Goal: Task Accomplishment & Management: Complete application form

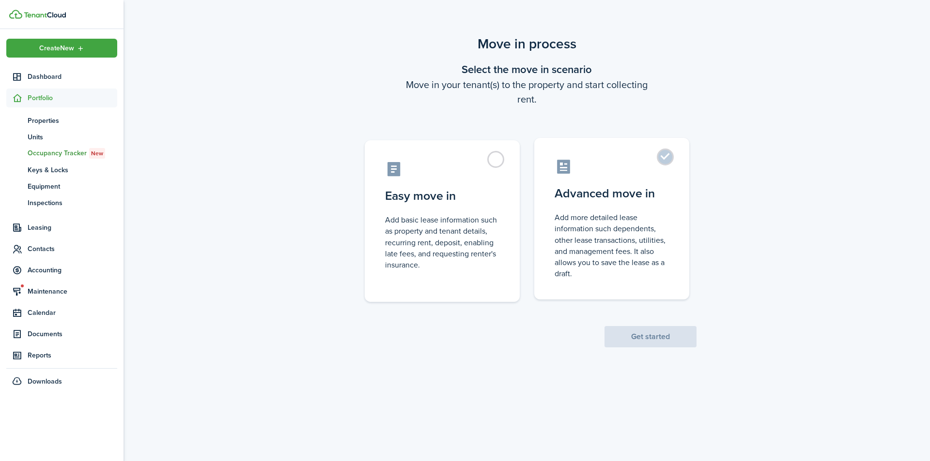
click at [619, 225] on control-radio-card-description "Add more detailed lease information such dependents, other lease transactions, …" at bounding box center [611, 245] width 114 height 67
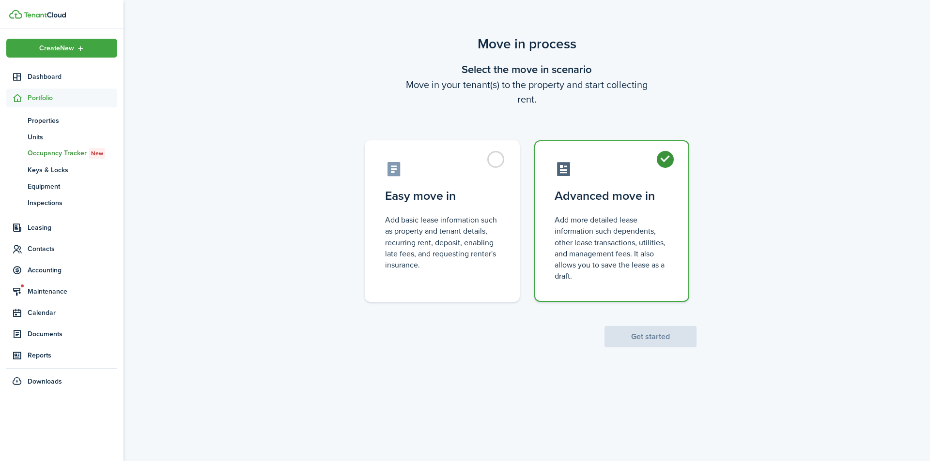
radio input "true"
click at [670, 332] on button "Get started" at bounding box center [650, 336] width 92 height 21
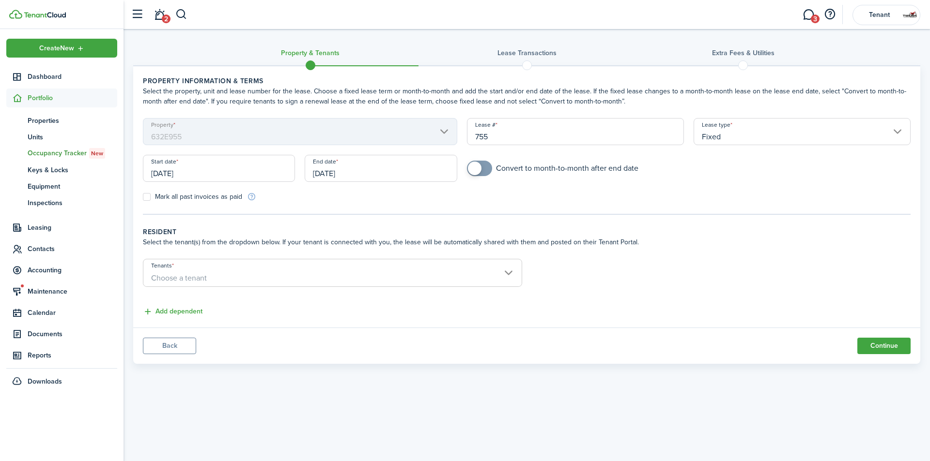
click at [347, 178] on input "[DATE]" at bounding box center [381, 168] width 152 height 27
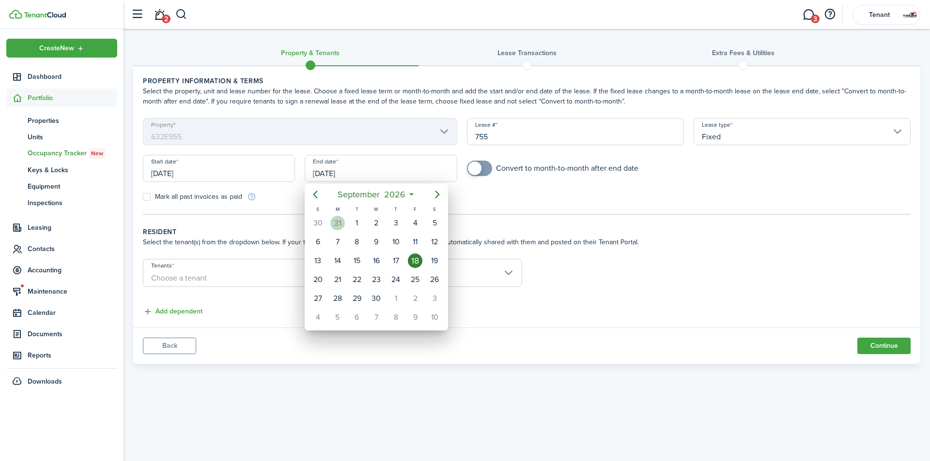
click at [340, 220] on div "31" at bounding box center [337, 223] width 15 height 15
type input "[DATE]"
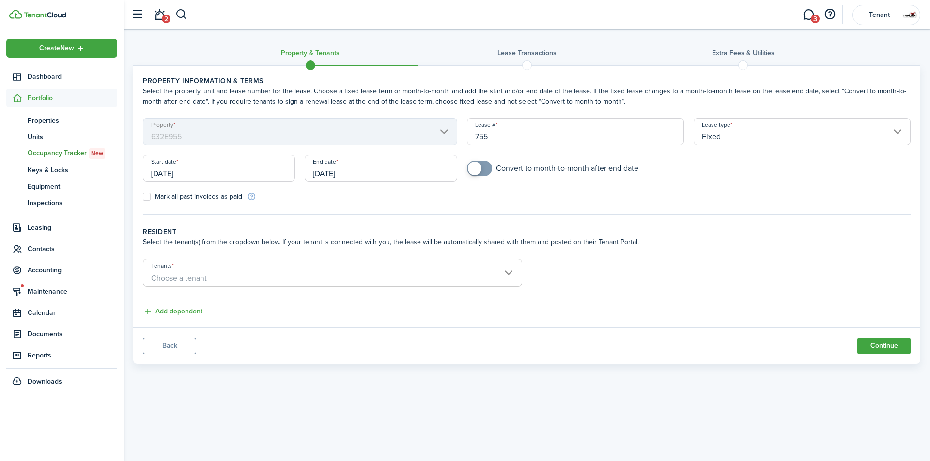
click at [259, 277] on span "Choose a tenant" at bounding box center [332, 278] width 378 height 16
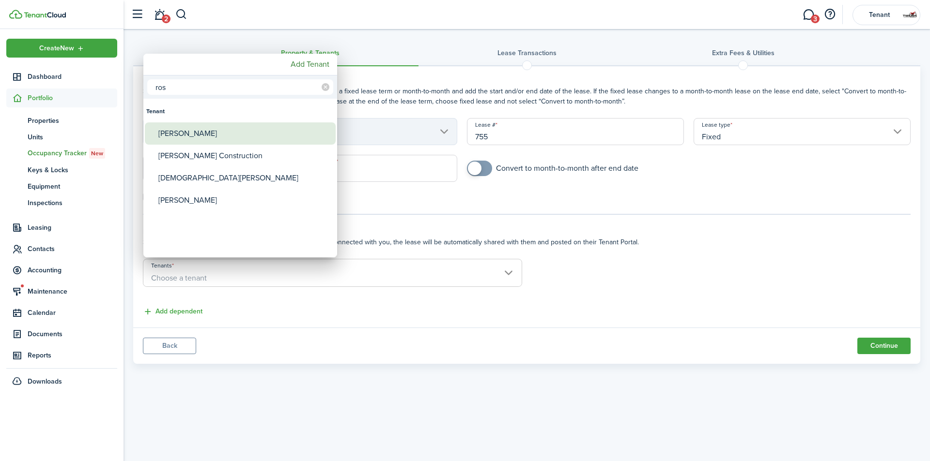
type input "ros"
click at [179, 133] on div "[PERSON_NAME]" at bounding box center [243, 133] width 171 height 22
type input "[PERSON_NAME]"
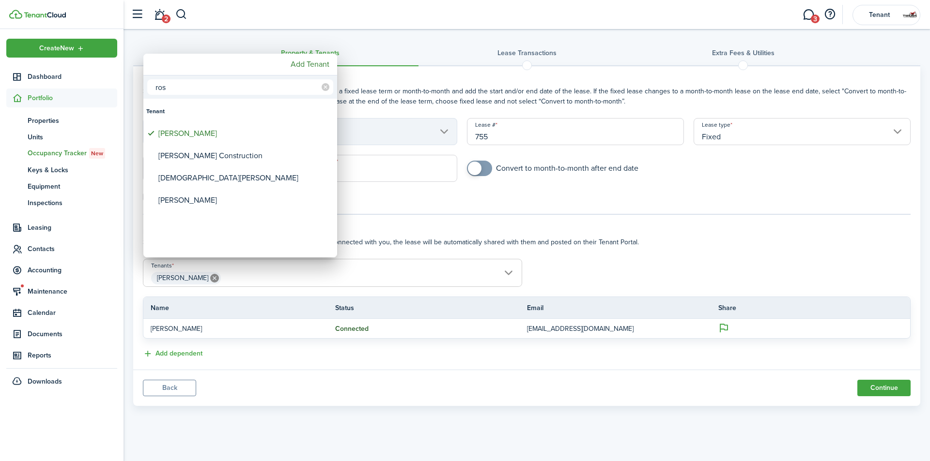
drag, startPoint x: 169, startPoint y: 90, endPoint x: 135, endPoint y: 85, distance: 34.7
click at [135, 85] on div "ros Tenant [PERSON_NAME] Construction [PERSON_NAME] [PERSON_NAME] Add Tenant" at bounding box center [465, 230] width 930 height 461
type input "h"
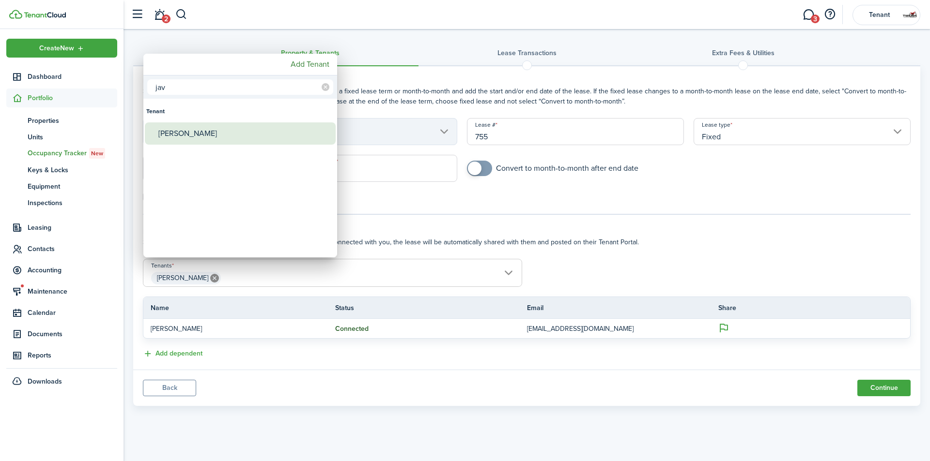
type input "jav"
click at [185, 136] on div "[PERSON_NAME]" at bounding box center [243, 133] width 171 height 22
type input "[PERSON_NAME], [PERSON_NAME]"
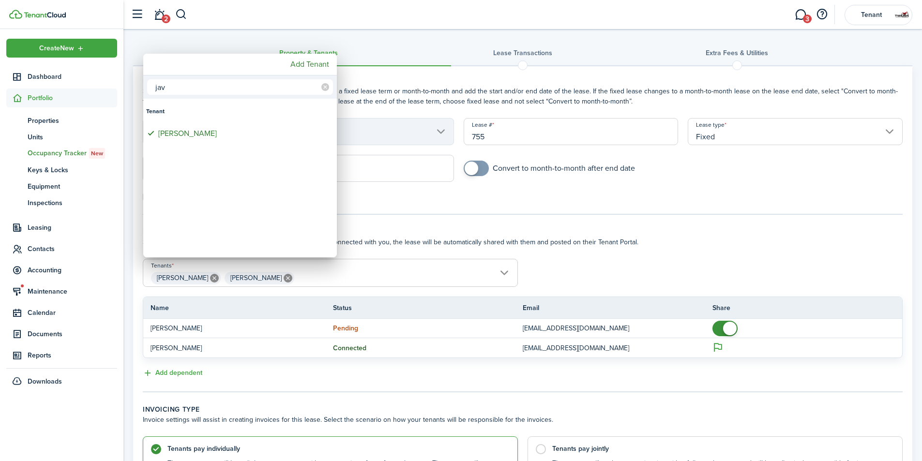
click at [522, 394] on div at bounding box center [461, 231] width 1077 height 616
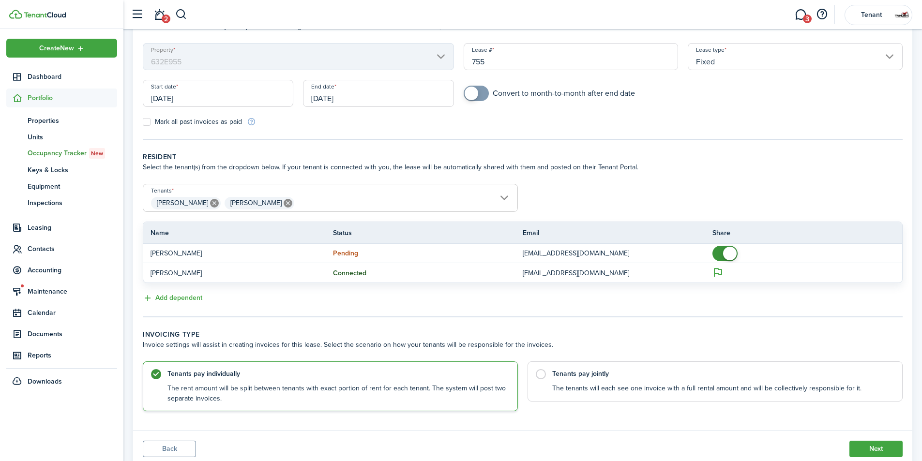
scroll to position [97, 0]
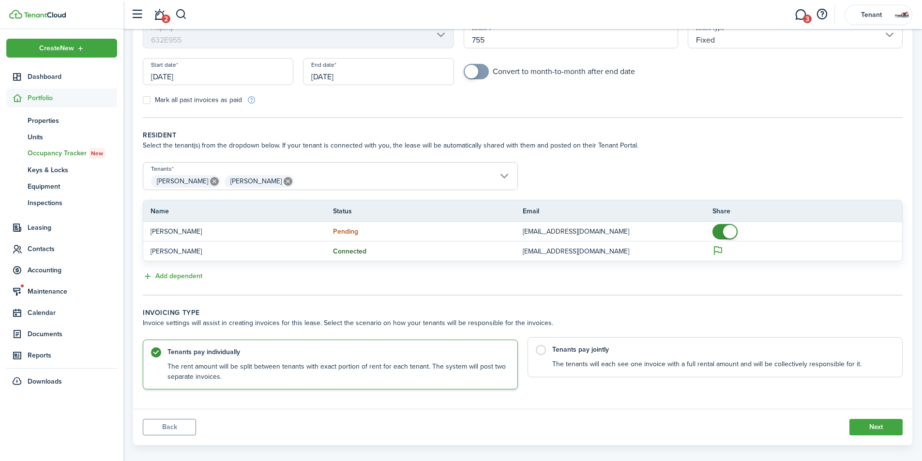
click at [567, 365] on control-radio-card-description "The tenants will each see one invoice with a full rental amount and will be col…" at bounding box center [722, 365] width 340 height 10
radio input "false"
radio input "true"
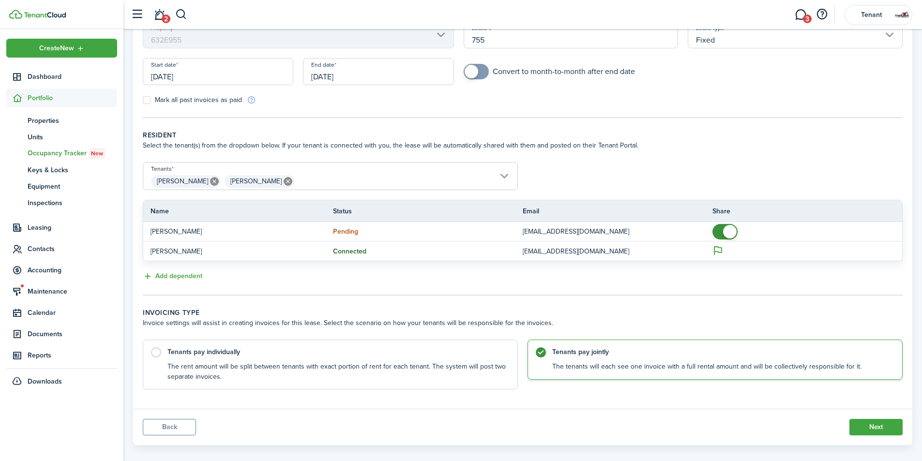
click at [891, 436] on panel-main-footer "Back Next" at bounding box center [523, 427] width 780 height 36
click at [888, 430] on button "Next" at bounding box center [876, 427] width 53 height 16
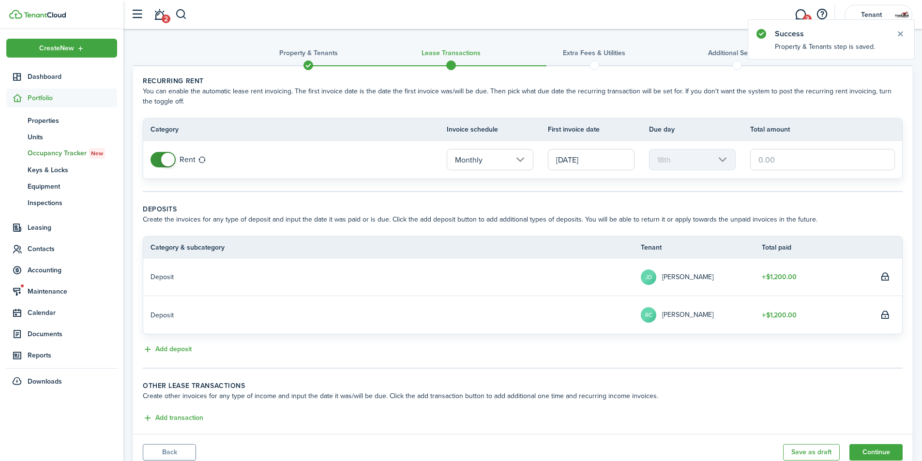
click at [572, 164] on input "[DATE]" at bounding box center [591, 159] width 87 height 21
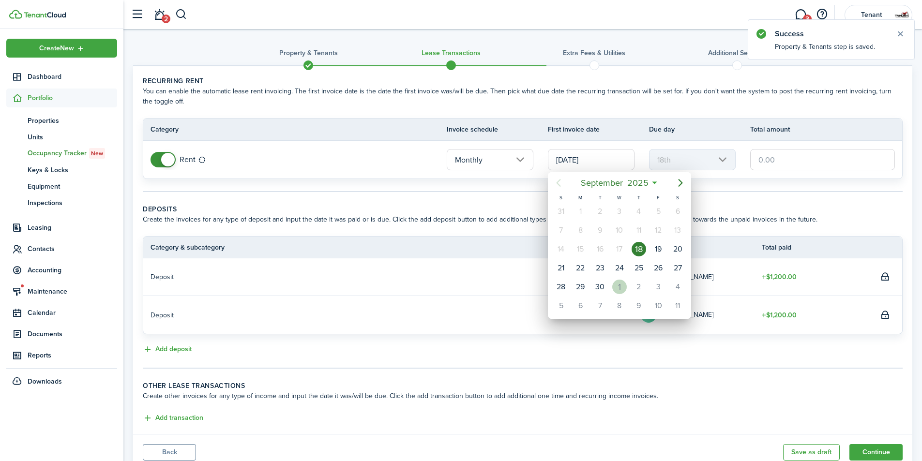
click at [616, 288] on div "1" at bounding box center [619, 287] width 15 height 15
type input "[DATE]"
type input "1st"
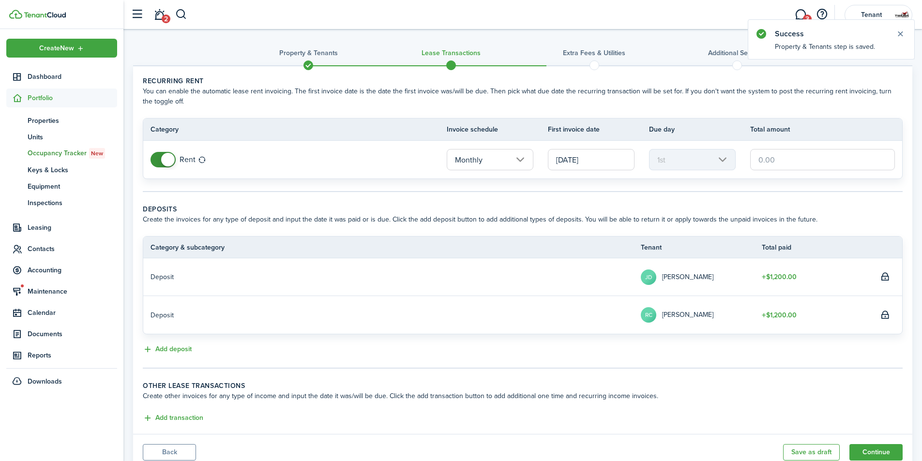
click at [759, 157] on input "text" at bounding box center [822, 159] width 145 height 21
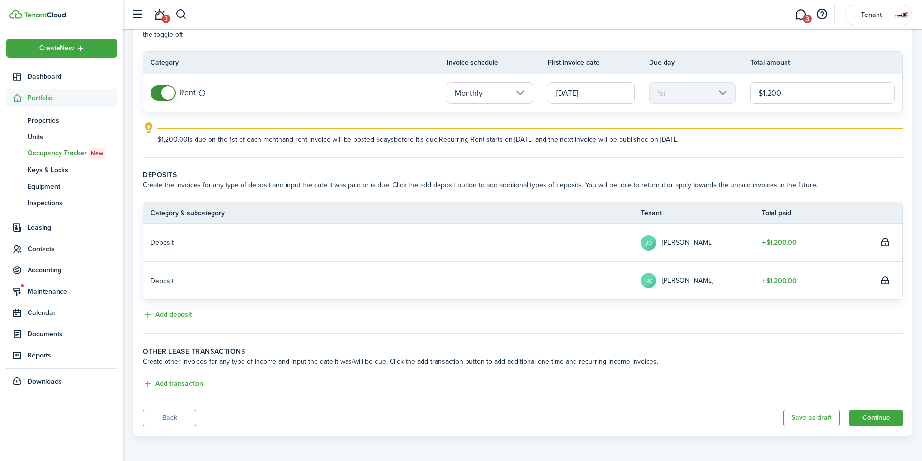
scroll to position [68, 0]
type input "$1,200.00"
click at [871, 417] on button "Continue" at bounding box center [876, 417] width 53 height 16
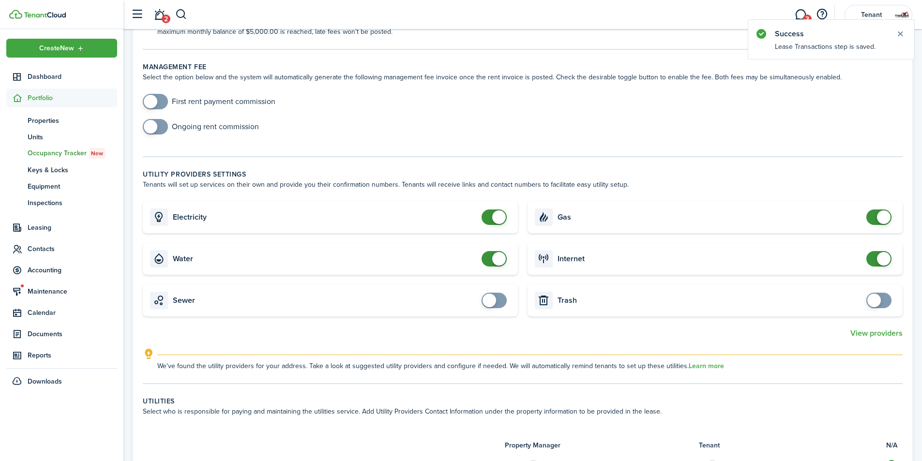
scroll to position [339, 0]
click at [496, 214] on span at bounding box center [499, 217] width 14 height 14
click at [494, 248] on card "Water" at bounding box center [330, 259] width 375 height 32
checkbox input "false"
click at [499, 254] on span at bounding box center [499, 259] width 14 height 14
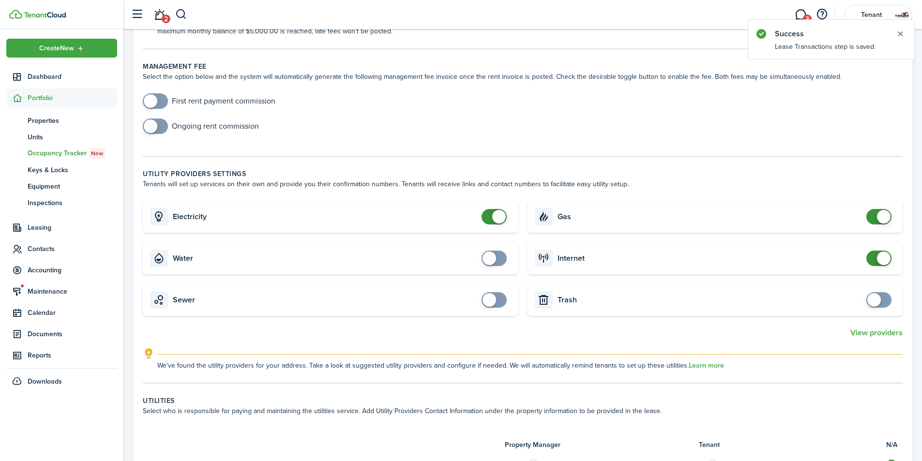
checkbox input "false"
click at [503, 219] on span at bounding box center [499, 217] width 14 height 14
checkbox input "false"
click at [879, 216] on span at bounding box center [884, 217] width 14 height 14
checkbox input "false"
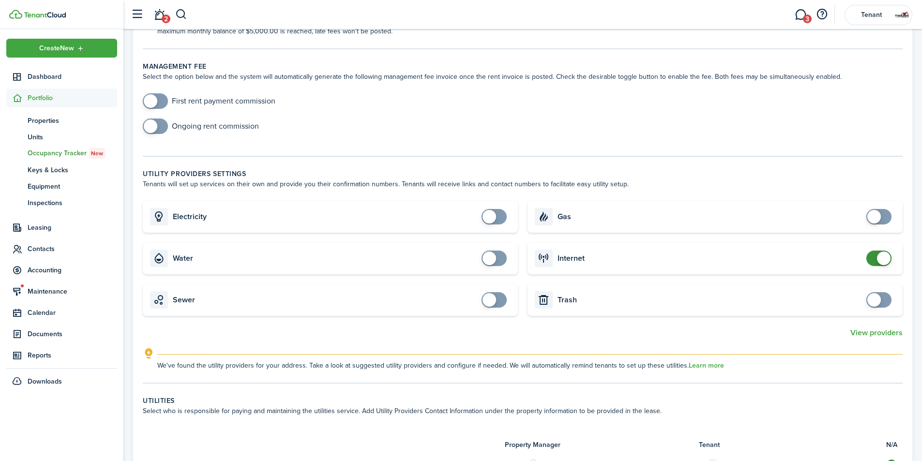
click at [881, 260] on span at bounding box center [884, 259] width 14 height 14
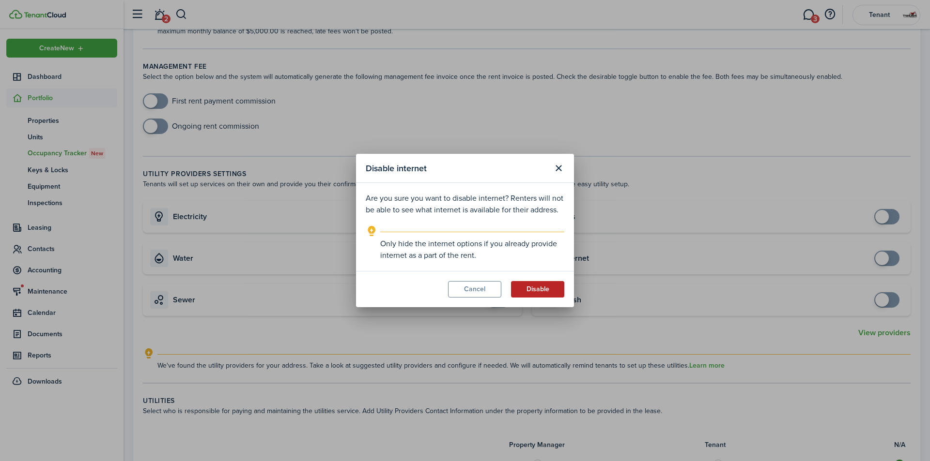
click at [545, 286] on button "Disable" at bounding box center [537, 289] width 53 height 16
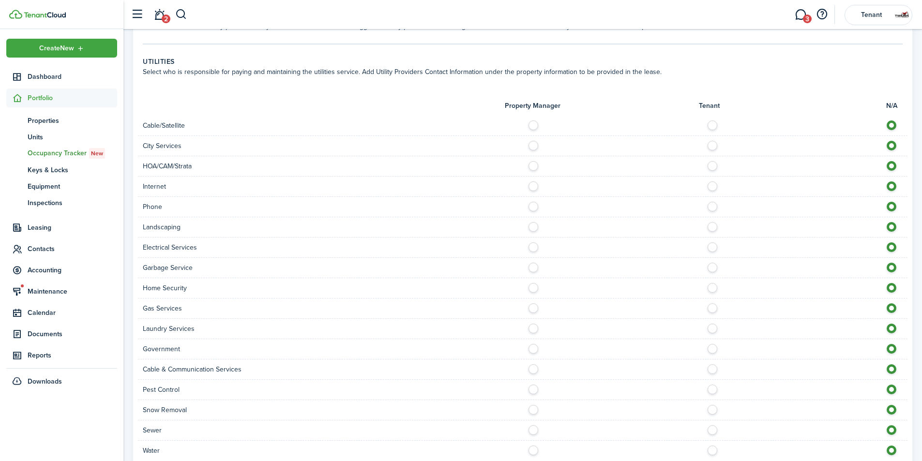
scroll to position [750, 0]
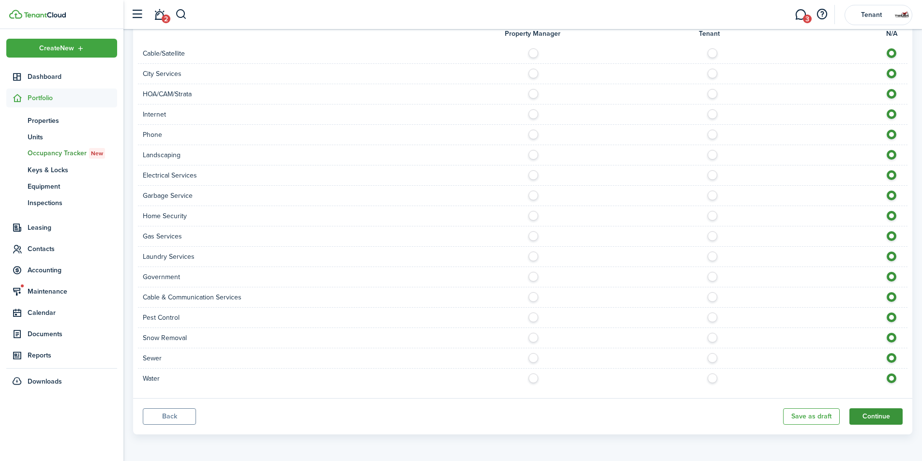
click at [886, 417] on button "Continue" at bounding box center [876, 417] width 53 height 16
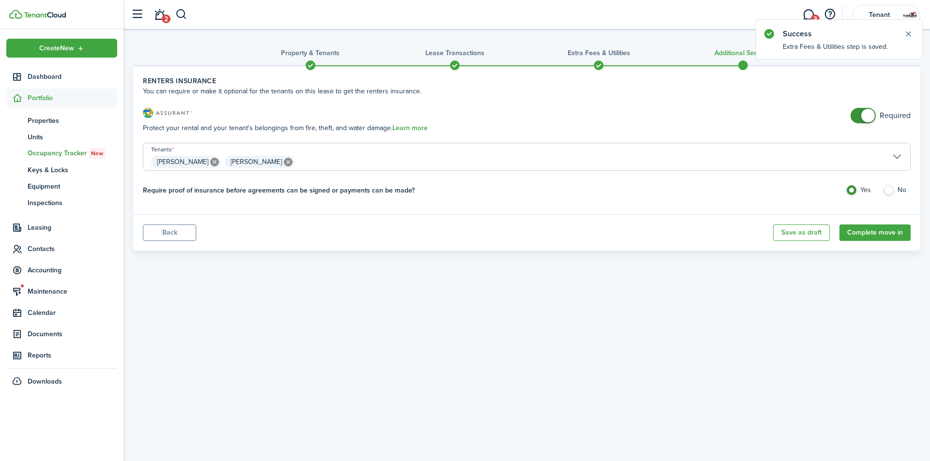
checkbox input "false"
click at [869, 118] on span at bounding box center [868, 116] width 14 height 14
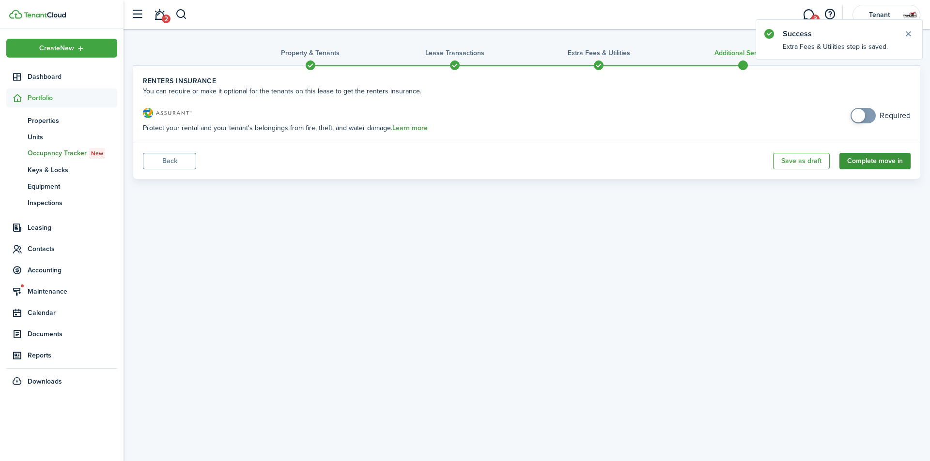
click at [888, 159] on button "Complete move in" at bounding box center [874, 161] width 71 height 16
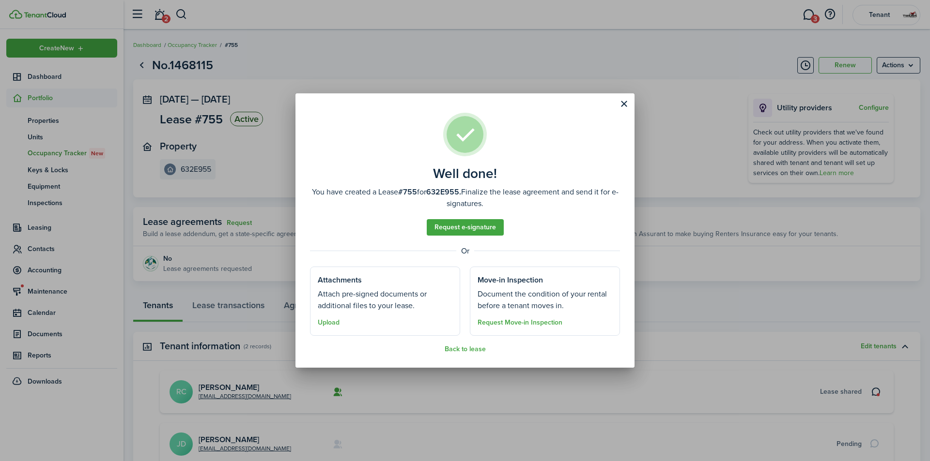
click at [544, 80] on div "Well done! You have created a Lease #755 for 632E955. Finalize the lease agreem…" at bounding box center [465, 230] width 930 height 461
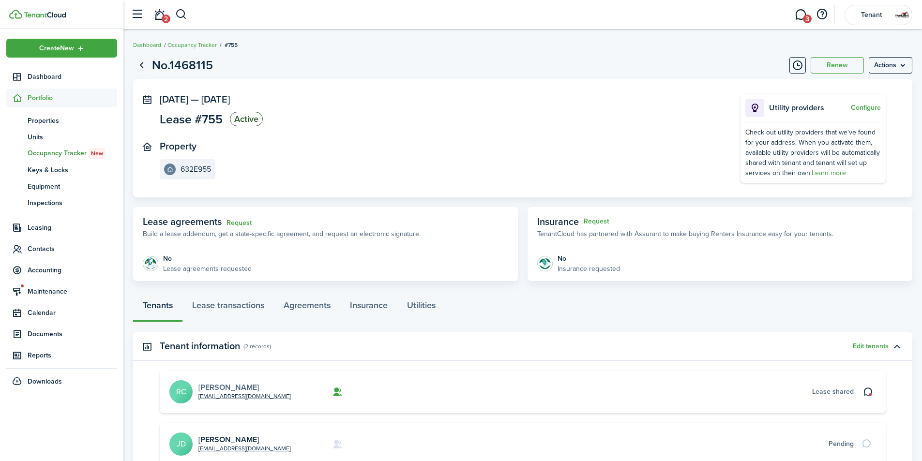
click at [212, 390] on link "[PERSON_NAME]" at bounding box center [229, 387] width 61 height 11
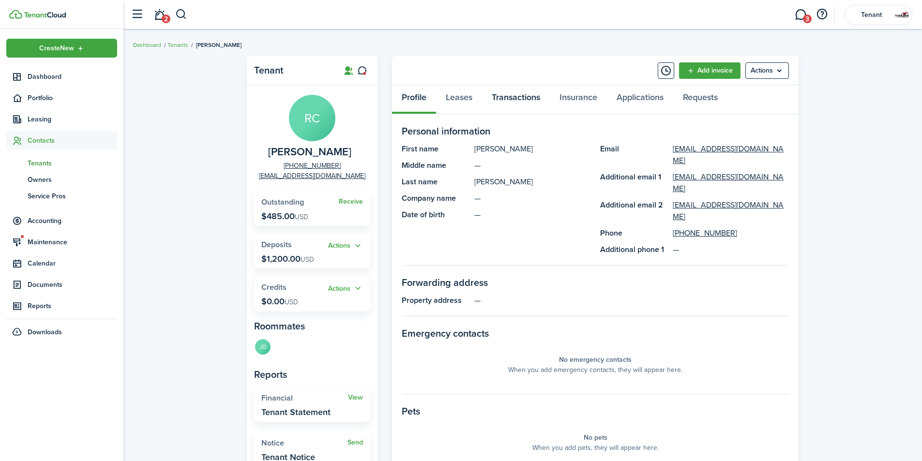
click at [517, 95] on link "Transactions" at bounding box center [516, 99] width 68 height 29
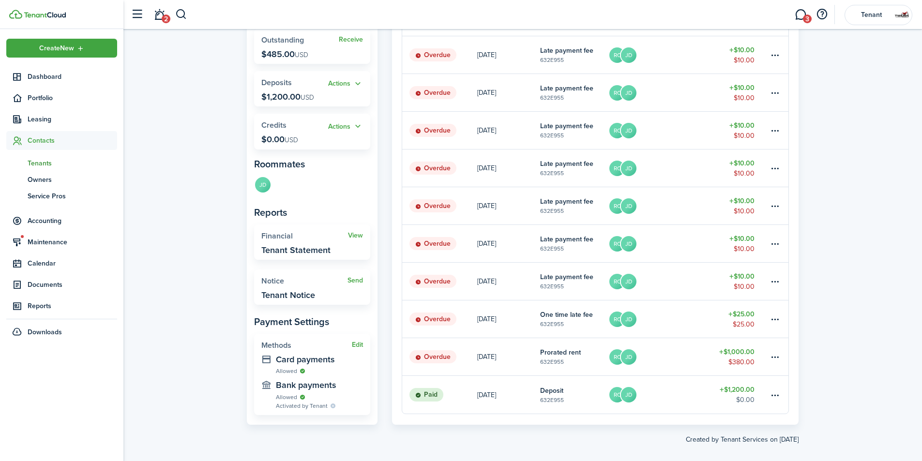
scroll to position [172, 0]
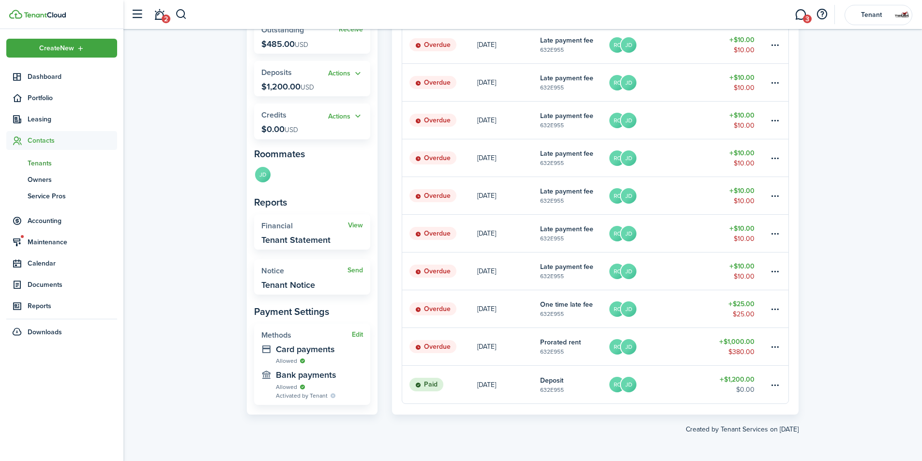
click at [676, 350] on link "RC JD" at bounding box center [660, 346] width 103 height 37
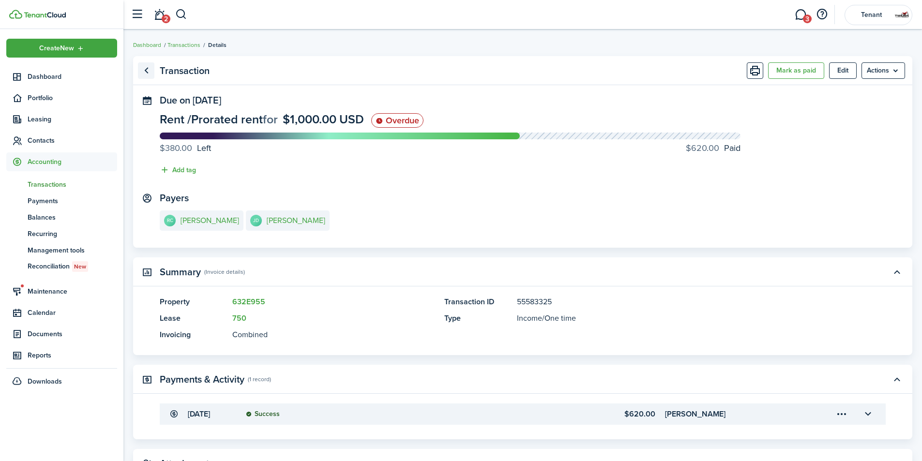
click at [141, 68] on link "Go back" at bounding box center [146, 70] width 16 height 16
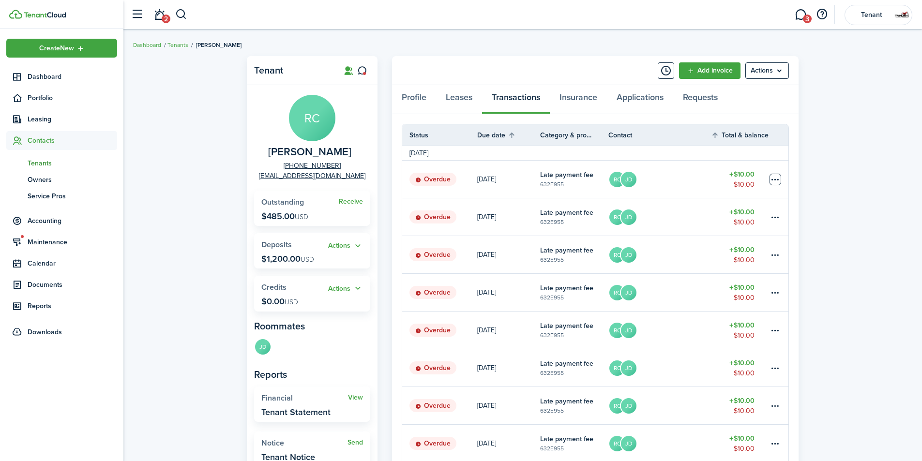
click at [775, 180] on table-menu-btn-icon at bounding box center [776, 180] width 12 height 12
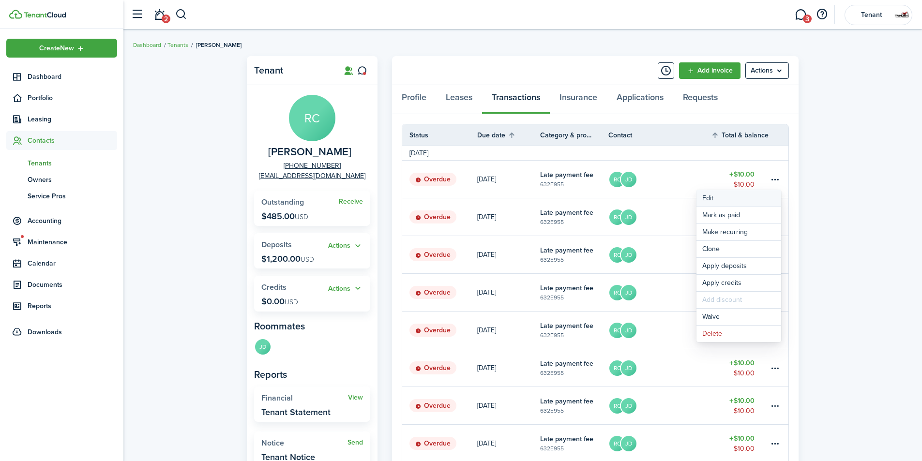
click at [742, 196] on button "Edit" at bounding box center [739, 198] width 85 height 16
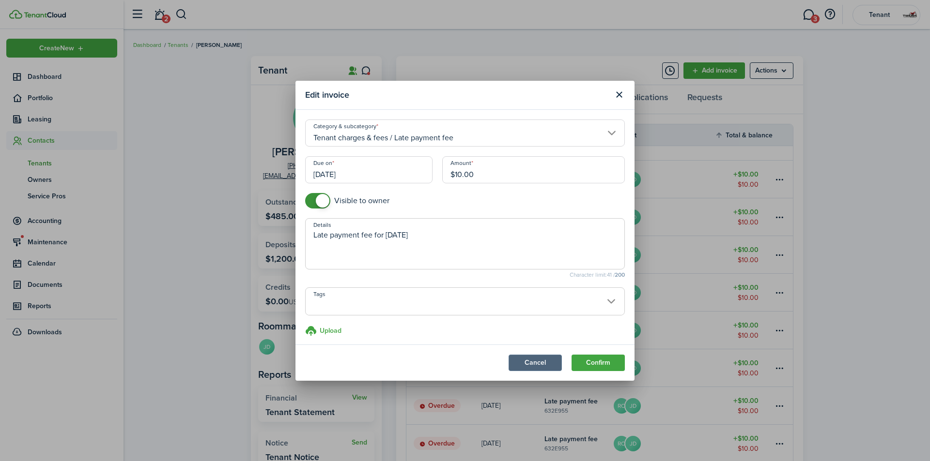
click at [547, 360] on button "Cancel" at bounding box center [534, 363] width 53 height 16
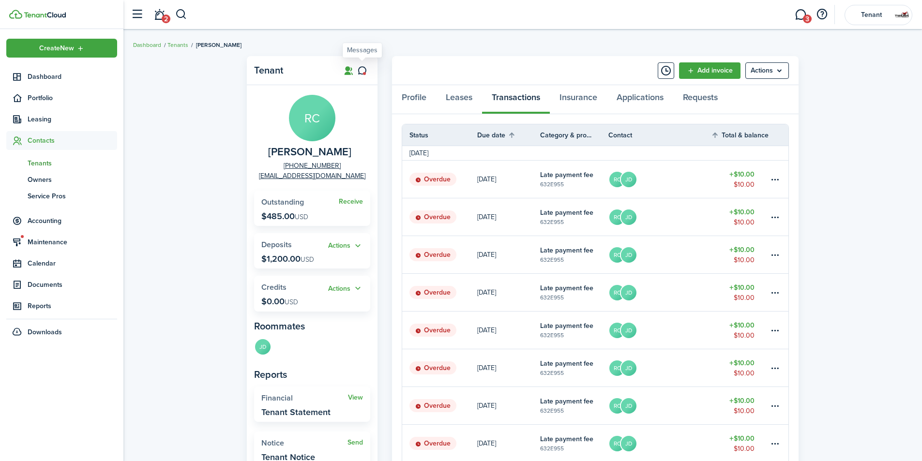
click at [363, 72] on icon at bounding box center [362, 71] width 10 height 10
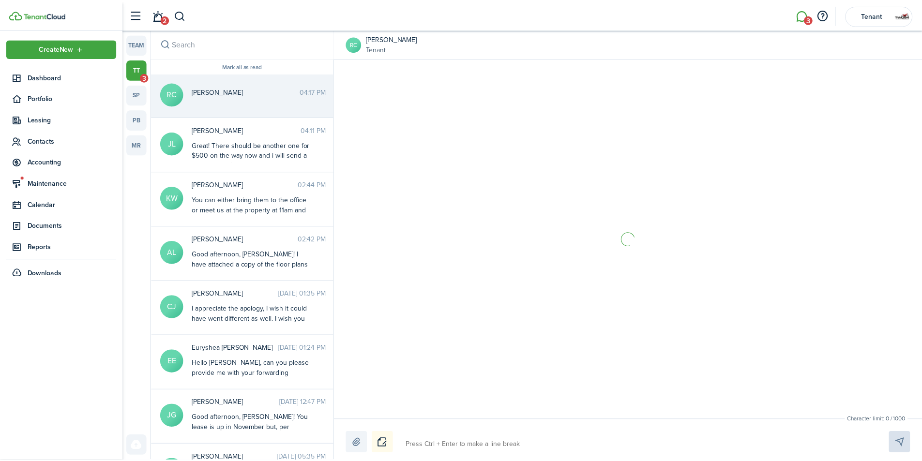
scroll to position [149, 0]
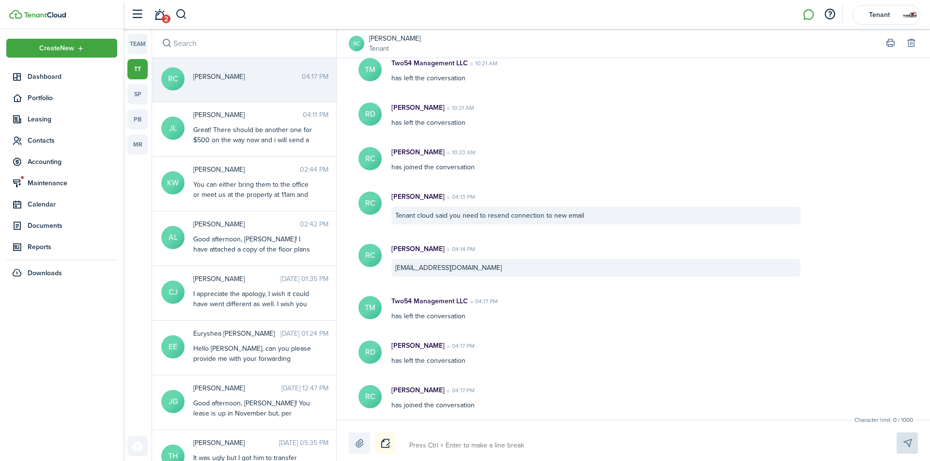
click at [395, 44] on small "Tenant" at bounding box center [394, 49] width 51 height 10
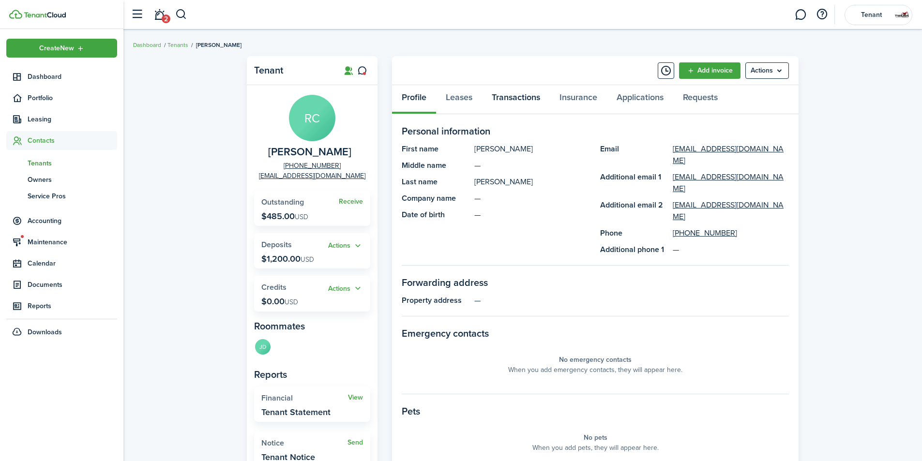
click at [502, 98] on link "Transactions" at bounding box center [516, 99] width 68 height 29
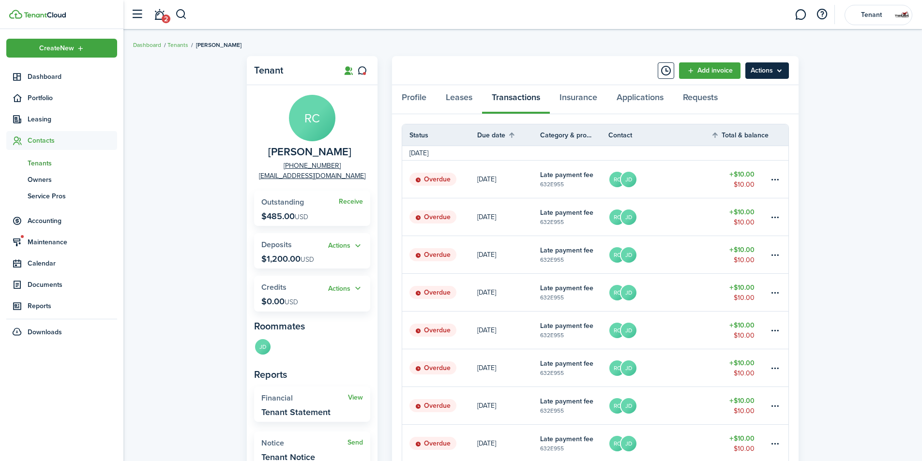
click at [762, 72] on menu-btn "Actions" at bounding box center [768, 70] width 44 height 16
click at [758, 143] on link "Manage bulk invoices" at bounding box center [746, 143] width 85 height 16
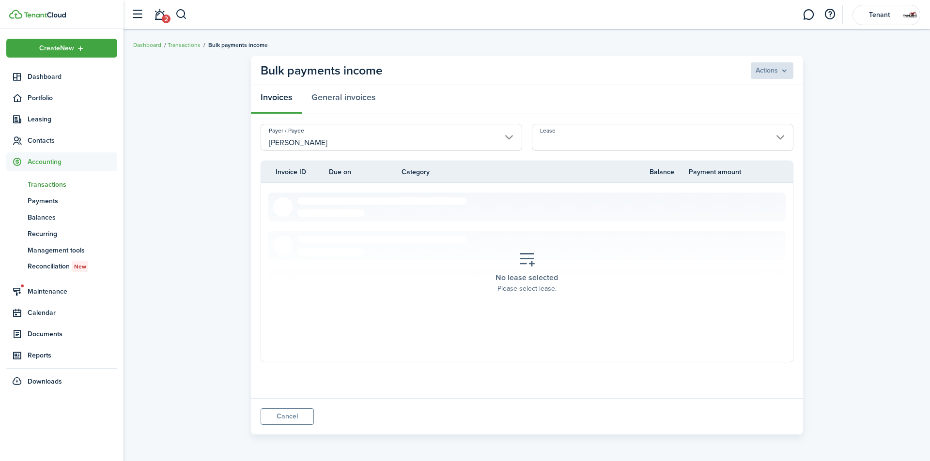
click at [602, 144] on input "Lease" at bounding box center [662, 137] width 261 height 27
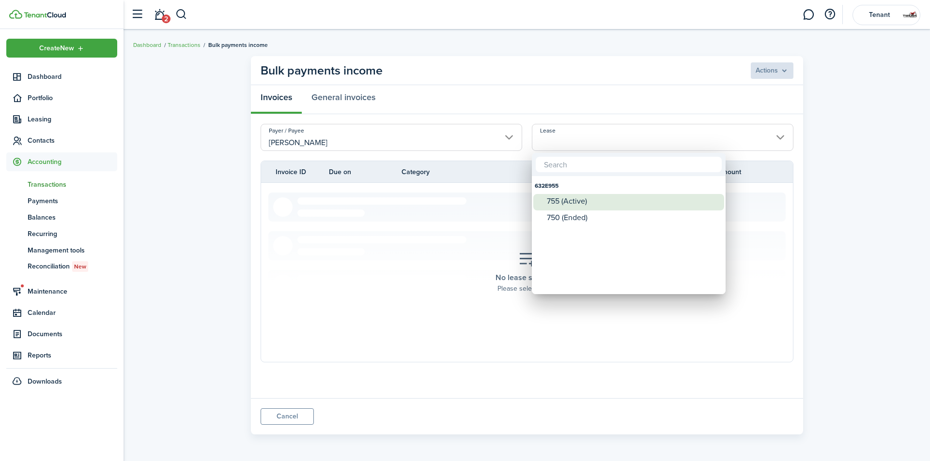
click at [580, 202] on div "755 (Active)" at bounding box center [632, 201] width 171 height 9
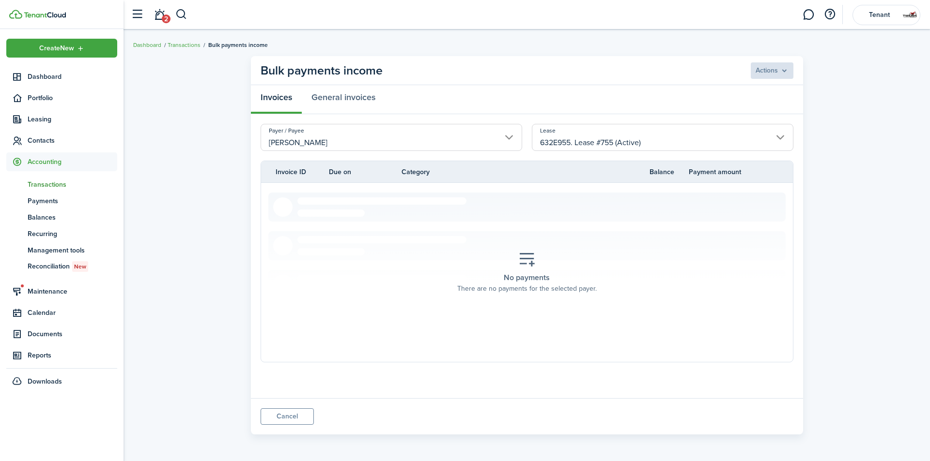
click at [586, 159] on div "Lease 632E955. Lease #755 (Active)" at bounding box center [662, 142] width 271 height 37
click at [587, 150] on input "632E955. Lease #755 (Active)" at bounding box center [662, 137] width 261 height 27
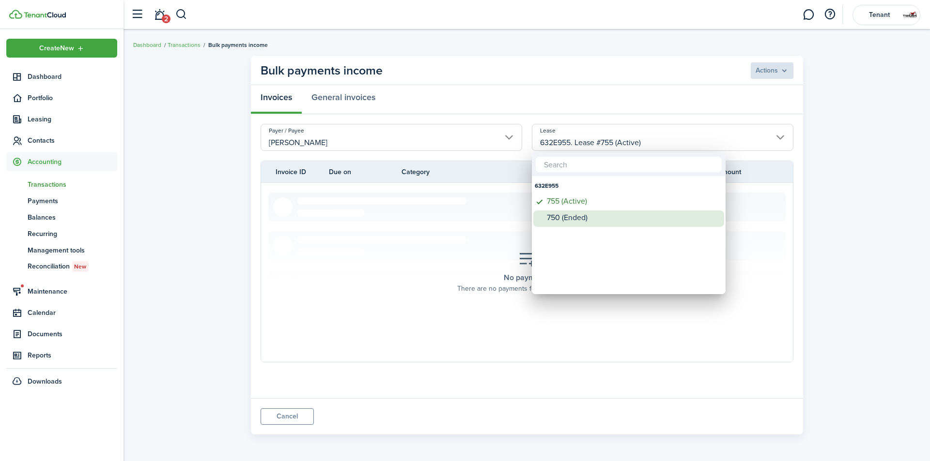
click at [570, 222] on div "750 (Ended)" at bounding box center [632, 218] width 171 height 9
type input "632E955. Lease #750 (Ended)"
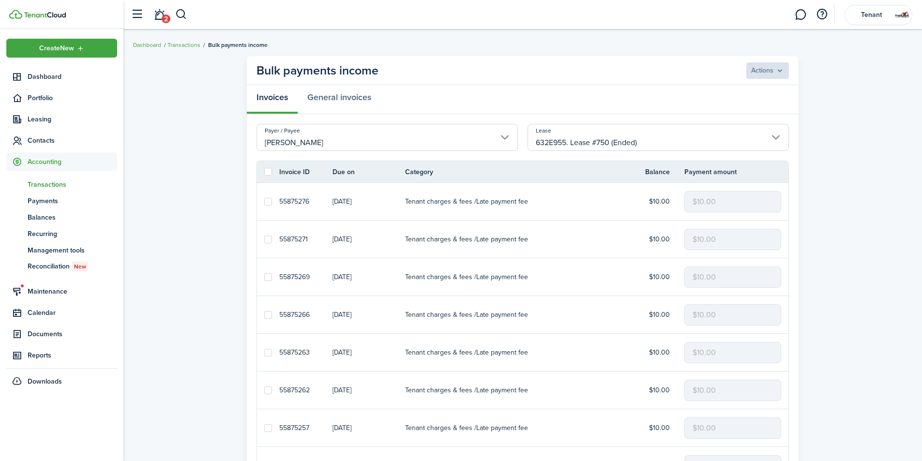
drag, startPoint x: 266, startPoint y: 171, endPoint x: 272, endPoint y: 170, distance: 6.5
click at [266, 171] on label at bounding box center [268, 172] width 8 height 8
click at [264, 172] on input "checkbox" at bounding box center [264, 172] width 0 height 0
checkbox input "true"
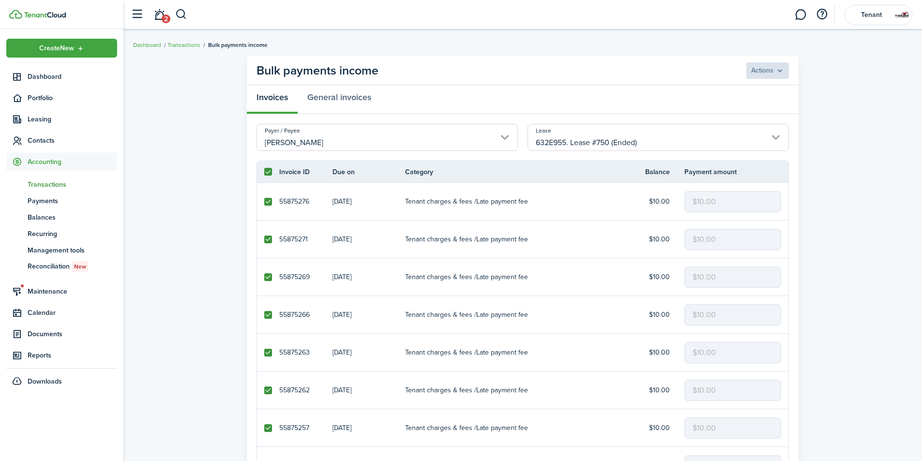
checkbox input "true"
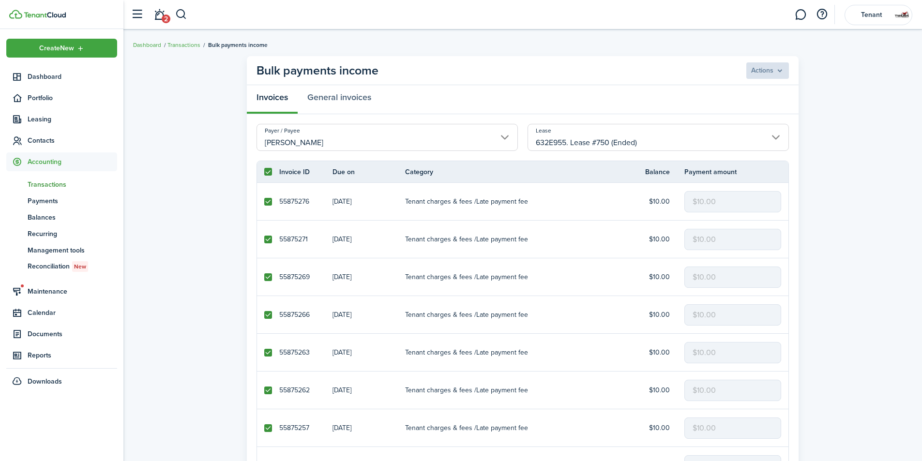
checkbox input "true"
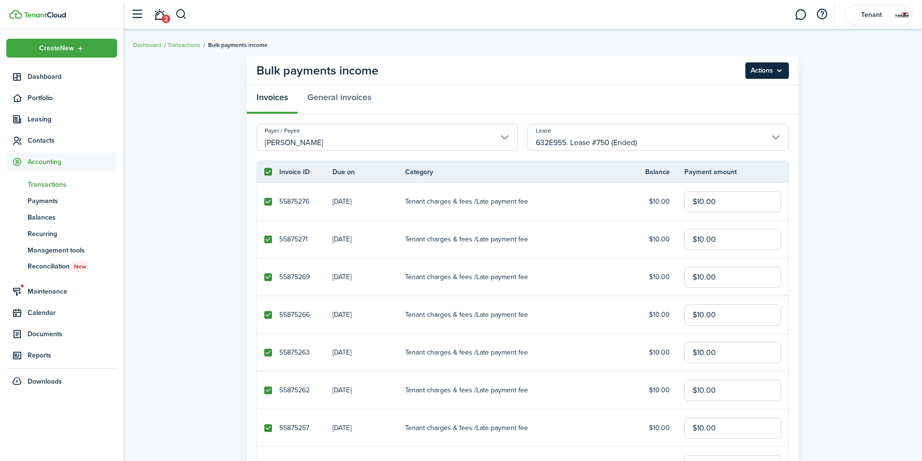
click at [763, 64] on menu-btn "Actions" at bounding box center [768, 70] width 44 height 16
click at [743, 106] on button "Delete" at bounding box center [746, 109] width 85 height 16
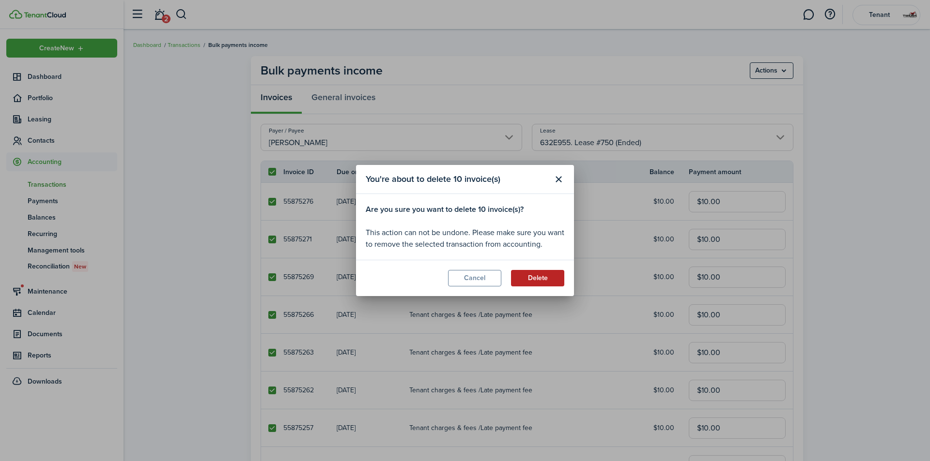
click at [537, 281] on button "Delete" at bounding box center [537, 278] width 53 height 16
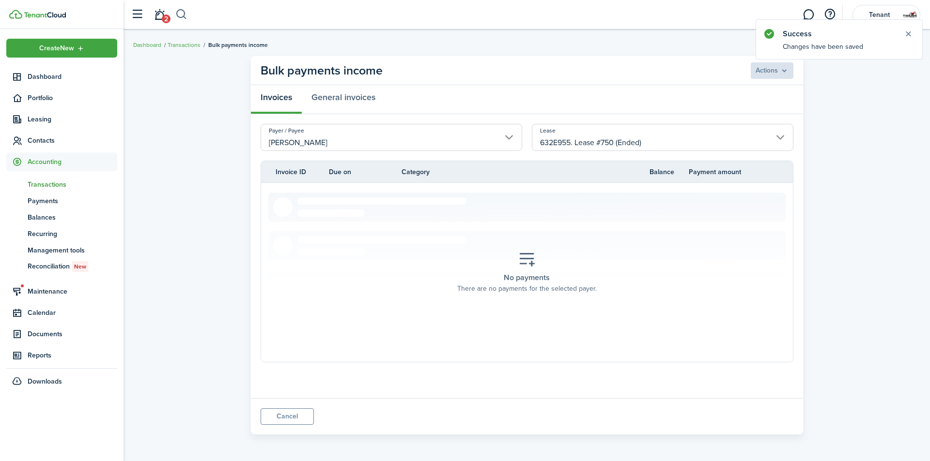
click at [178, 11] on button "button" at bounding box center [181, 14] width 12 height 16
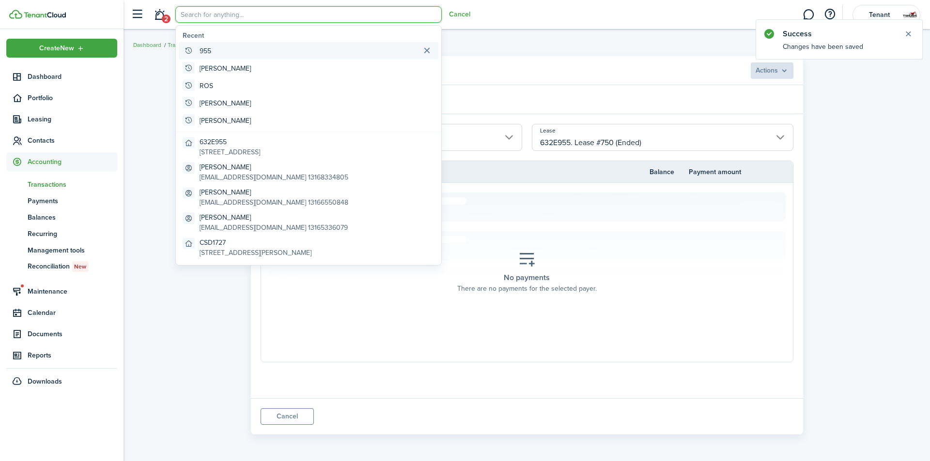
click at [255, 54] on global-search-item "955" at bounding box center [309, 50] width 260 height 17
type input "955"
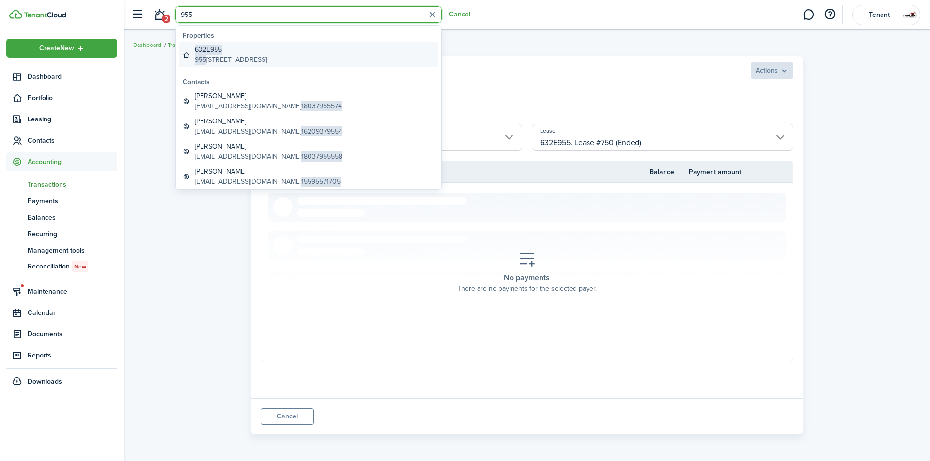
click at [220, 61] on global-search-item-description "[STREET_ADDRESS]" at bounding box center [231, 60] width 72 height 10
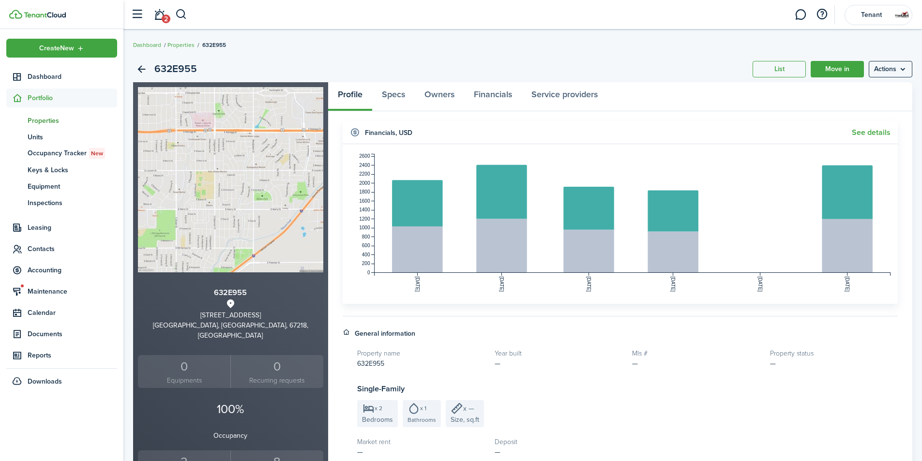
click at [187, 453] on div "2" at bounding box center [184, 462] width 88 height 18
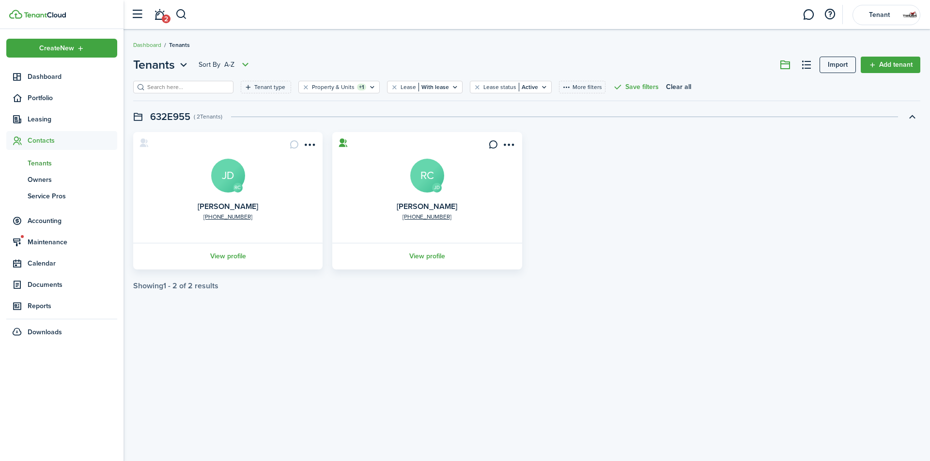
click at [429, 175] on avatar-text "RC" at bounding box center [427, 176] width 34 height 34
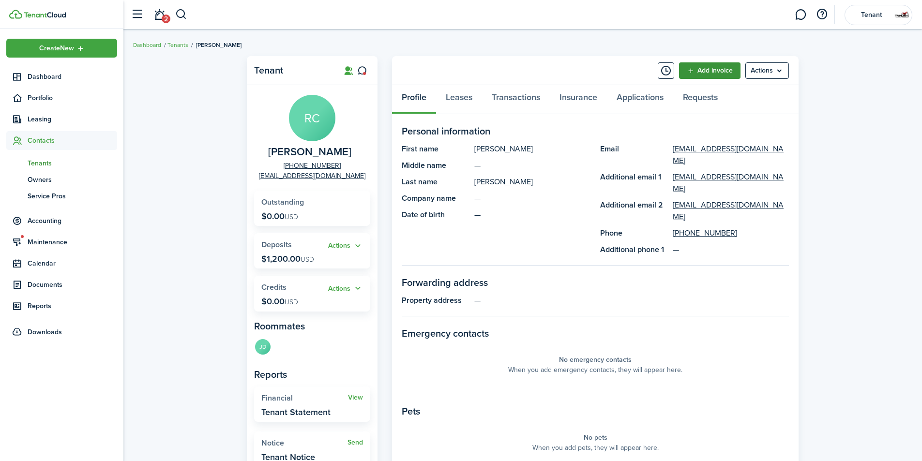
click at [707, 66] on link "Add invoice" at bounding box center [709, 70] width 61 height 16
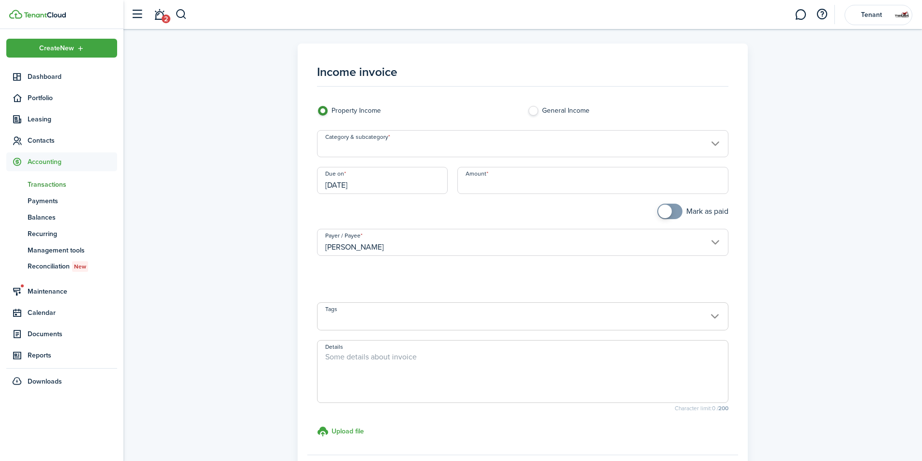
click at [458, 138] on input "Category & subcategory" at bounding box center [523, 143] width 412 height 27
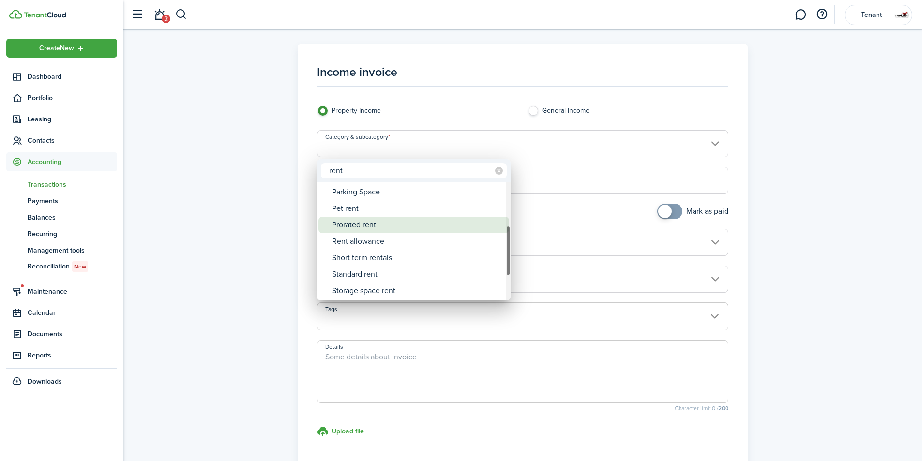
type input "rent"
click at [395, 225] on div "Prorated rent" at bounding box center [417, 225] width 171 height 16
type input "Rent / Prorated rent"
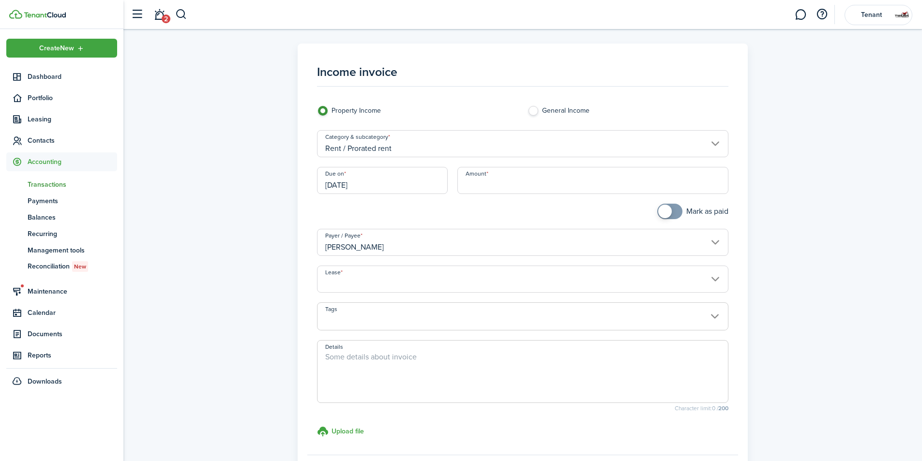
click at [480, 182] on input "Amount" at bounding box center [594, 180] width 272 height 27
click at [425, 185] on input "[DATE]" at bounding box center [382, 180] width 131 height 27
type input "$1,000.00"
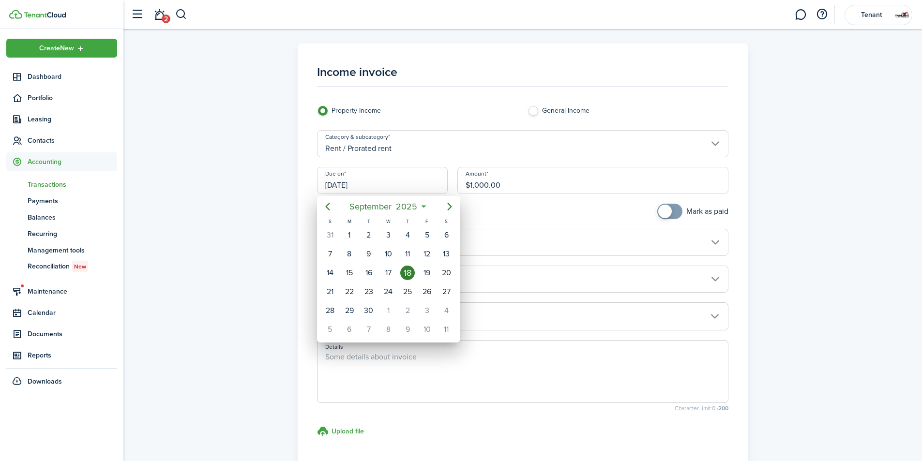
click at [425, 185] on div at bounding box center [461, 231] width 1077 height 616
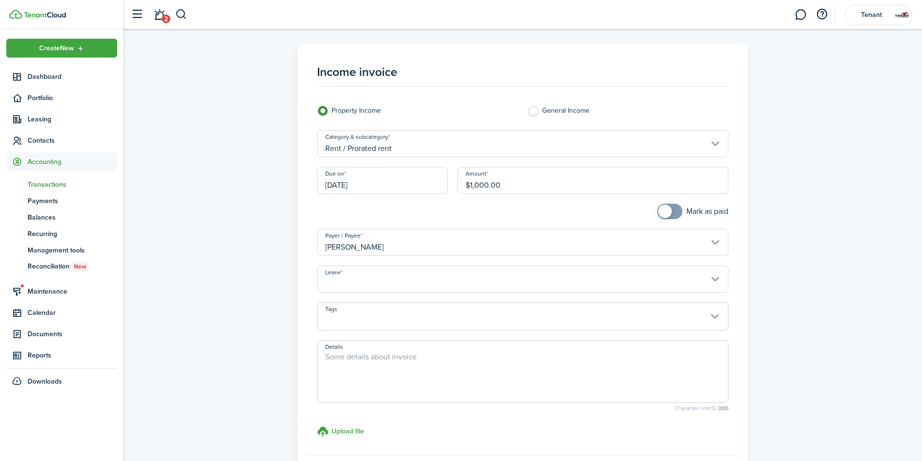
click at [425, 185] on input "[DATE]" at bounding box center [382, 180] width 131 height 27
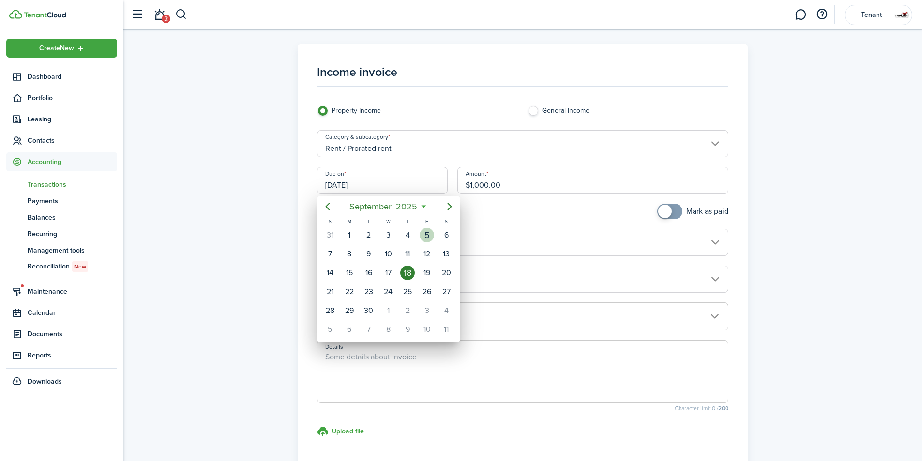
click at [426, 238] on div "5" at bounding box center [427, 235] width 15 height 15
type input "[DATE]"
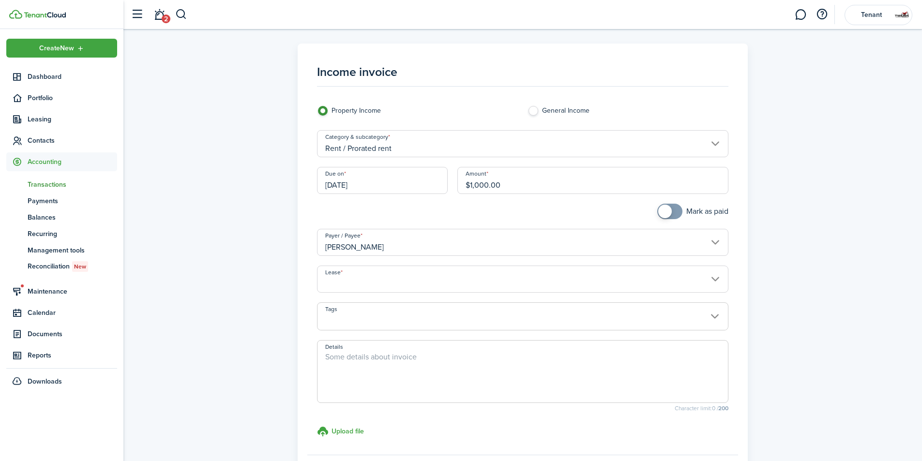
click at [430, 274] on input "Lease" at bounding box center [523, 279] width 412 height 27
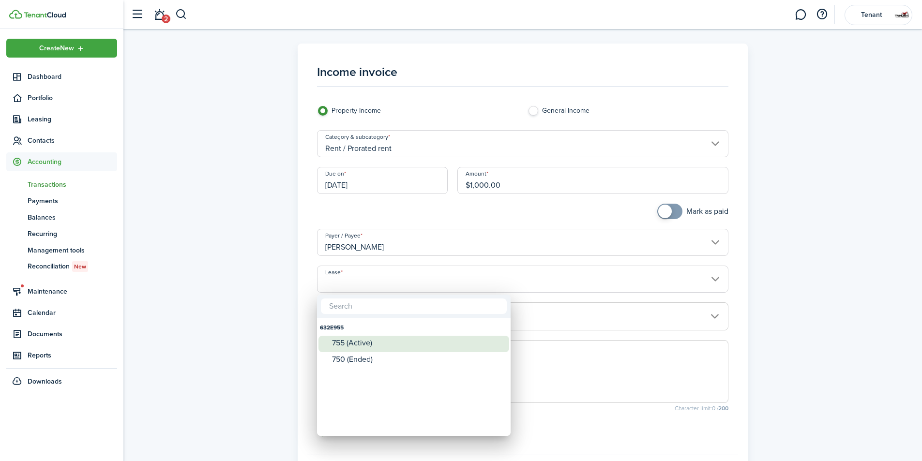
click at [403, 343] on div "755 (Active)" at bounding box center [417, 343] width 171 height 9
type input "632E955. Lease #755 (Active)"
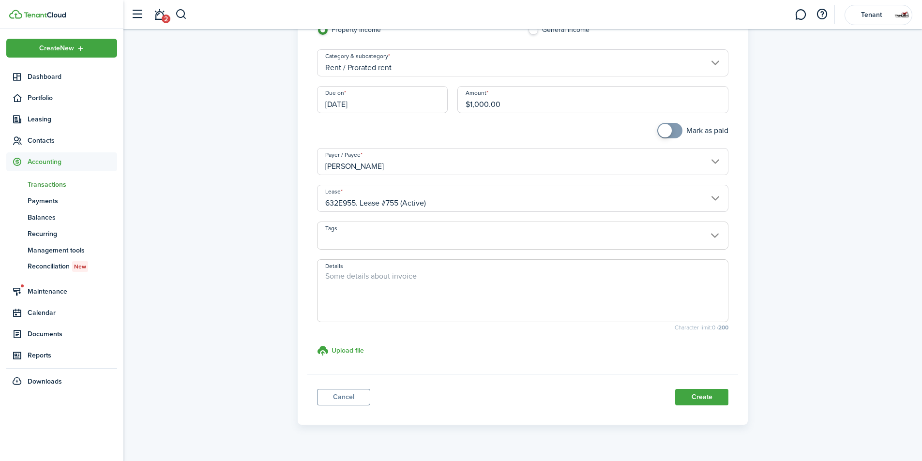
scroll to position [100, 0]
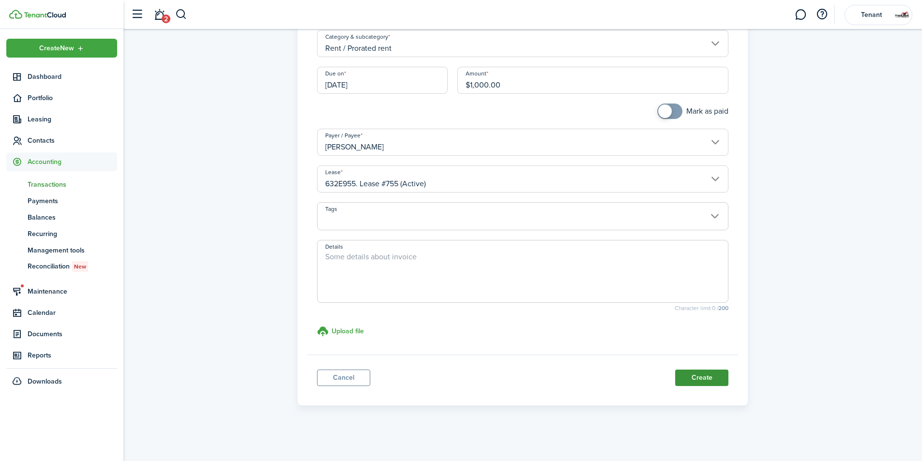
click at [725, 379] on button "Create" at bounding box center [701, 378] width 53 height 16
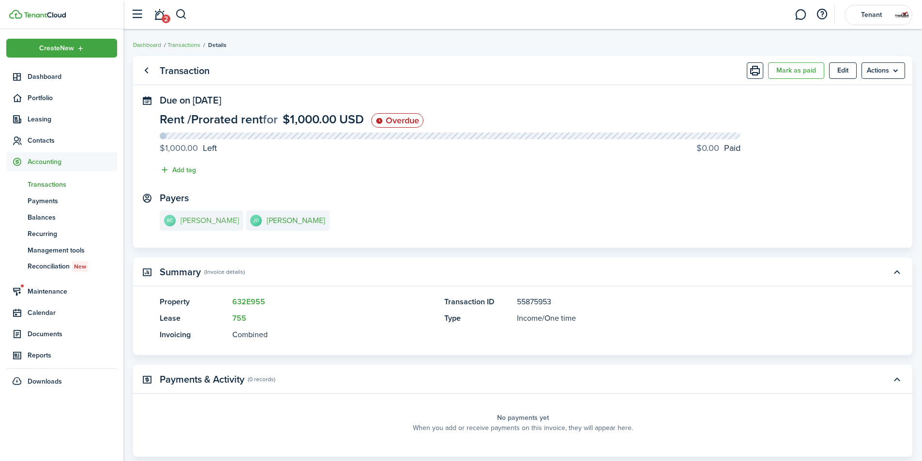
click at [200, 229] on link "RC [PERSON_NAME]" at bounding box center [202, 221] width 84 height 20
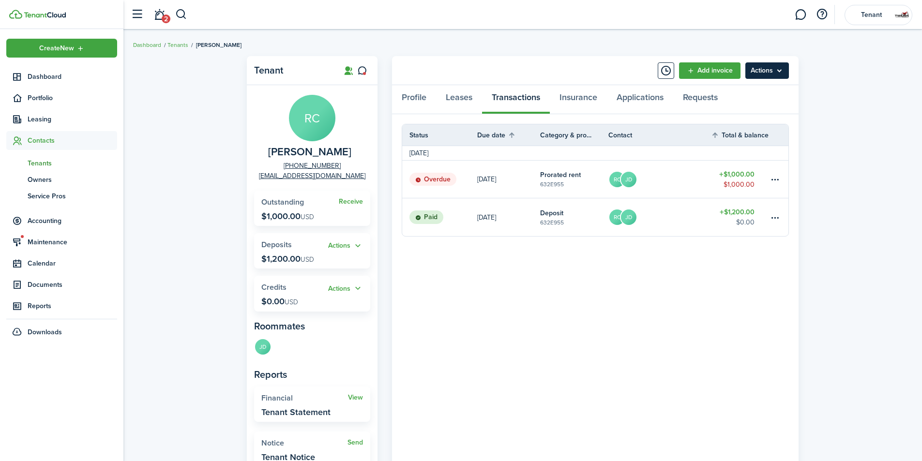
click at [765, 75] on menu-btn "Actions" at bounding box center [768, 70] width 44 height 16
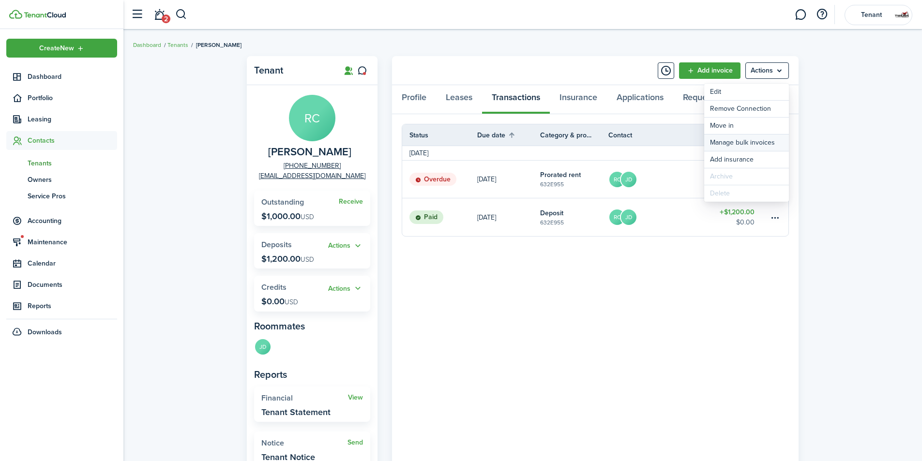
click at [739, 138] on link "Manage bulk invoices" at bounding box center [746, 143] width 85 height 16
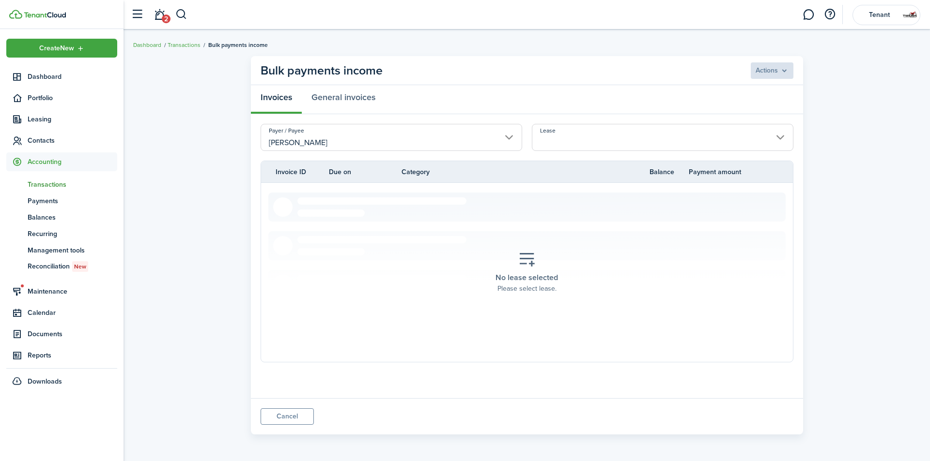
click at [561, 139] on input "Lease" at bounding box center [662, 137] width 261 height 27
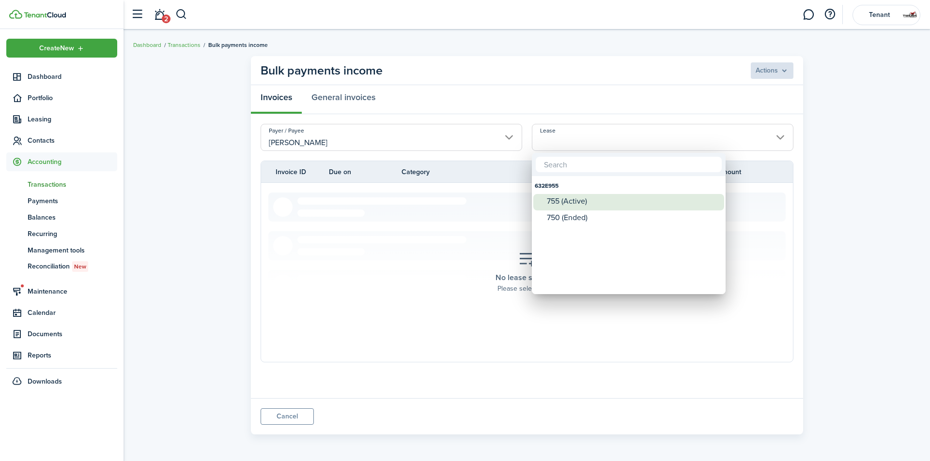
click at [549, 199] on div "755 (Active)" at bounding box center [632, 201] width 171 height 9
type input "632E955. Lease #755 (Active)"
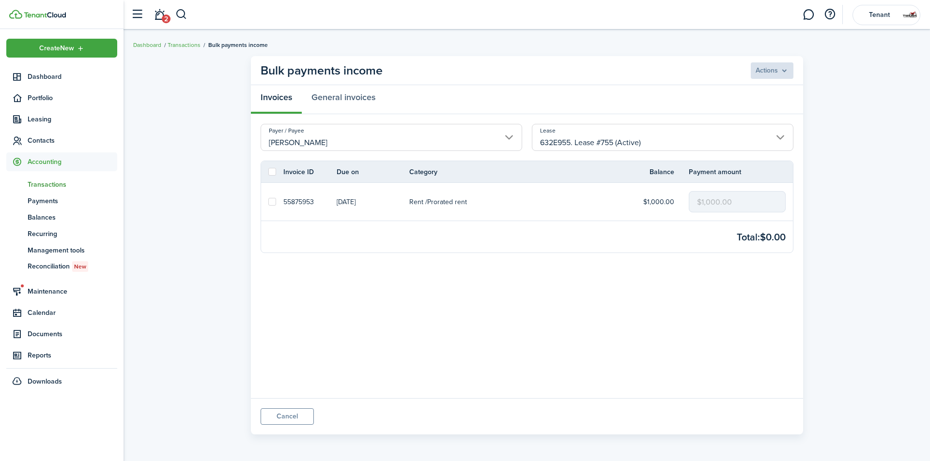
drag, startPoint x: 269, startPoint y: 173, endPoint x: 352, endPoint y: 175, distance: 83.3
click at [271, 173] on label at bounding box center [272, 172] width 8 height 8
click at [268, 172] on input "checkbox" at bounding box center [268, 172] width 0 height 0
checkbox input "true"
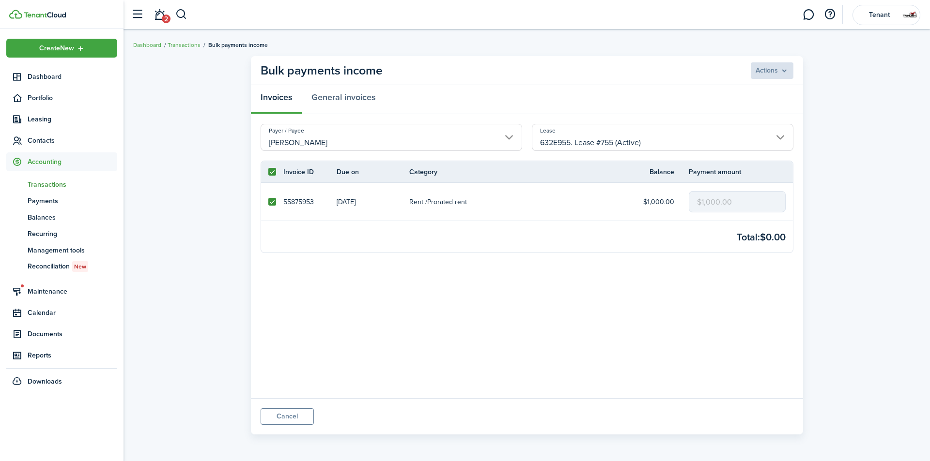
checkbox input "true"
drag, startPoint x: 729, startPoint y: 201, endPoint x: 616, endPoint y: 186, distance: 113.4
click at [615, 188] on tr "55875953 [DATE] Rent / Prorated rent $1,000.00 $1,000.00" at bounding box center [527, 202] width 532 height 38
type input "$620.00"
click at [766, 74] on menu-btn "Actions" at bounding box center [771, 70] width 44 height 16
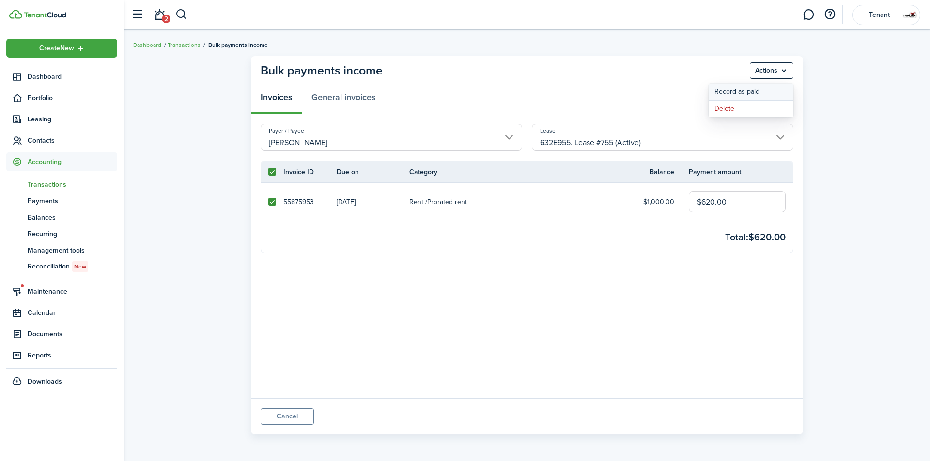
click at [754, 93] on button "Record as paid" at bounding box center [750, 92] width 85 height 16
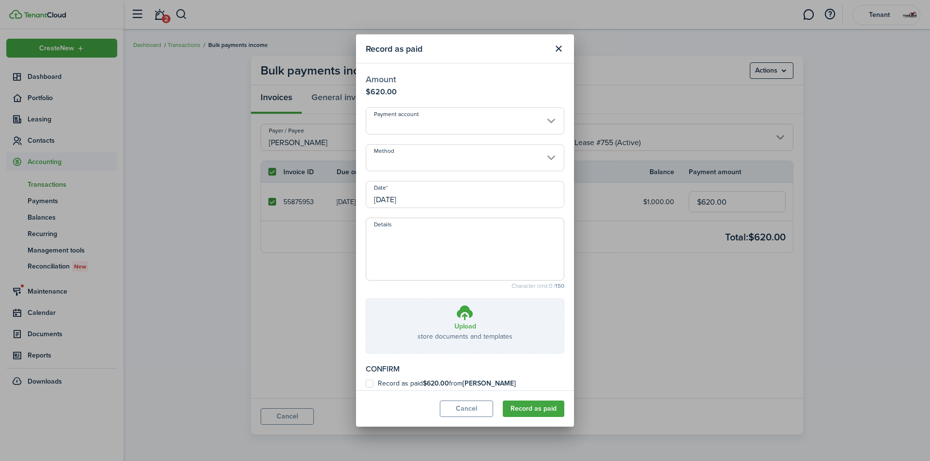
click at [476, 191] on input "[DATE]" at bounding box center [465, 194] width 199 height 27
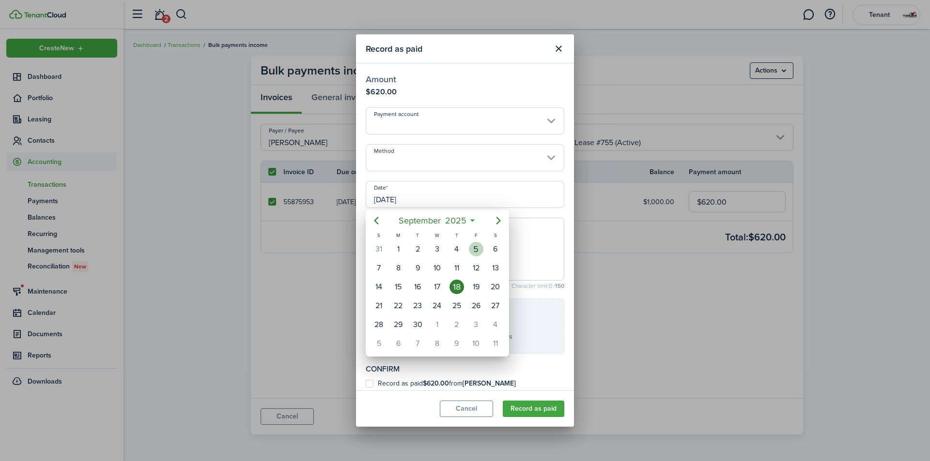
click at [474, 250] on div "5" at bounding box center [476, 249] width 15 height 15
type input "[DATE]"
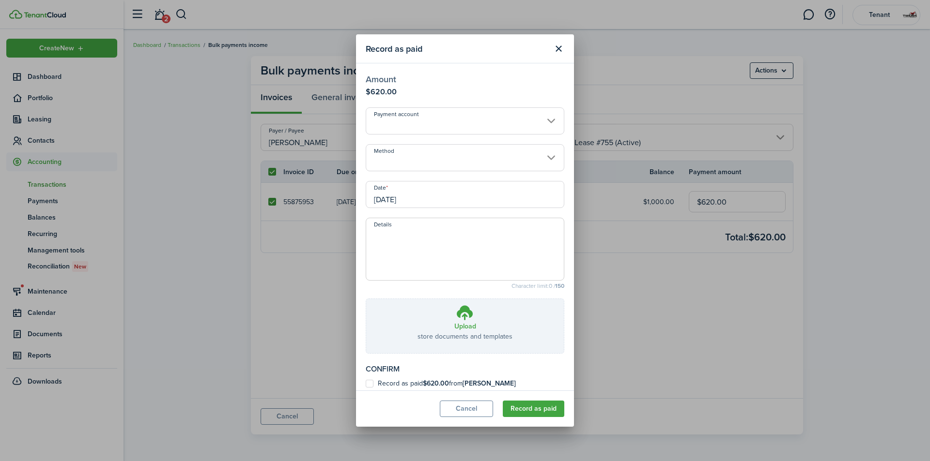
click at [449, 379] on b "$620.00" at bounding box center [436, 384] width 26 height 10
click at [366, 384] on input "Record as paid $620.00 from [PERSON_NAME]" at bounding box center [365, 384] width 0 height 0
checkbox input "true"
click at [550, 409] on button "Record as paid" at bounding box center [533, 409] width 61 height 16
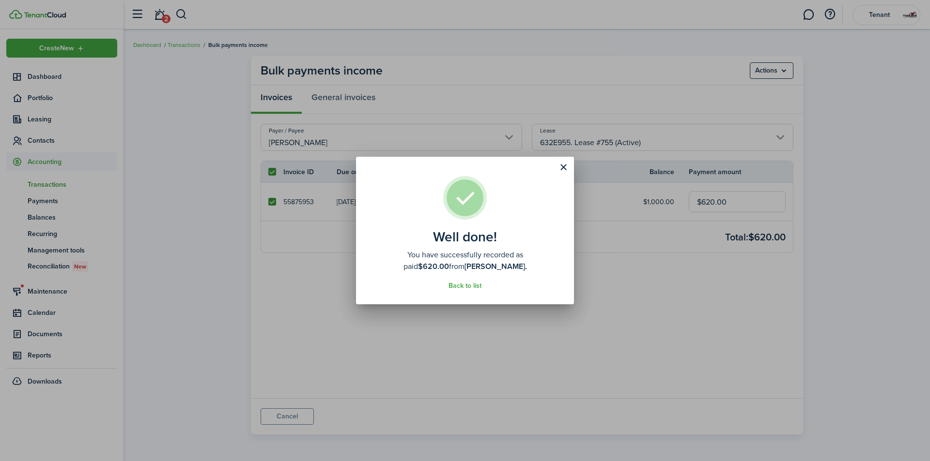
click at [664, 359] on div "Well done! You have successfully recorded as paid $620.00 from [PERSON_NAME]. B…" at bounding box center [465, 230] width 930 height 461
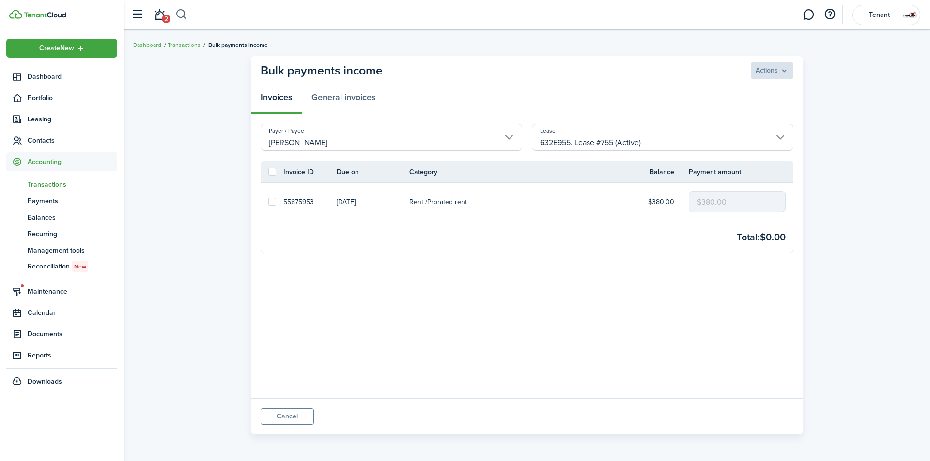
click at [182, 10] on button "button" at bounding box center [181, 14] width 12 height 16
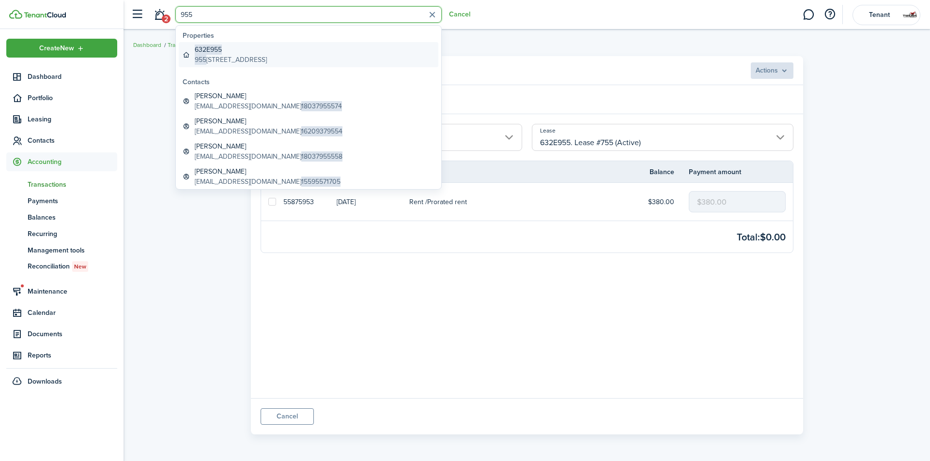
type input "955"
click at [226, 47] on global-search-item-title "632E955" at bounding box center [231, 50] width 72 height 10
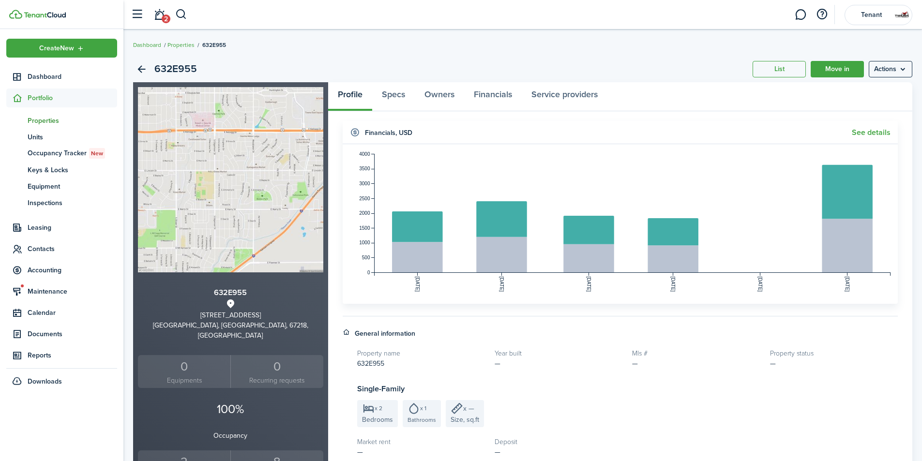
click at [186, 453] on div "2" at bounding box center [184, 462] width 88 height 18
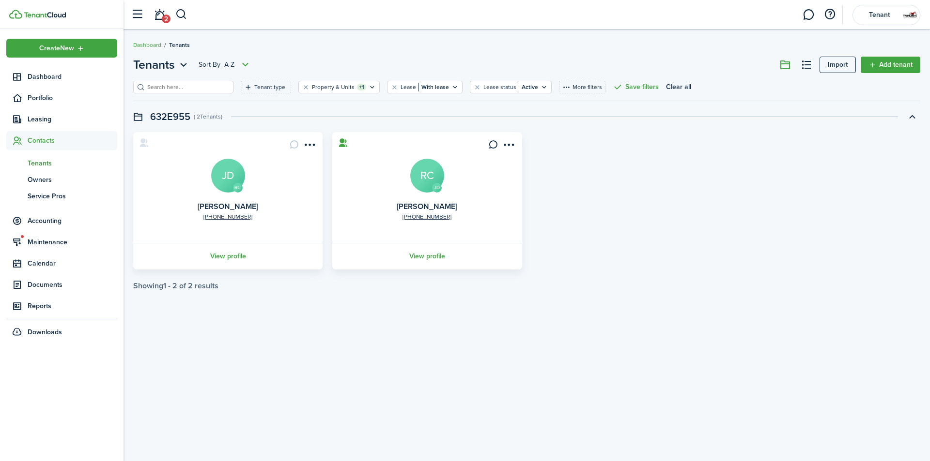
click at [425, 173] on avatar-text "RC" at bounding box center [427, 176] width 34 height 34
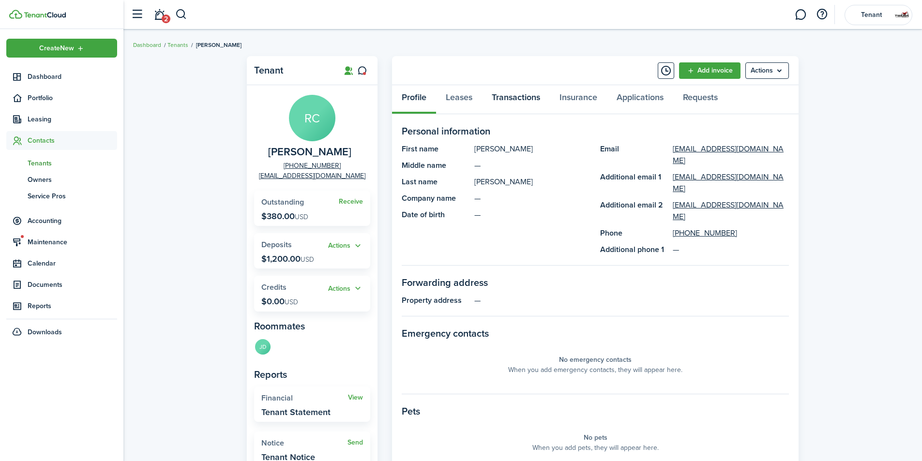
click at [512, 99] on link "Transactions" at bounding box center [516, 99] width 68 height 29
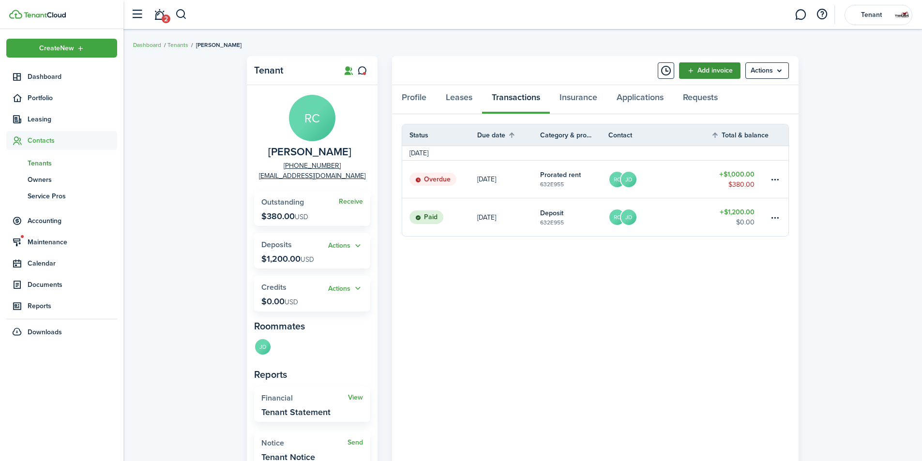
click at [704, 76] on link "Add invoice" at bounding box center [709, 70] width 61 height 16
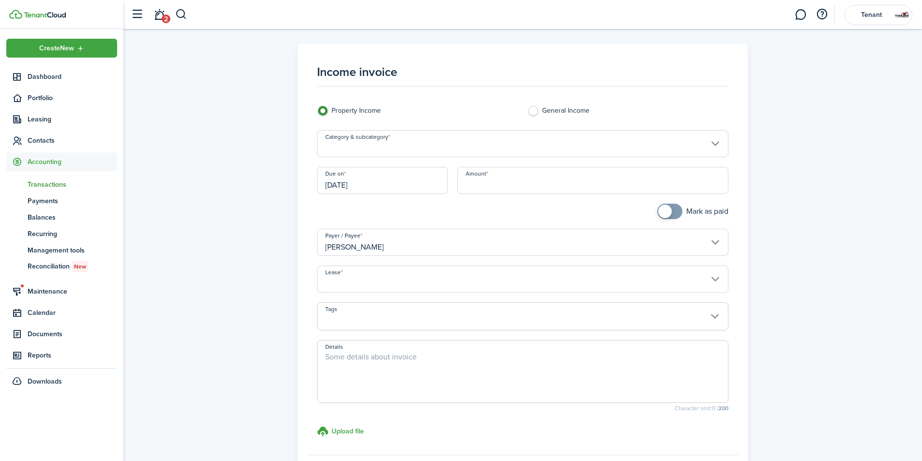
click at [453, 147] on input "Category & subcategory" at bounding box center [523, 143] width 412 height 27
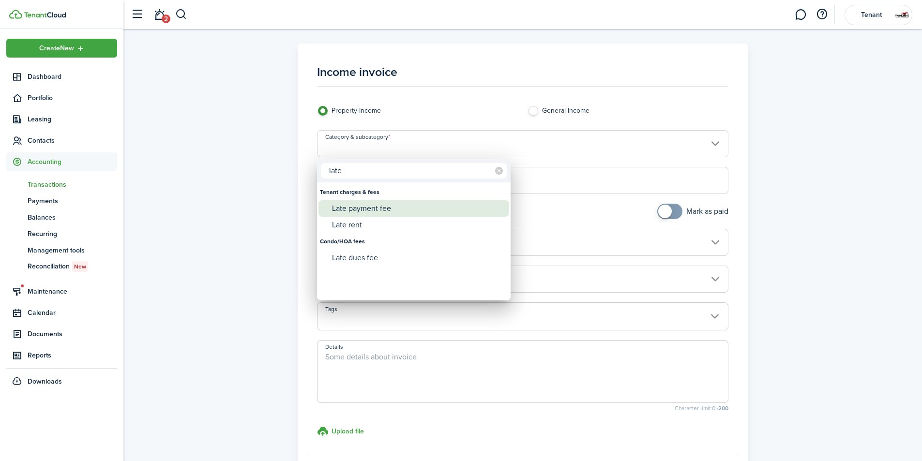
type input "late"
click at [413, 208] on div "Late payment fee" at bounding box center [417, 208] width 171 height 16
type input "Tenant charges & fees / Late payment fee"
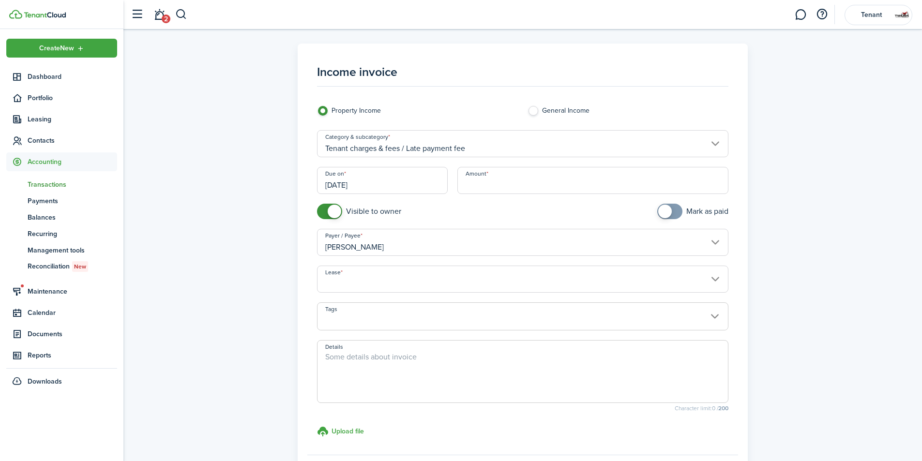
click at [480, 184] on input "Amount" at bounding box center [594, 180] width 272 height 27
click at [392, 175] on input "[DATE]" at bounding box center [382, 180] width 131 height 27
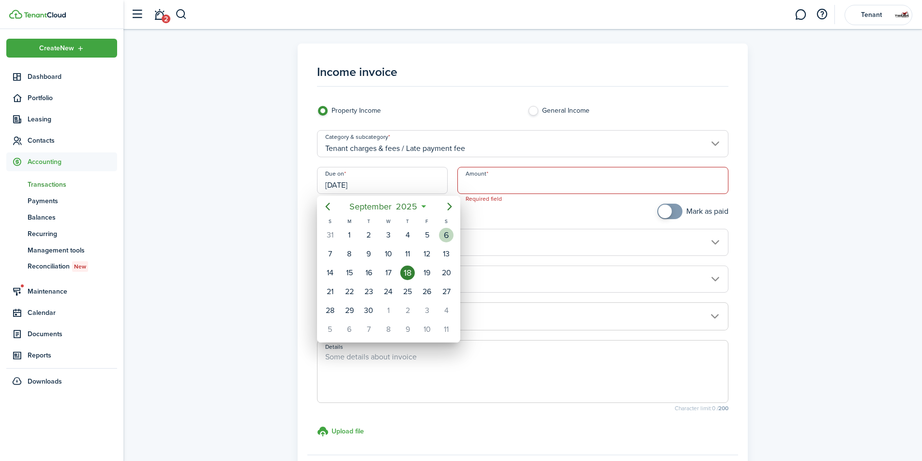
click at [446, 235] on div "6" at bounding box center [446, 235] width 15 height 15
type input "[DATE]"
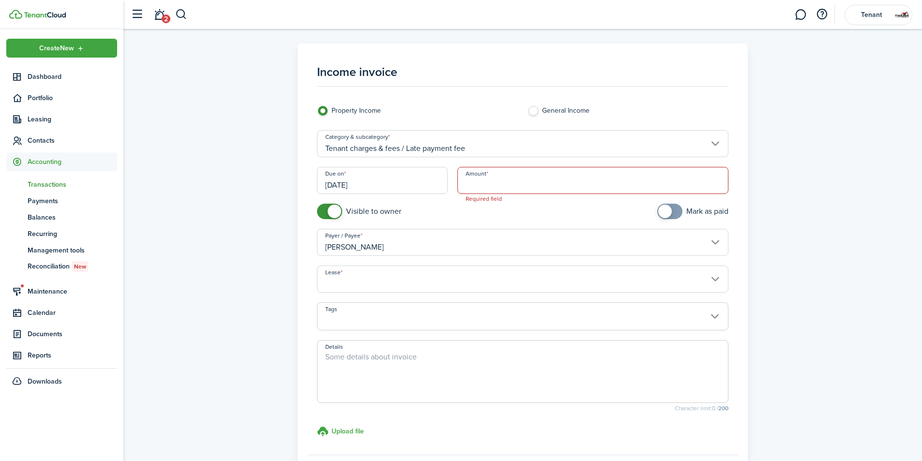
click at [493, 187] on input "Amount" at bounding box center [594, 180] width 272 height 27
click at [438, 285] on input "Lease" at bounding box center [523, 279] width 412 height 27
type input "$25.00"
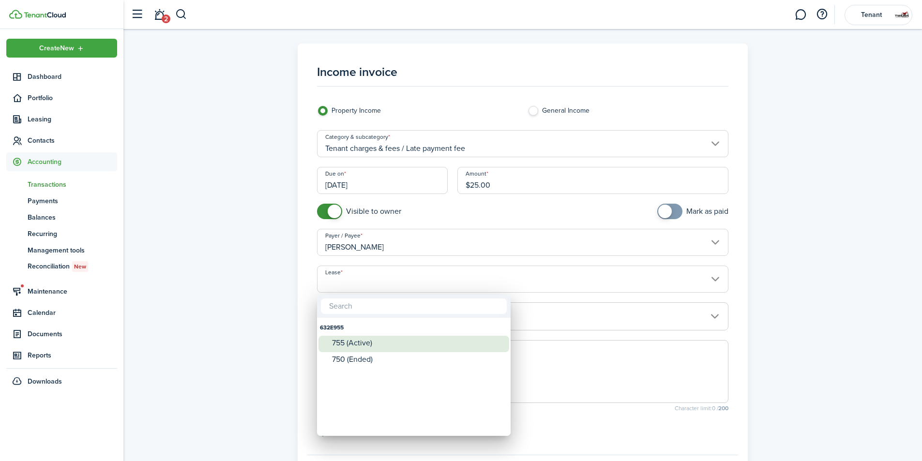
drag, startPoint x: 417, startPoint y: 337, endPoint x: 467, endPoint y: 311, distance: 56.5
click at [416, 337] on div "755 (Active)" at bounding box center [417, 343] width 171 height 15
type input "632E955. Lease #755 (Active)"
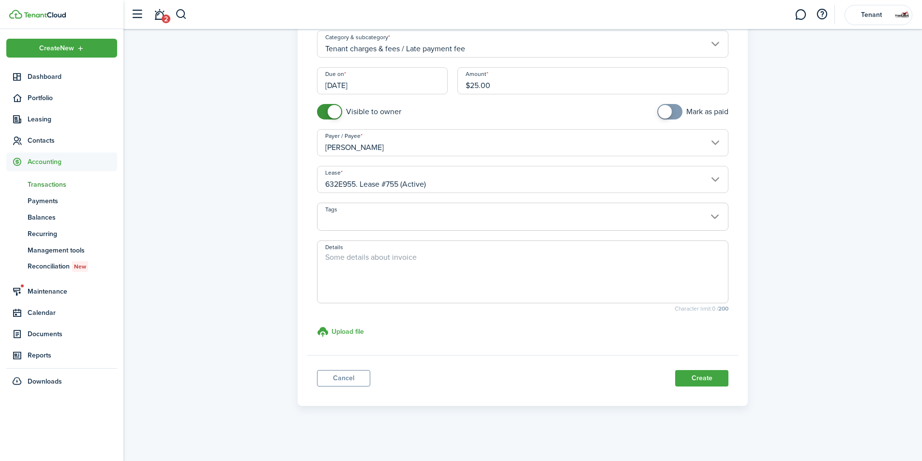
scroll to position [100, 0]
click at [706, 382] on button "Create" at bounding box center [701, 378] width 53 height 16
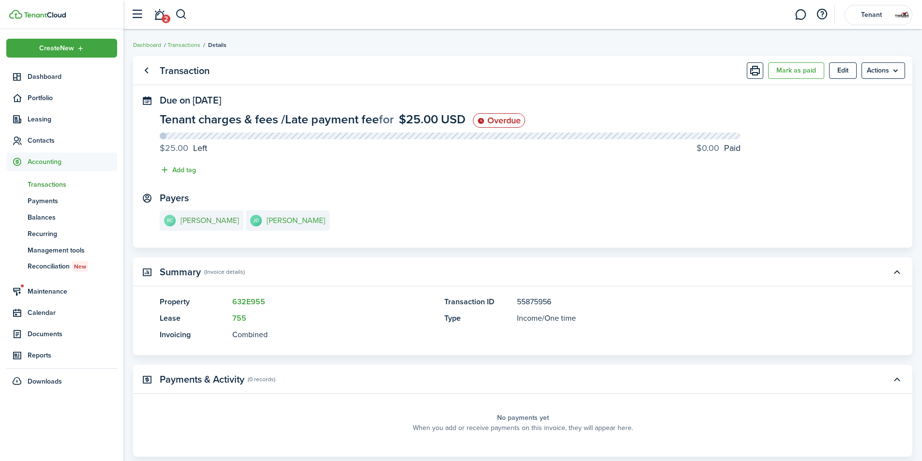
click at [215, 219] on e-details-info-title "[PERSON_NAME]" at bounding box center [210, 220] width 59 height 9
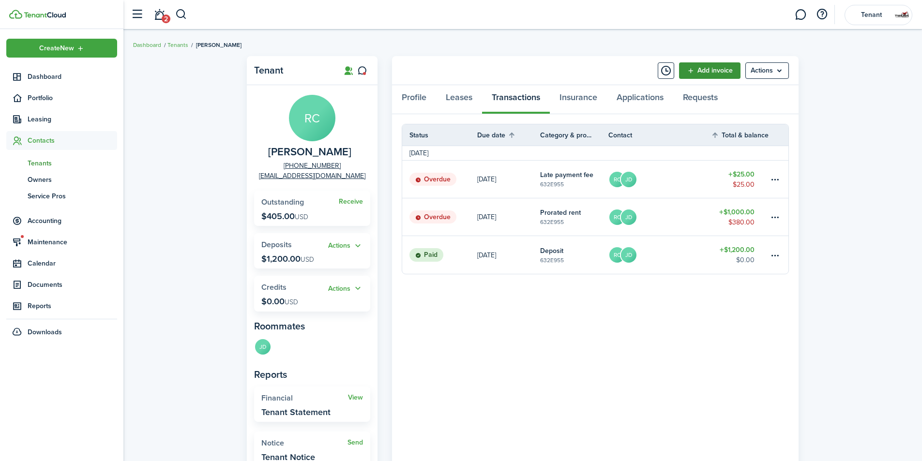
click at [712, 70] on link "Add invoice" at bounding box center [709, 70] width 61 height 16
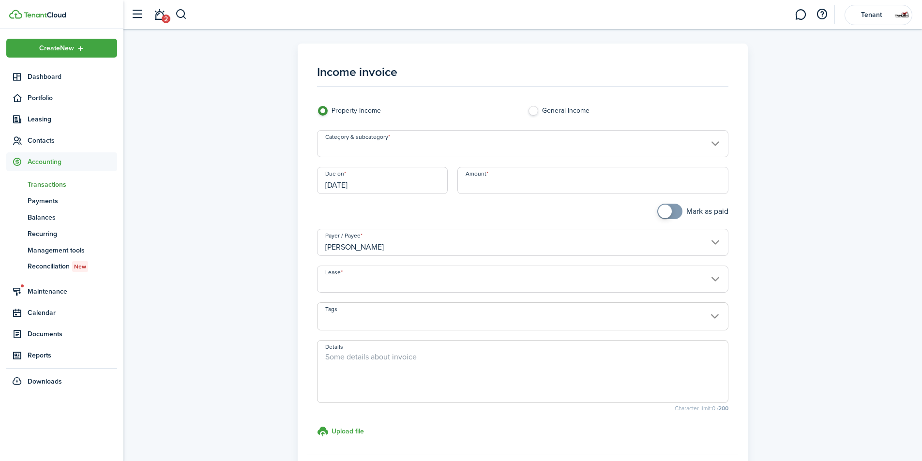
click at [455, 159] on div "Category & subcategory" at bounding box center [523, 148] width 422 height 37
click at [455, 157] on div "Category & subcategory" at bounding box center [523, 148] width 422 height 37
click at [449, 148] on input "Category & subcategory" at bounding box center [523, 143] width 412 height 27
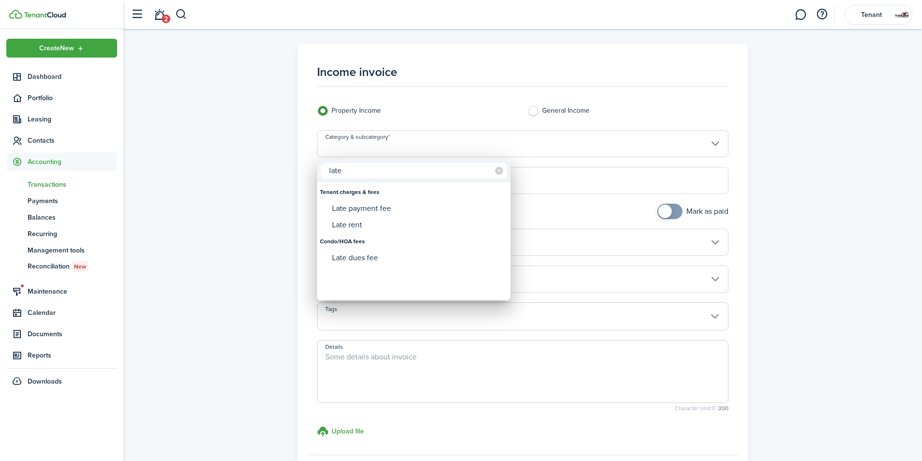
type input "late"
drag, startPoint x: 408, startPoint y: 210, endPoint x: 448, endPoint y: 188, distance: 46.4
click at [408, 209] on div "Late payment fee" at bounding box center [417, 208] width 171 height 16
type input "Tenant charges & fees / Late payment fee"
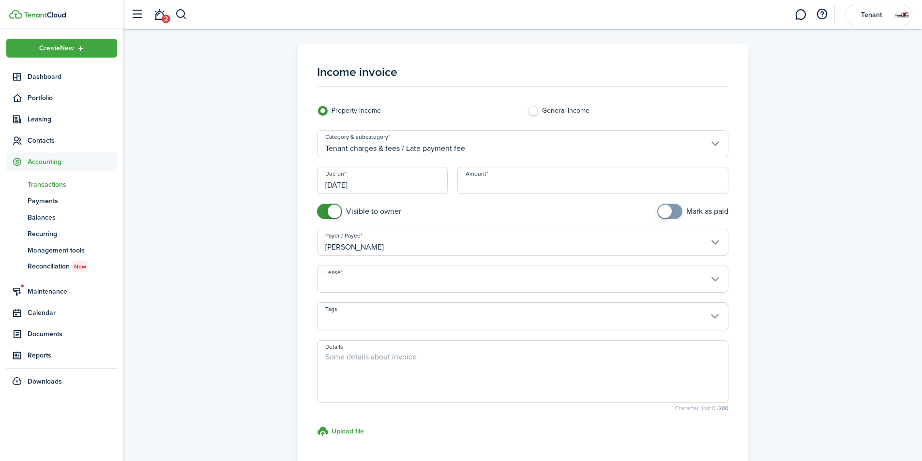
click at [489, 180] on input "Amount" at bounding box center [594, 180] width 272 height 27
click at [390, 169] on input "[DATE]" at bounding box center [382, 180] width 131 height 27
type input "$10.00"
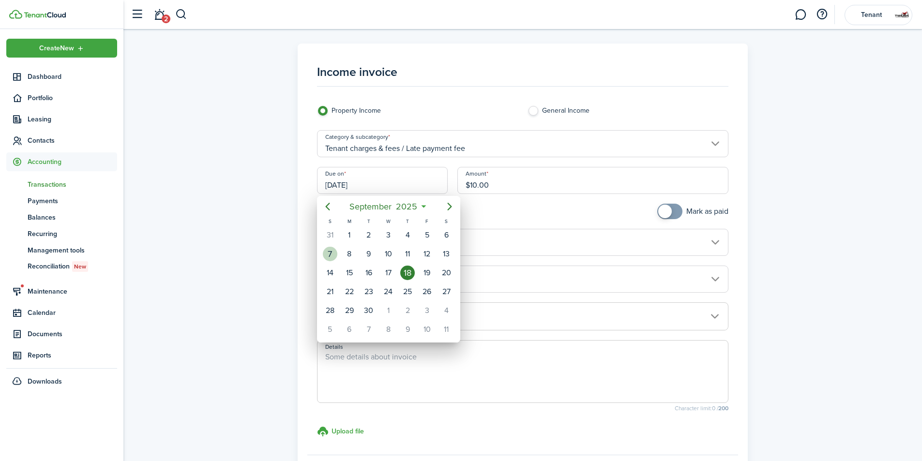
click at [327, 253] on div "7" at bounding box center [330, 254] width 15 height 15
type input "[DATE]"
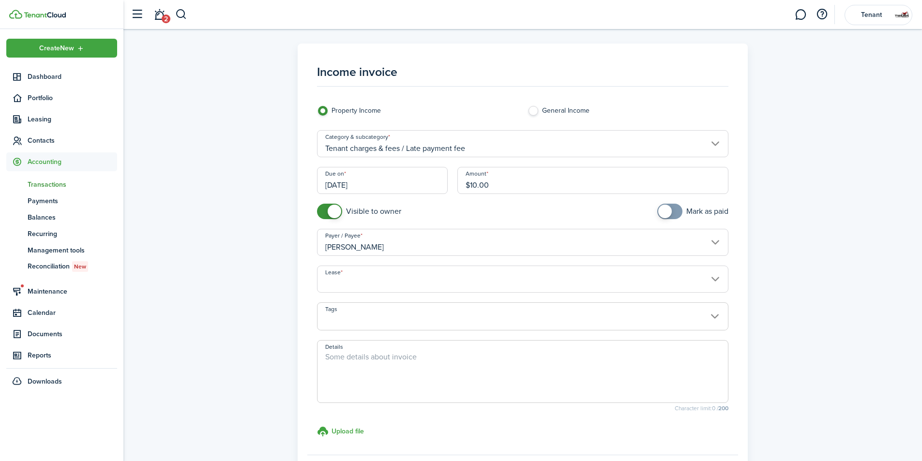
click at [576, 294] on div "Lease" at bounding box center [523, 284] width 422 height 37
click at [573, 286] on input "Lease" at bounding box center [523, 279] width 412 height 27
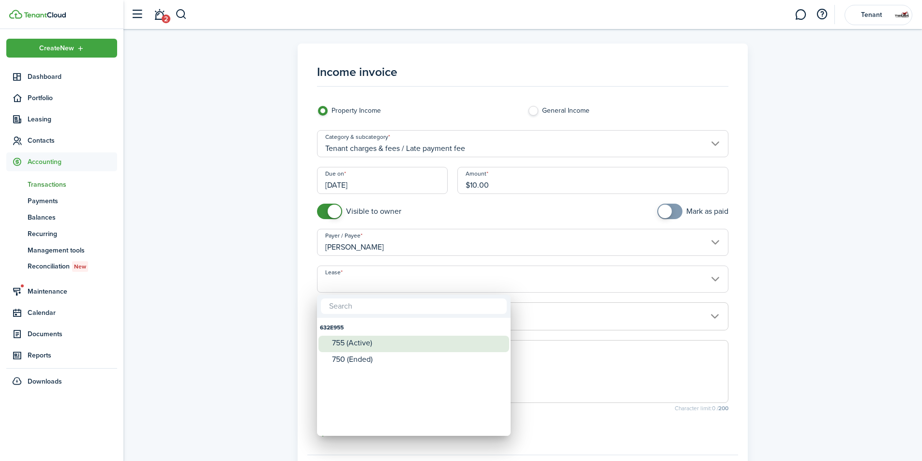
drag, startPoint x: 440, startPoint y: 344, endPoint x: 495, endPoint y: 321, distance: 59.9
click at [439, 344] on div "755 (Active)" at bounding box center [417, 343] width 171 height 9
type input "632E955. Lease #755 (Active)"
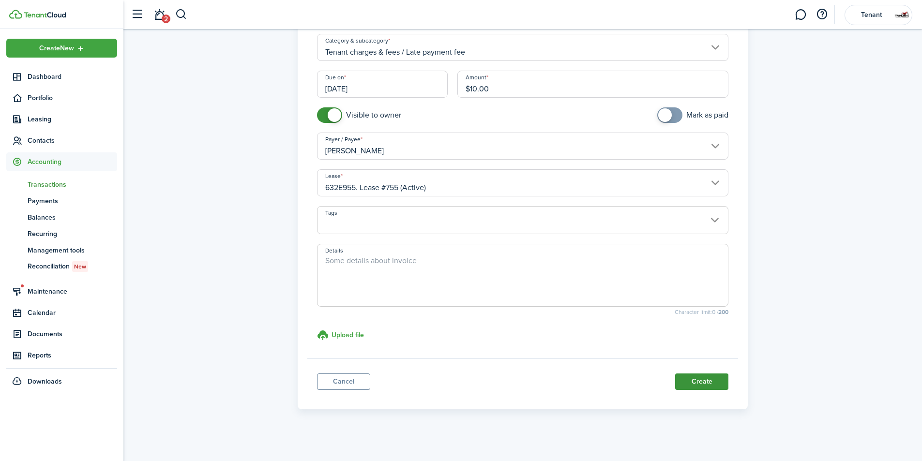
scroll to position [97, 0]
click at [685, 374] on button "Create" at bounding box center [701, 381] width 53 height 16
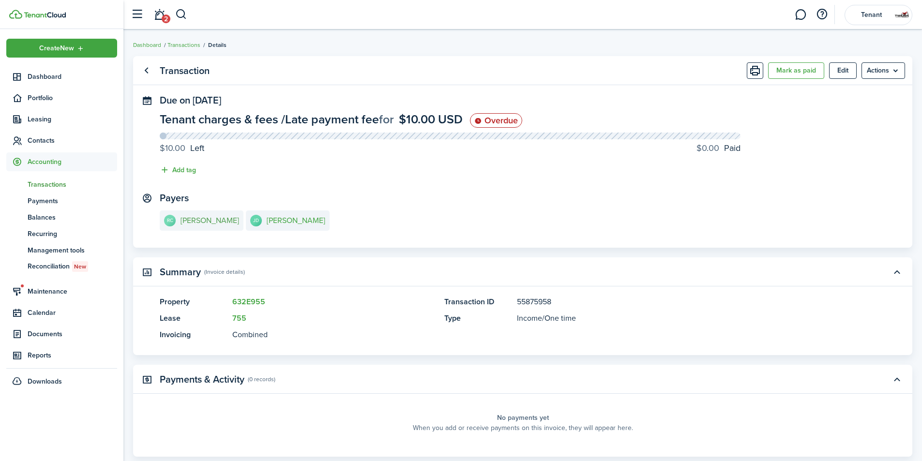
click at [202, 217] on e-details-info-title "[PERSON_NAME]" at bounding box center [210, 220] width 59 height 9
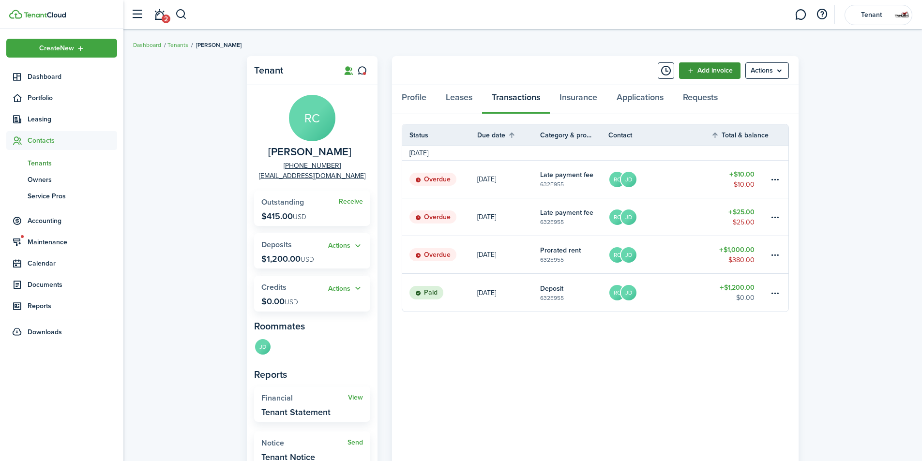
click at [712, 74] on link "Add invoice" at bounding box center [709, 70] width 61 height 16
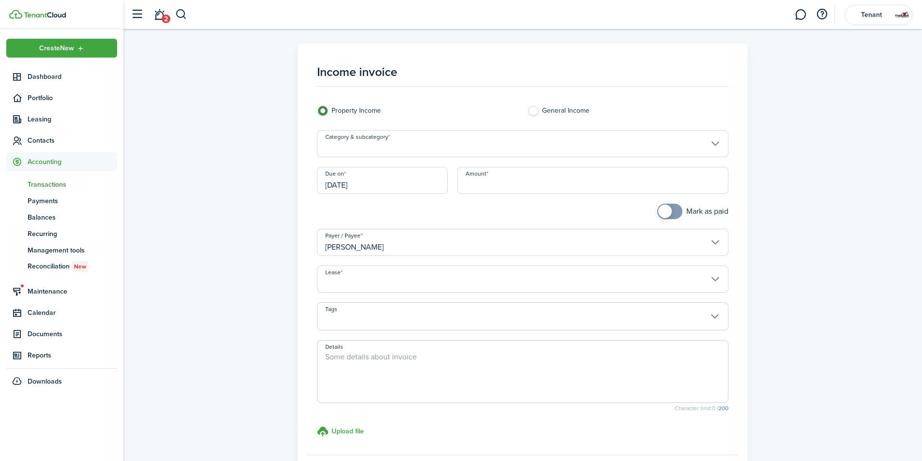
click at [544, 146] on input "Category & subcategory" at bounding box center [523, 143] width 412 height 27
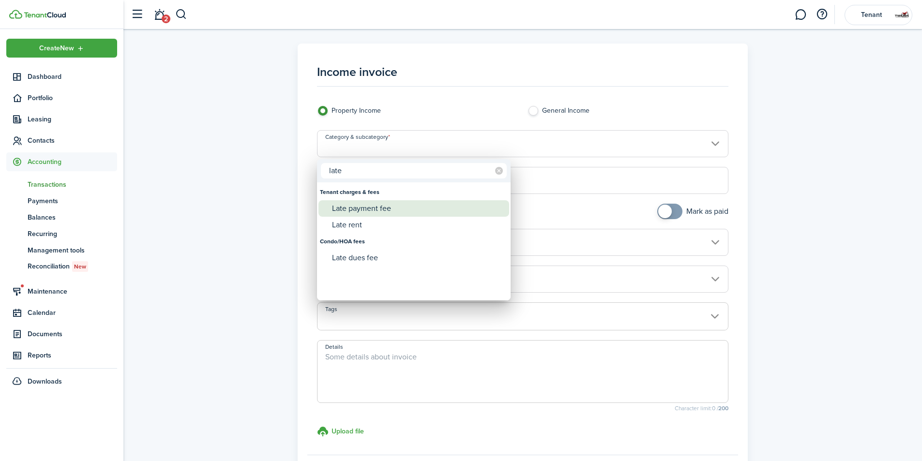
type input "late"
click at [416, 210] on div "Late payment fee" at bounding box center [417, 208] width 171 height 16
type input "Tenant charges & fees / Late payment fee"
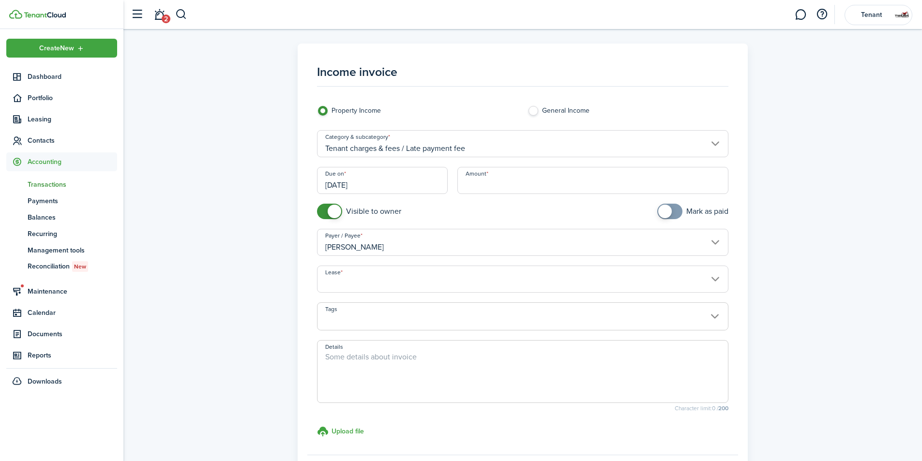
click at [415, 178] on input "[DATE]" at bounding box center [382, 180] width 131 height 27
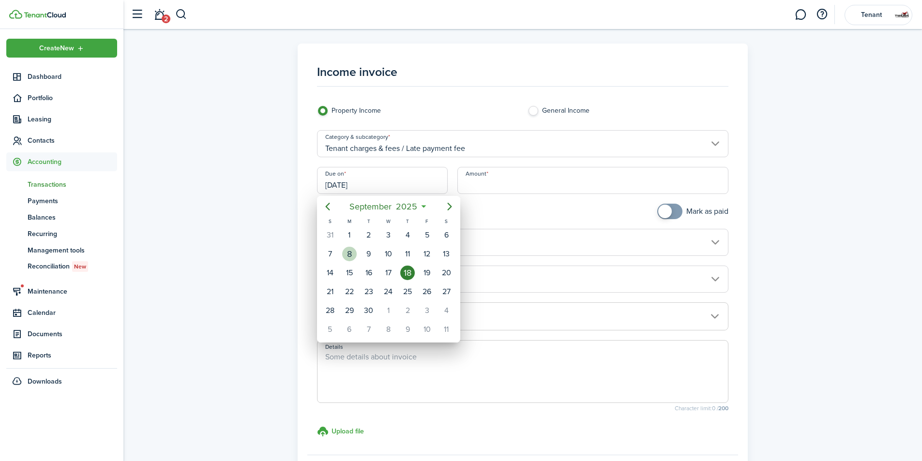
drag, startPoint x: 347, startPoint y: 256, endPoint x: 504, endPoint y: 221, distance: 160.7
click at [349, 254] on div "8" at bounding box center [349, 254] width 15 height 15
type input "[DATE]"
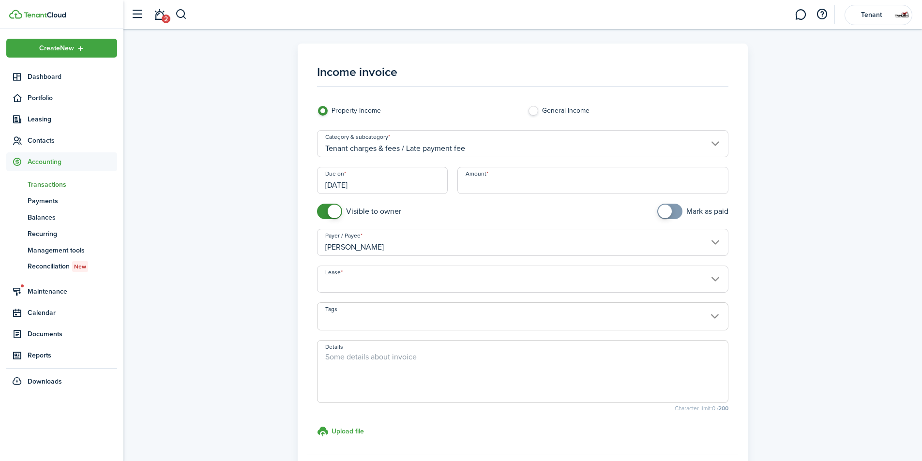
click at [508, 186] on input "Amount" at bounding box center [594, 180] width 272 height 27
click at [459, 284] on input "Lease" at bounding box center [523, 279] width 412 height 27
type input "$10.00"
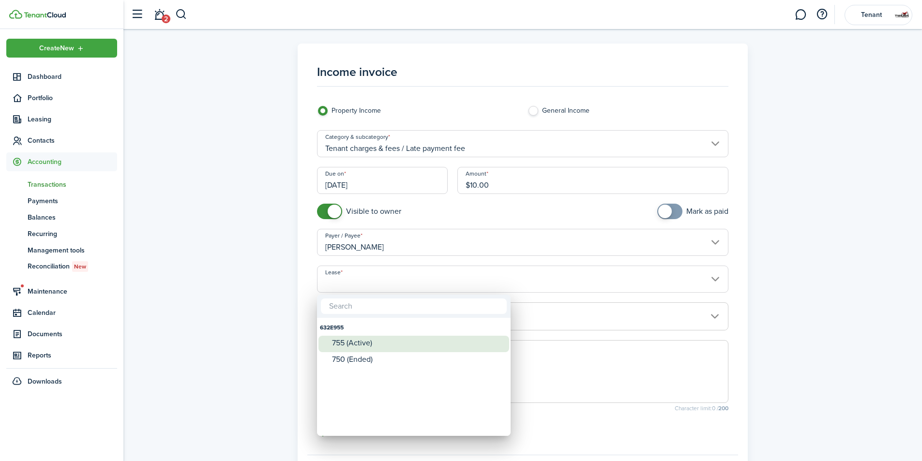
click at [434, 336] on div "755 (Active)" at bounding box center [417, 343] width 171 height 15
type input "632E955. Lease #755 (Active)"
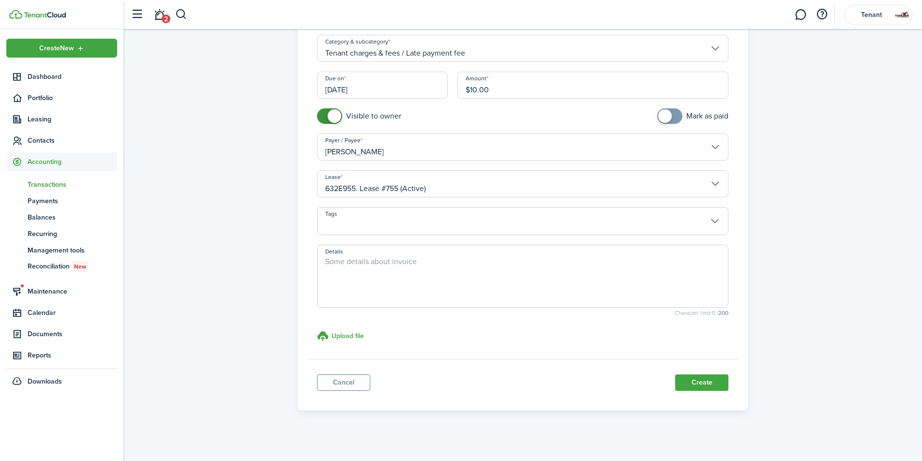
scroll to position [100, 0]
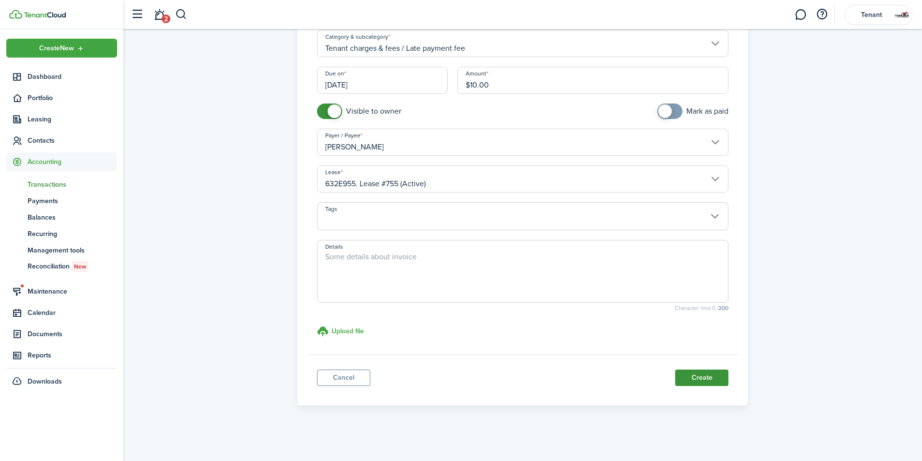
click at [704, 372] on button "Create" at bounding box center [701, 378] width 53 height 16
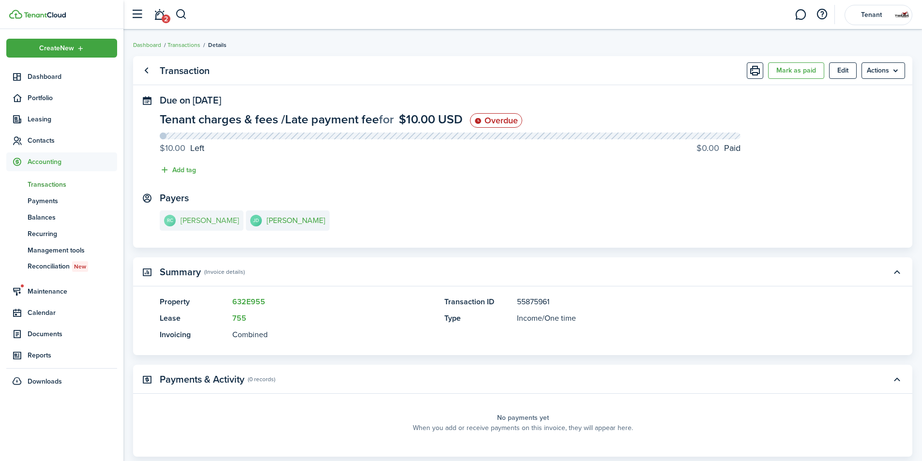
click at [219, 214] on link "RC [PERSON_NAME]" at bounding box center [202, 221] width 84 height 20
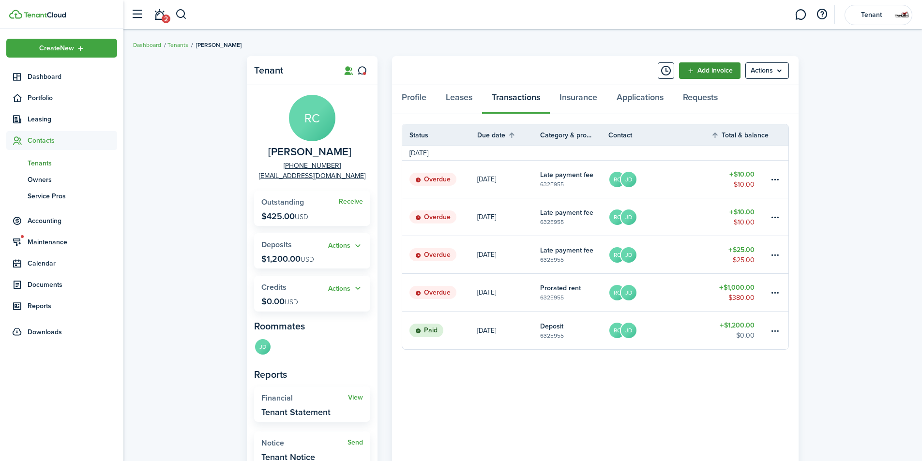
click at [692, 69] on link "Add invoice" at bounding box center [709, 70] width 61 height 16
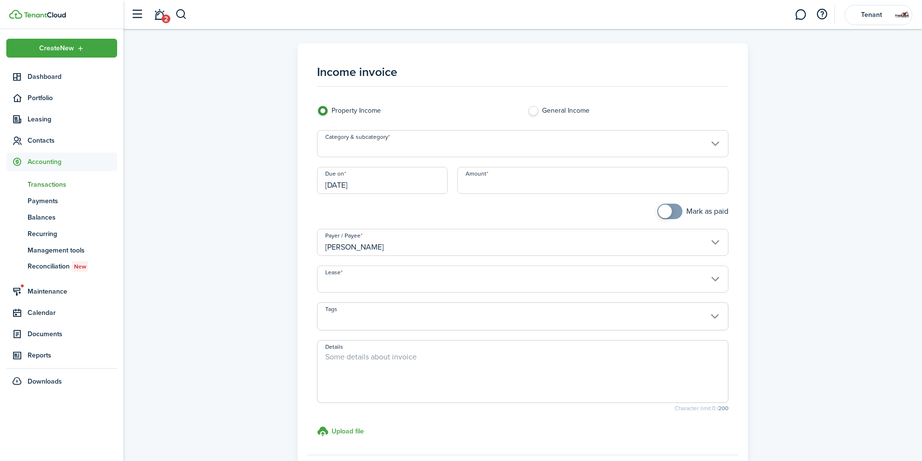
click at [445, 141] on input "Category & subcategory" at bounding box center [523, 143] width 412 height 27
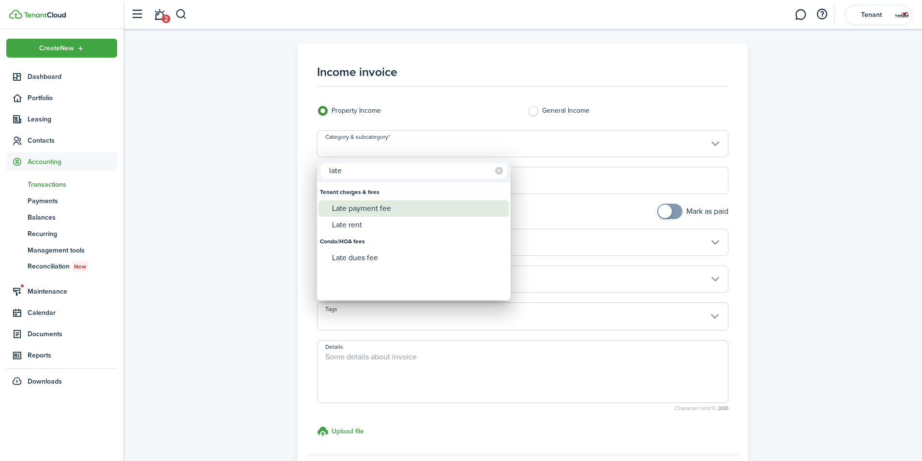
type input "late"
click at [390, 205] on div "Late payment fee" at bounding box center [417, 208] width 171 height 16
type input "Tenant charges & fees / Late payment fee"
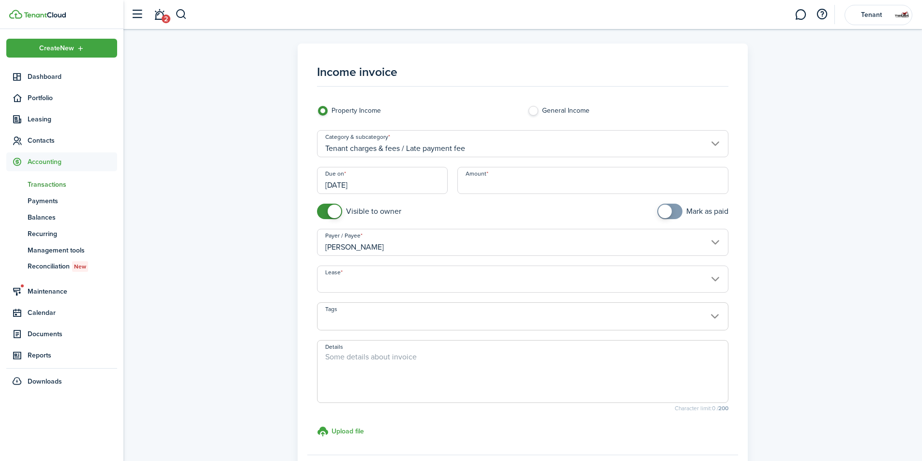
click at [408, 184] on input "[DATE]" at bounding box center [382, 180] width 131 height 27
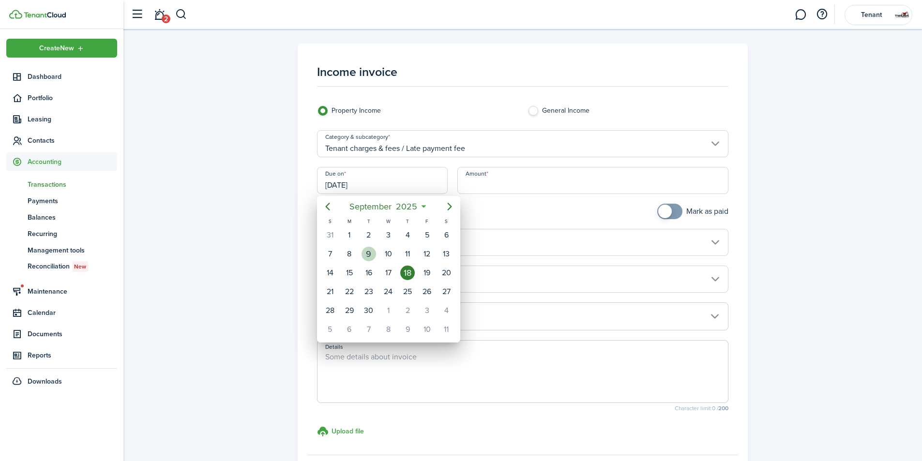
drag, startPoint x: 369, startPoint y: 252, endPoint x: 448, endPoint y: 195, distance: 97.8
click at [371, 251] on div "9" at bounding box center [369, 254] width 15 height 15
type input "[DATE]"
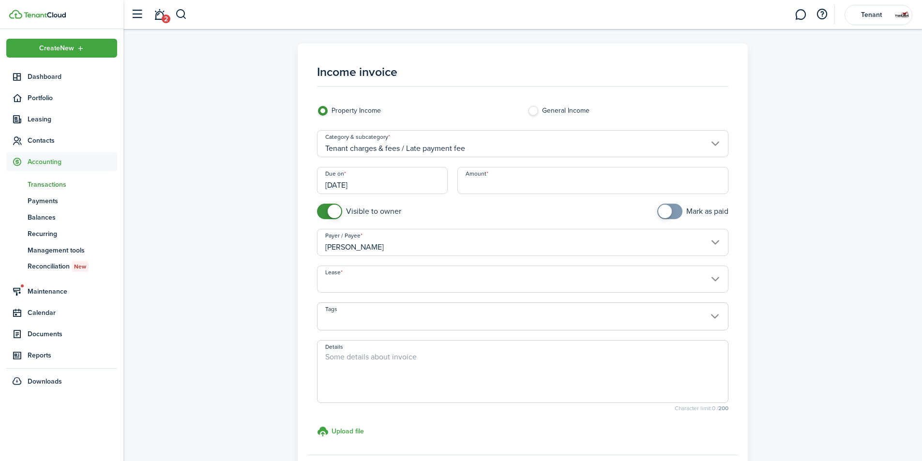
click at [480, 187] on input "Amount" at bounding box center [594, 180] width 272 height 27
type input "$10.00"
drag, startPoint x: 523, startPoint y: 297, endPoint x: 524, endPoint y: 283, distance: 14.0
click at [524, 288] on div "Lease" at bounding box center [523, 284] width 422 height 37
click at [524, 283] on input "Lease" at bounding box center [523, 279] width 412 height 27
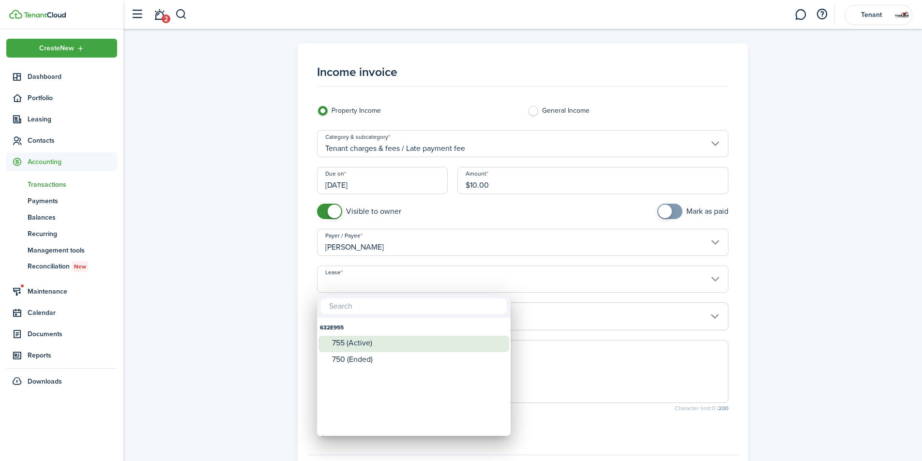
drag, startPoint x: 462, startPoint y: 343, endPoint x: 507, endPoint y: 317, distance: 52.5
click at [462, 342] on div "755 (Active)" at bounding box center [417, 343] width 171 height 9
type input "632E955. Lease #755 (Active)"
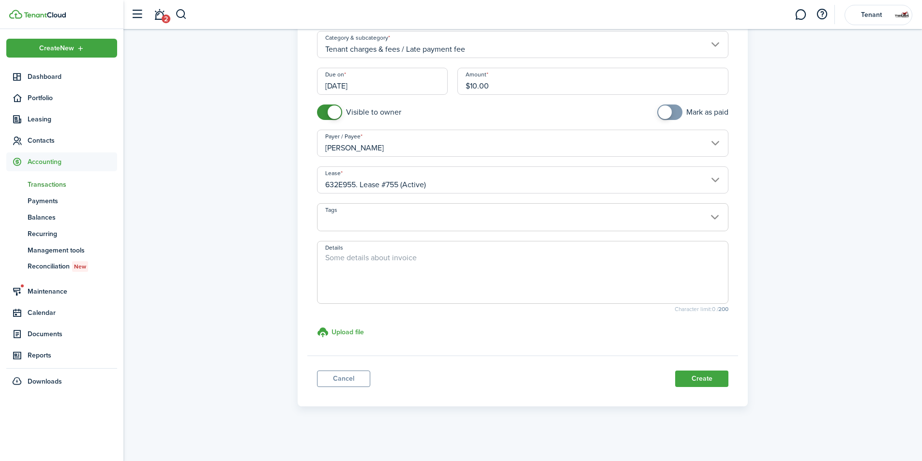
scroll to position [100, 0]
click at [717, 382] on button "Create" at bounding box center [701, 378] width 53 height 16
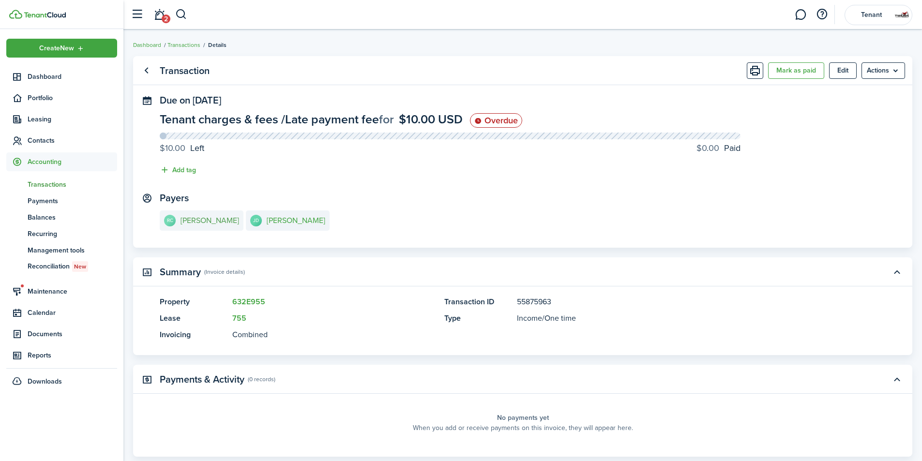
click at [225, 217] on e-details-info-title "[PERSON_NAME]" at bounding box center [210, 220] width 59 height 9
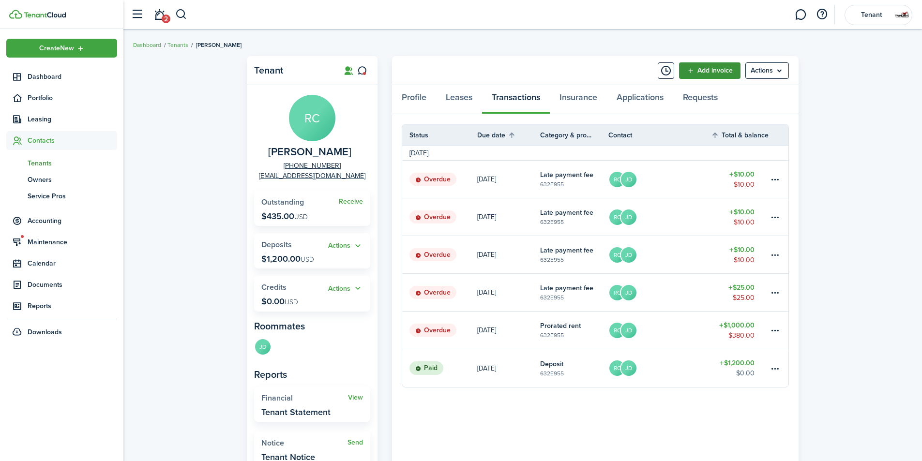
click at [696, 70] on link "Add invoice" at bounding box center [709, 70] width 61 height 16
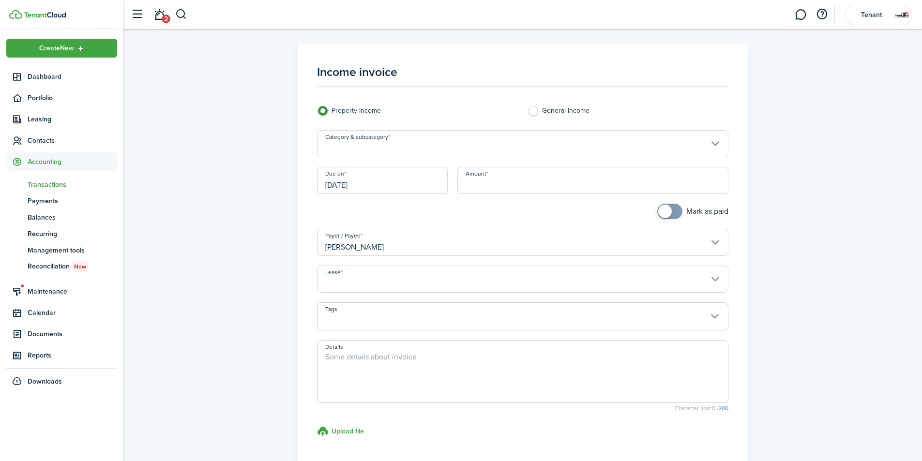
click at [483, 137] on input "Category & subcategory" at bounding box center [523, 143] width 412 height 27
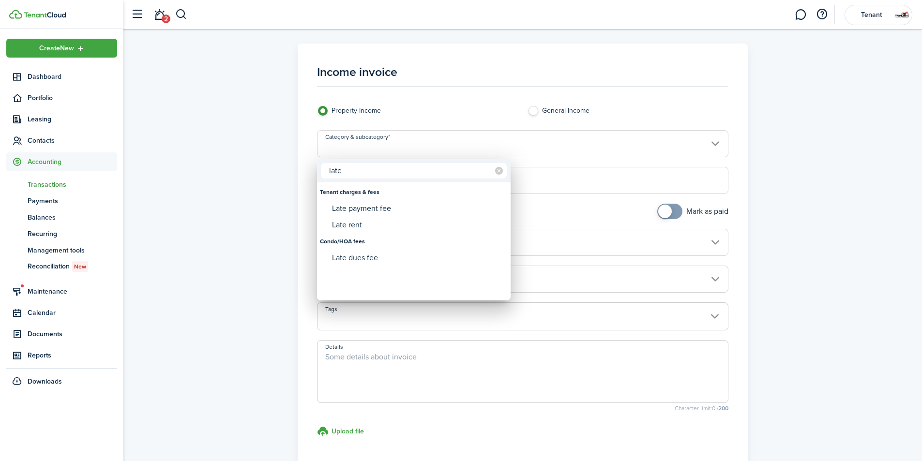
type input "late"
click at [390, 197] on div "Tenant charges & fees" at bounding box center [414, 192] width 188 height 16
click at [387, 204] on div "Late payment fee" at bounding box center [417, 208] width 171 height 16
type input "Tenant charges & fees / Late payment fee"
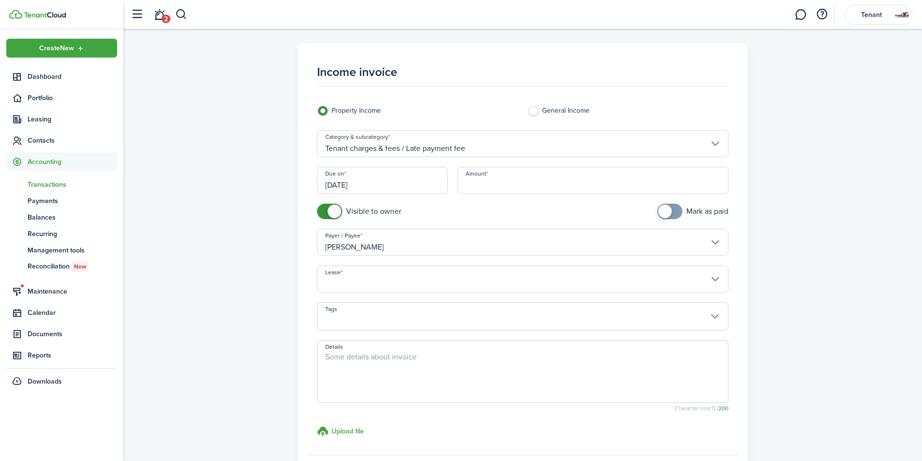
click at [389, 184] on input "[DATE]" at bounding box center [382, 180] width 131 height 27
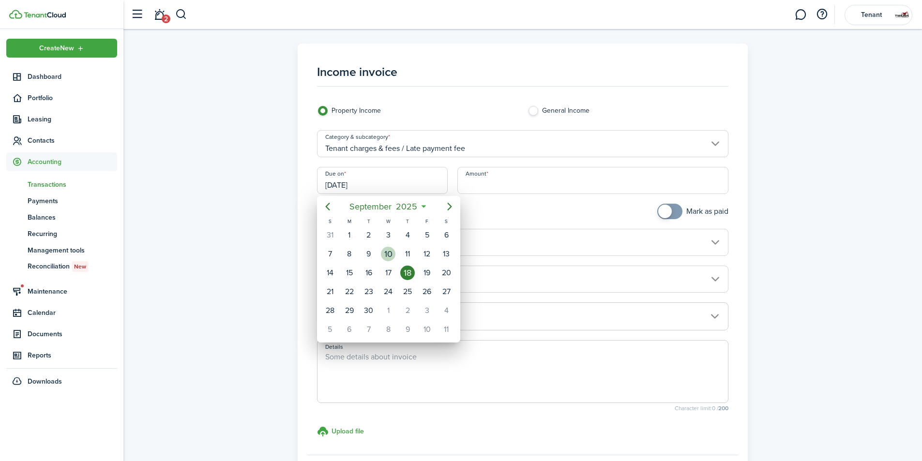
click at [396, 251] on div "10" at bounding box center [388, 254] width 19 height 18
type input "[DATE]"
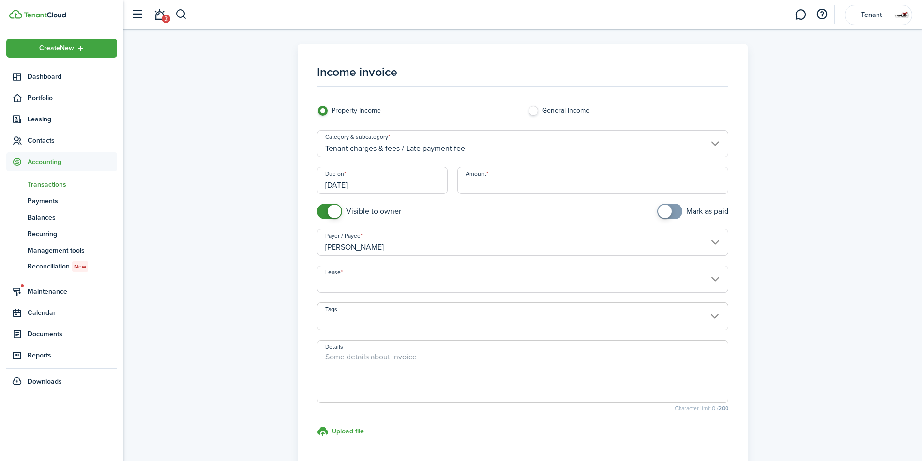
click at [491, 182] on input "Amount" at bounding box center [594, 180] width 272 height 27
click at [458, 274] on input "Lease" at bounding box center [523, 279] width 412 height 27
type input "$10.00"
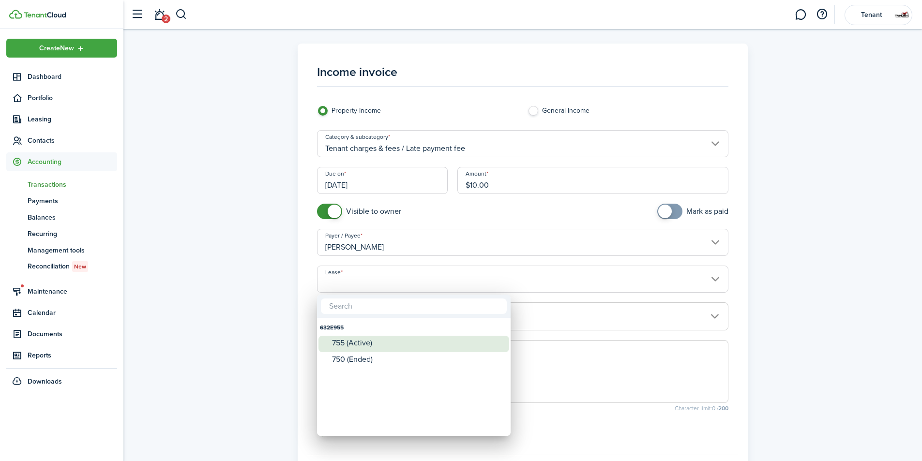
click at [436, 339] on div "755 (Active)" at bounding box center [417, 343] width 171 height 9
type input "632E955. Lease #755 (Active)"
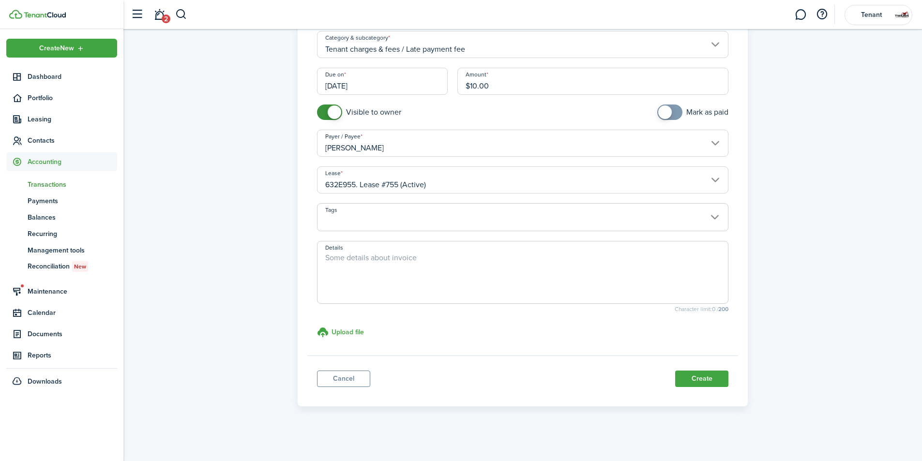
scroll to position [100, 0]
click at [710, 383] on button "Create" at bounding box center [701, 378] width 53 height 16
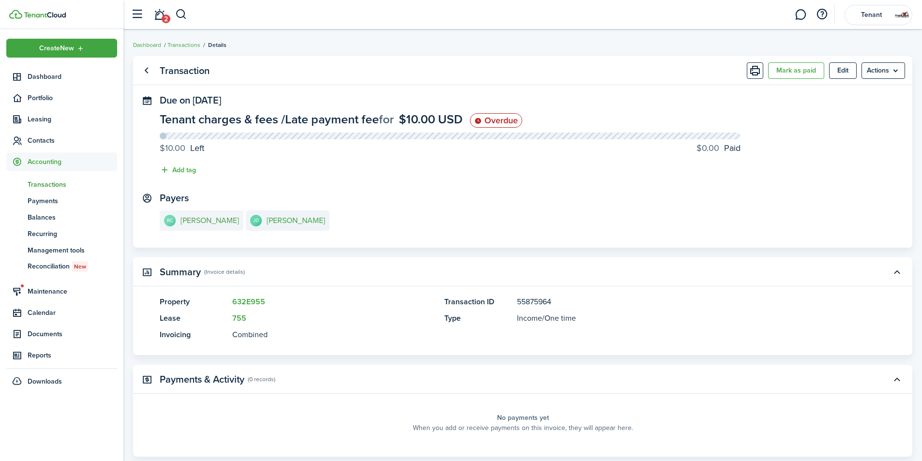
click at [234, 220] on e-details-info-title "[PERSON_NAME]" at bounding box center [210, 220] width 59 height 9
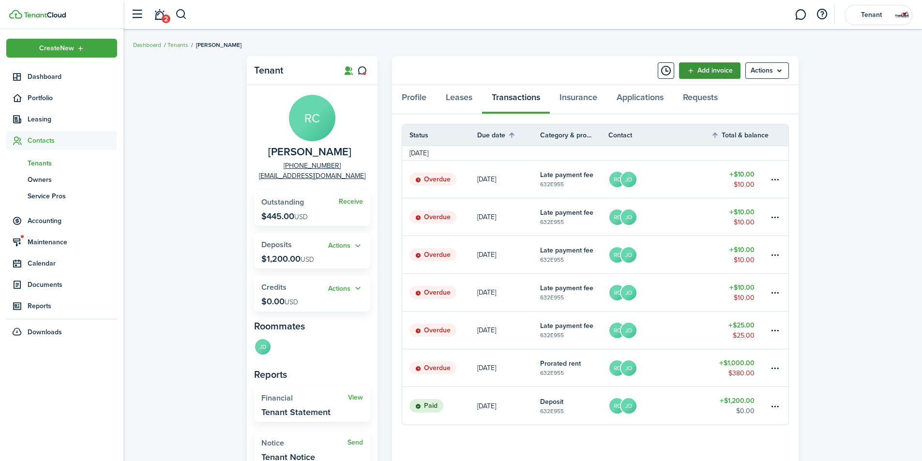
click at [694, 69] on link "Add invoice" at bounding box center [709, 70] width 61 height 16
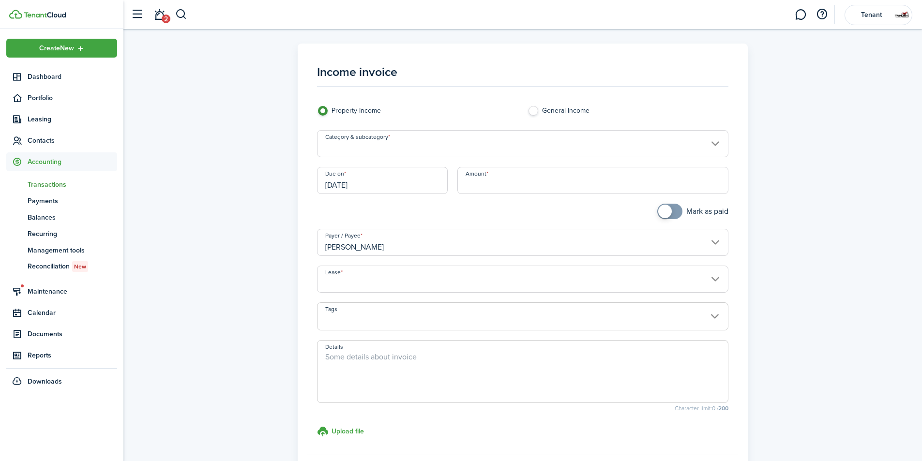
click at [472, 147] on input "Category & subcategory" at bounding box center [523, 143] width 412 height 27
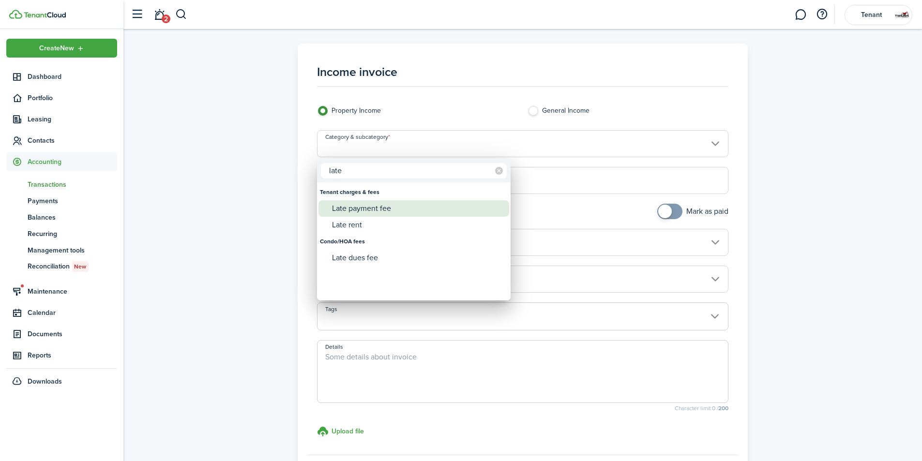
type input "late"
drag, startPoint x: 466, startPoint y: 206, endPoint x: 514, endPoint y: 189, distance: 51.3
click at [467, 205] on div "Late payment fee" at bounding box center [417, 208] width 171 height 16
type input "Tenant charges & fees / Late payment fee"
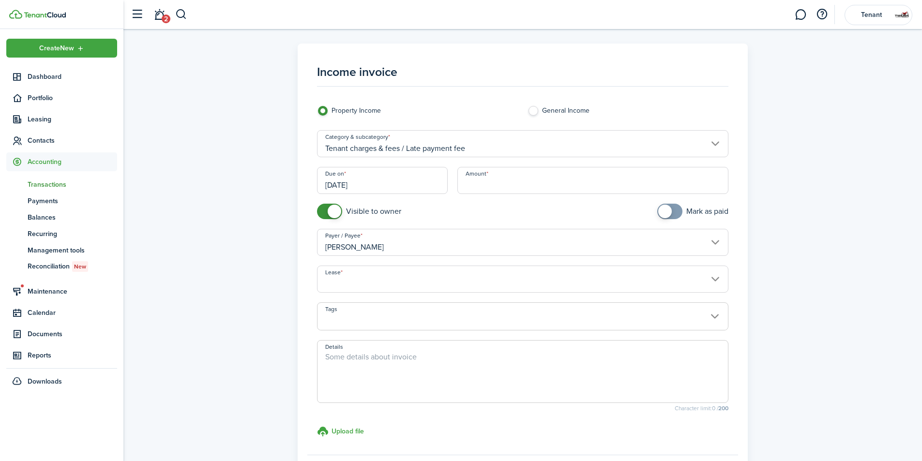
click at [524, 179] on input "Amount" at bounding box center [594, 180] width 272 height 27
type input "$10.00"
click at [385, 161] on div "Category & subcategory Tenant charges & fees / Late payment fee" at bounding box center [523, 148] width 422 height 37
click at [388, 182] on input "[DATE]" at bounding box center [382, 180] width 131 height 27
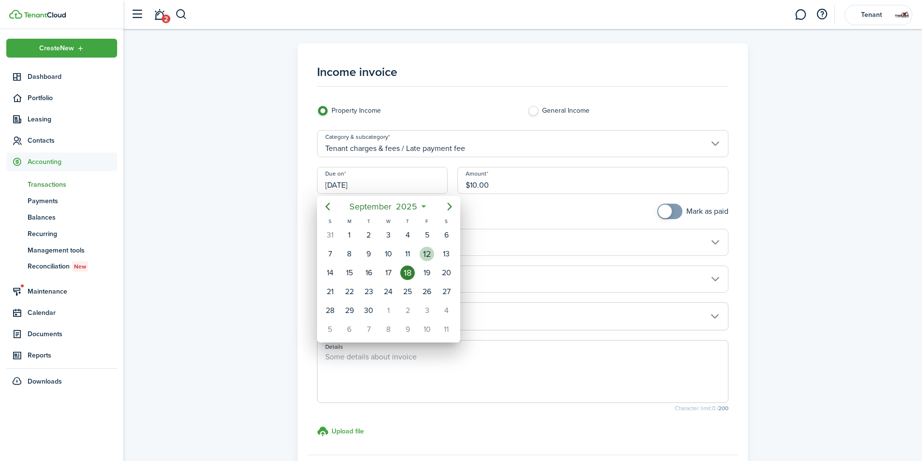
click at [417, 252] on div "12" at bounding box center [426, 254] width 19 height 18
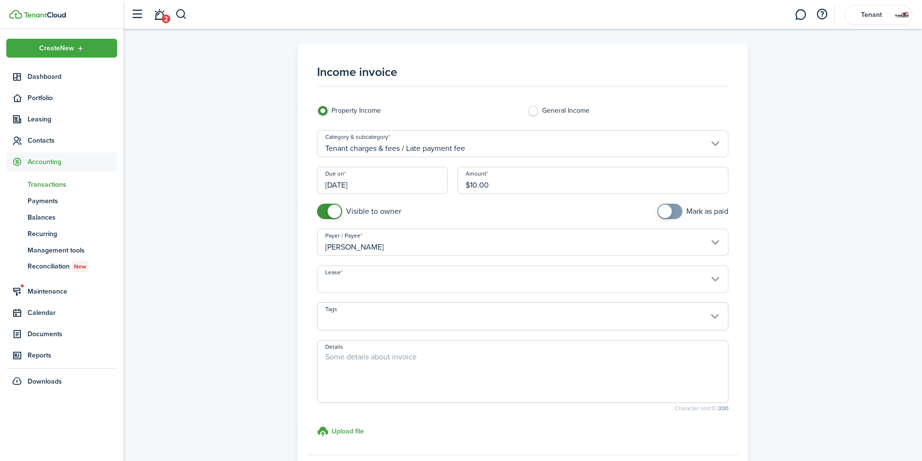
type input "[DATE]"
click at [410, 253] on input "[PERSON_NAME]" at bounding box center [523, 242] width 412 height 27
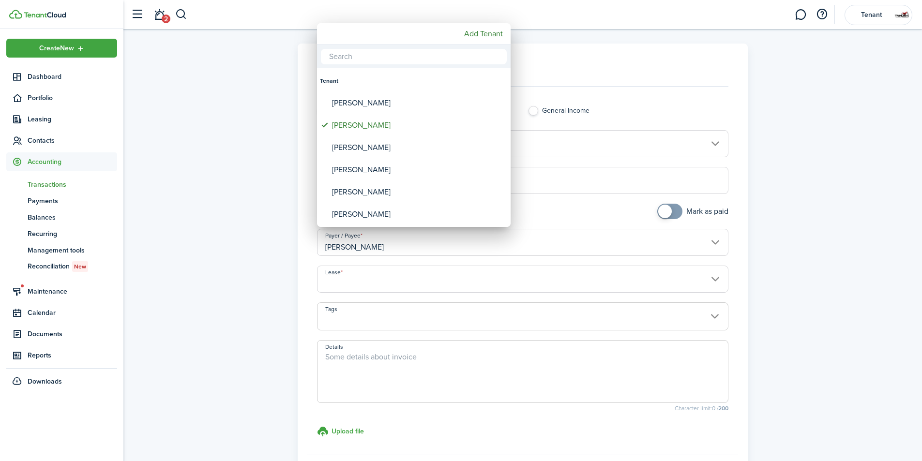
click at [681, 86] on div at bounding box center [461, 231] width 1077 height 616
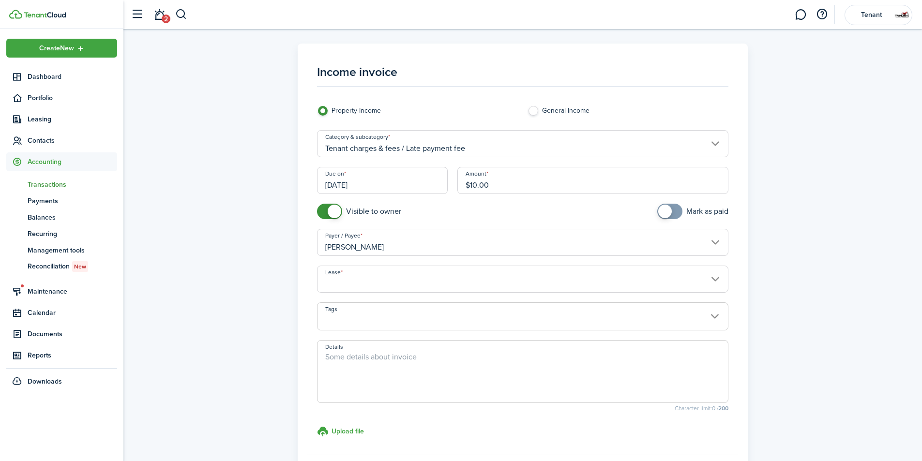
click at [564, 271] on input "Lease" at bounding box center [523, 279] width 412 height 27
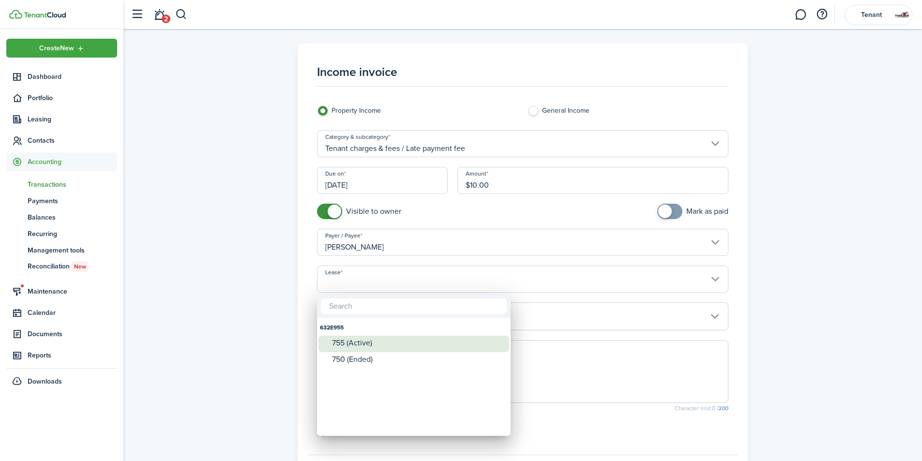
drag, startPoint x: 476, startPoint y: 338, endPoint x: 532, endPoint y: 325, distance: 57.3
click at [476, 338] on div "755 (Active)" at bounding box center [417, 343] width 171 height 15
type input "632E955. Lease #755 (Active)"
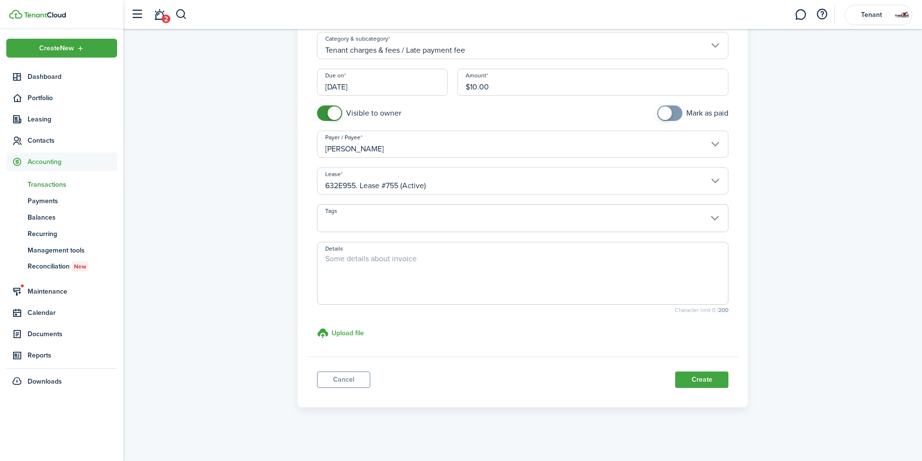
scroll to position [100, 0]
click at [719, 381] on button "Create" at bounding box center [701, 378] width 53 height 16
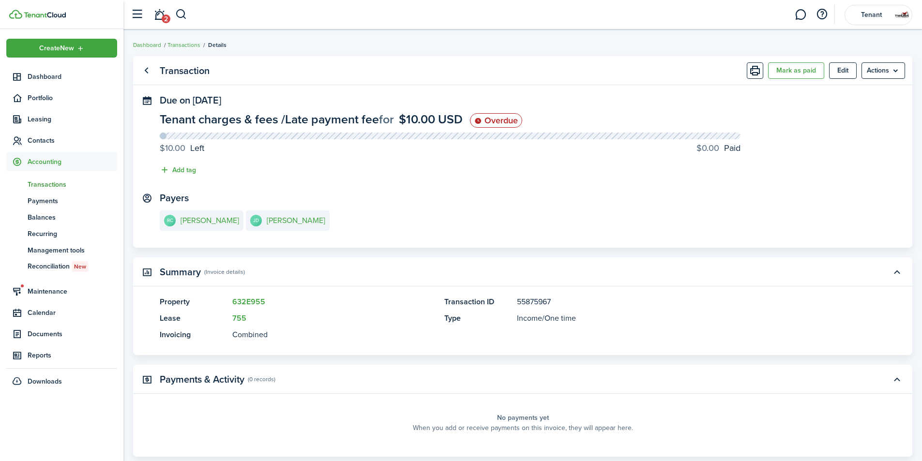
click at [224, 208] on panel-main-section "Payers RC [PERSON_NAME] [PERSON_NAME]" at bounding box center [523, 213] width 726 height 41
click at [233, 223] on e-details-info-title "[PERSON_NAME]" at bounding box center [210, 220] width 59 height 9
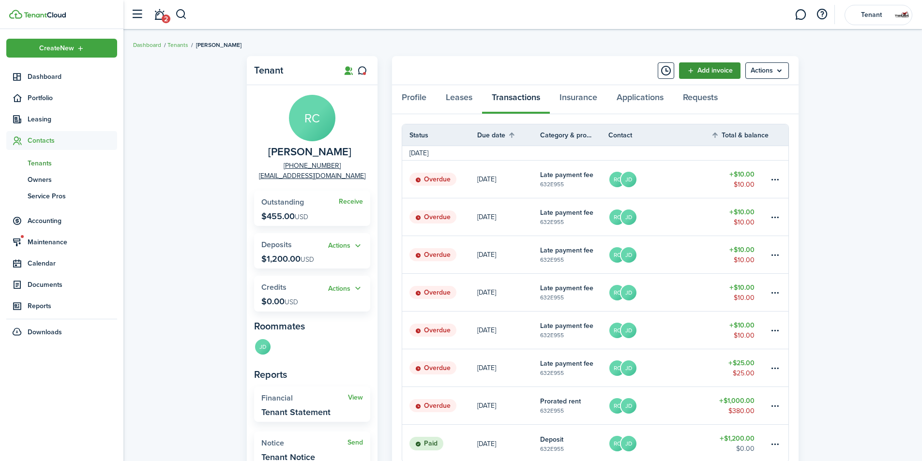
click at [695, 68] on link "Add invoice" at bounding box center [709, 70] width 61 height 16
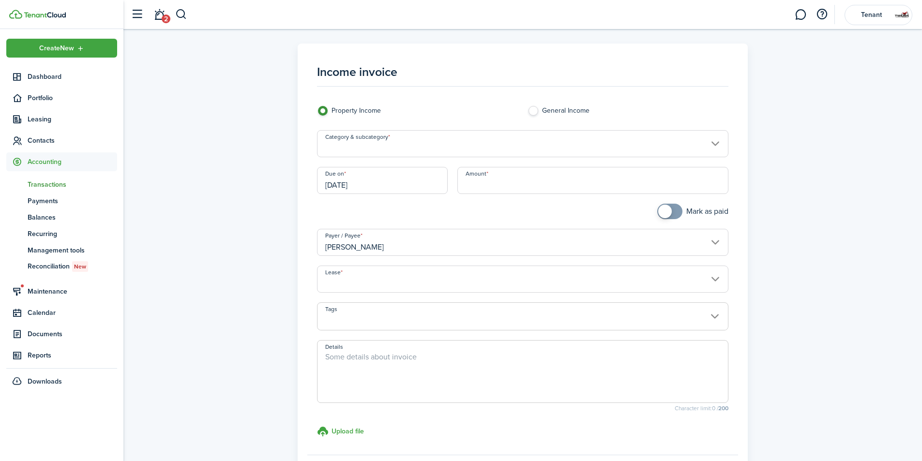
click at [488, 142] on input "Category & subcategory" at bounding box center [523, 143] width 412 height 27
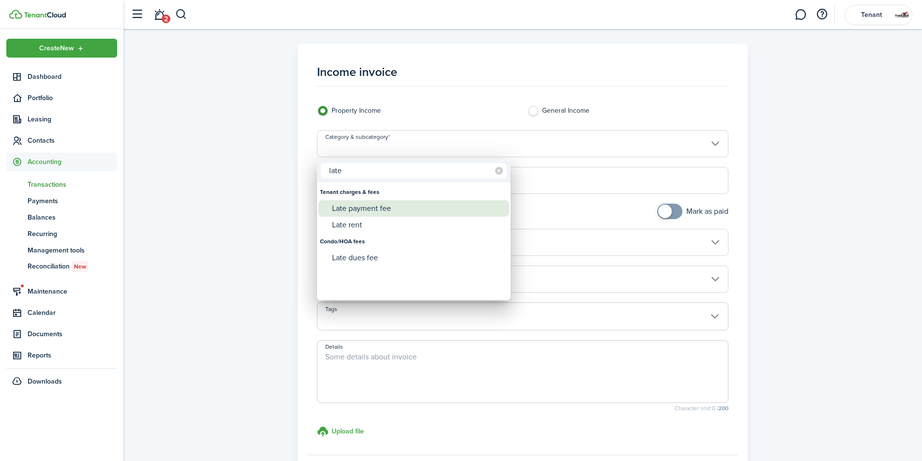
type input "late"
drag, startPoint x: 387, startPoint y: 209, endPoint x: 479, endPoint y: 187, distance: 94.1
click at [387, 208] on div "Late payment fee" at bounding box center [417, 208] width 171 height 16
type input "Tenant charges & fees / Late payment fee"
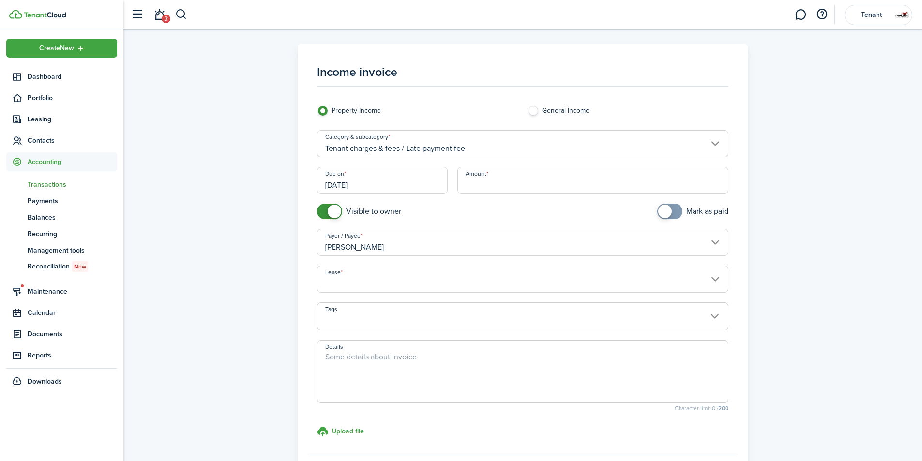
click at [512, 192] on input "Amount" at bounding box center [594, 180] width 272 height 27
click at [388, 187] on input "[DATE]" at bounding box center [382, 180] width 131 height 27
type input "$10.00"
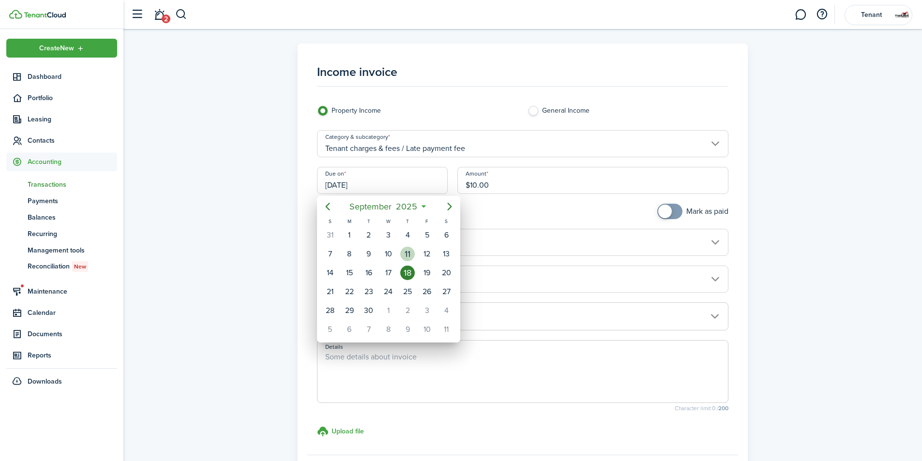
click at [402, 256] on div "11" at bounding box center [407, 254] width 15 height 15
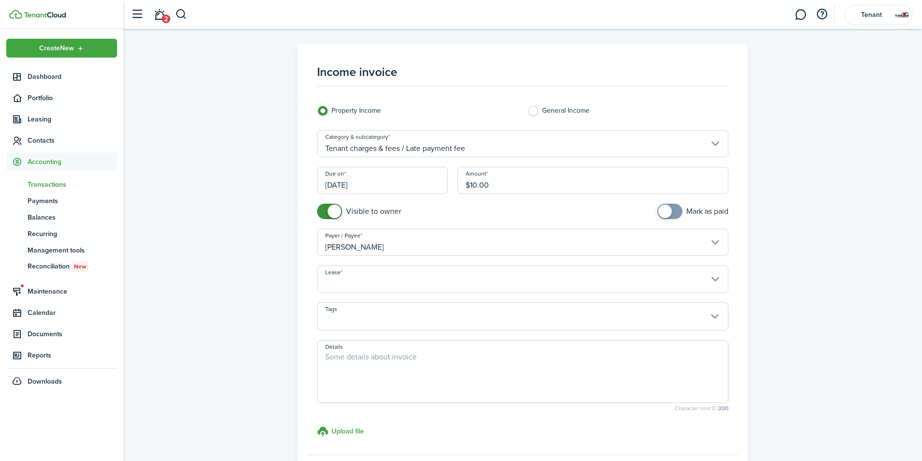
type input "[DATE]"
click at [412, 282] on input "Lease" at bounding box center [523, 279] width 412 height 27
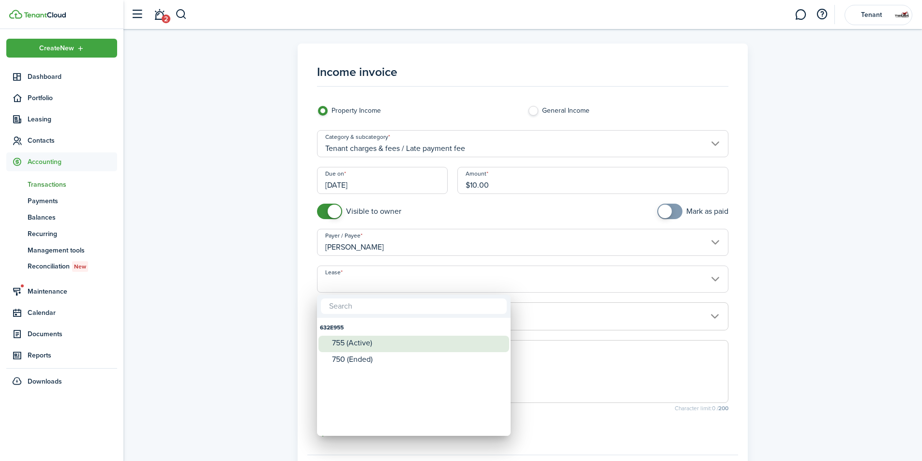
drag, startPoint x: 402, startPoint y: 340, endPoint x: 411, endPoint y: 327, distance: 15.3
click at [401, 339] on div "755 (Active)" at bounding box center [417, 343] width 171 height 9
type input "632E955. Lease #755 (Active)"
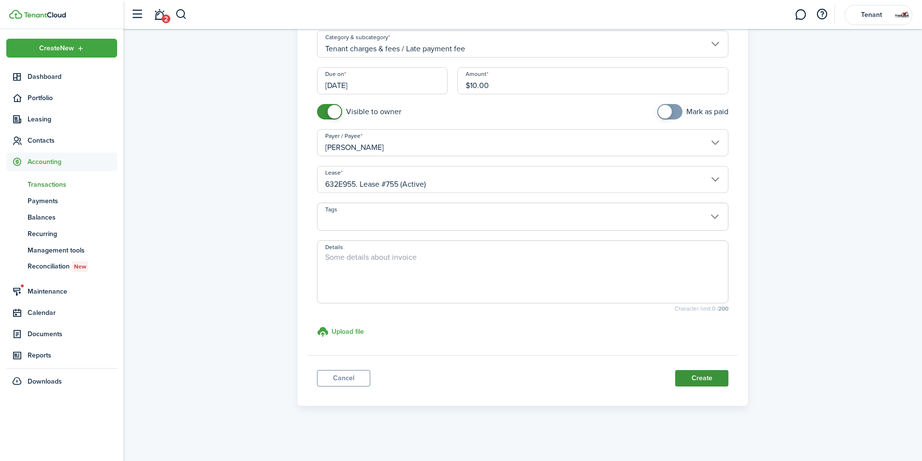
scroll to position [100, 0]
click at [710, 376] on button "Create" at bounding box center [701, 378] width 53 height 16
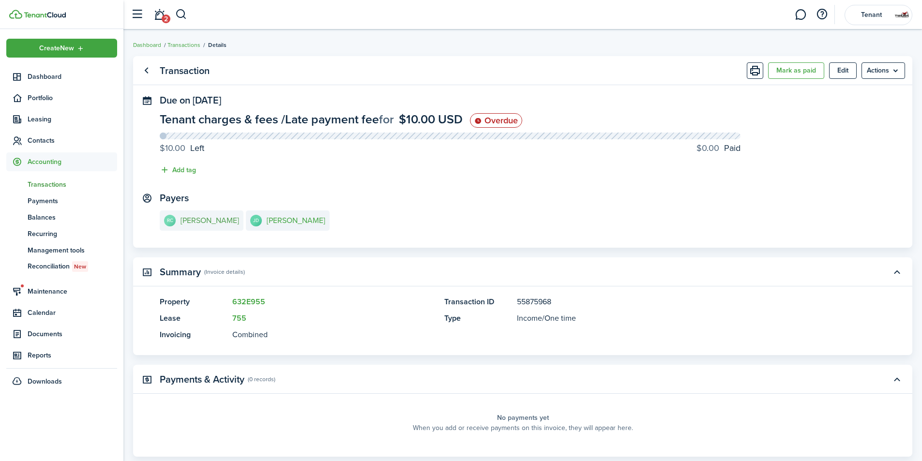
click at [230, 223] on e-details-info-title "[PERSON_NAME]" at bounding box center [210, 220] width 59 height 9
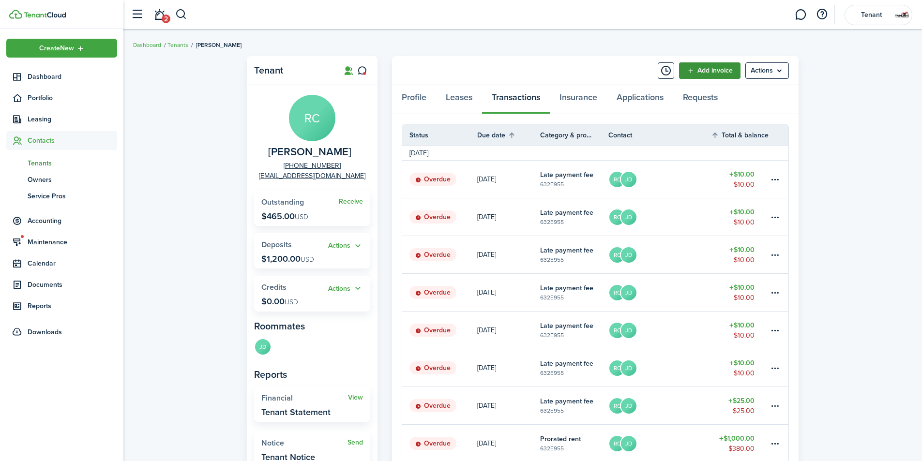
click at [732, 70] on link "Add invoice" at bounding box center [709, 70] width 61 height 16
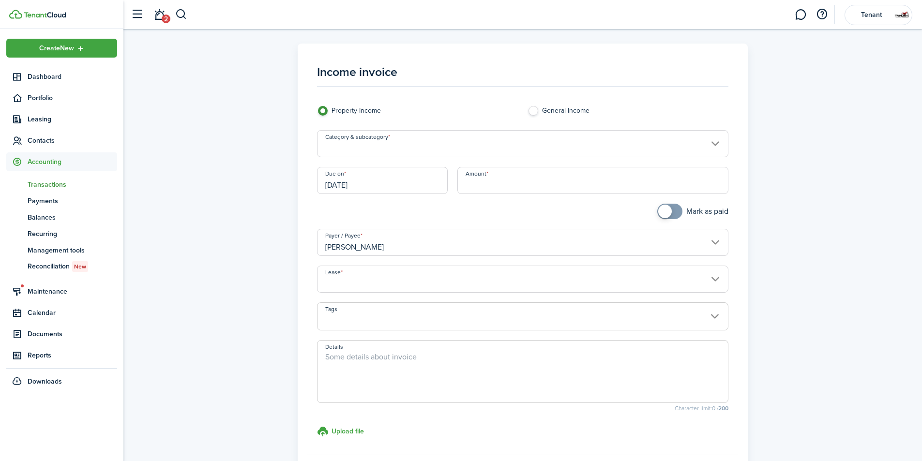
click at [557, 149] on input "Category & subcategory" at bounding box center [523, 143] width 412 height 27
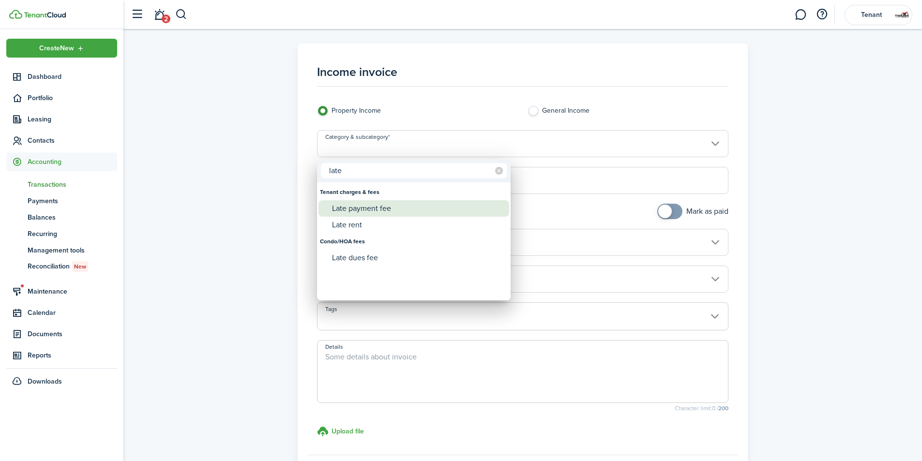
type input "late"
click at [393, 207] on div "Late payment fee" at bounding box center [417, 208] width 171 height 16
type input "Tenant charges & fees / Late payment fee"
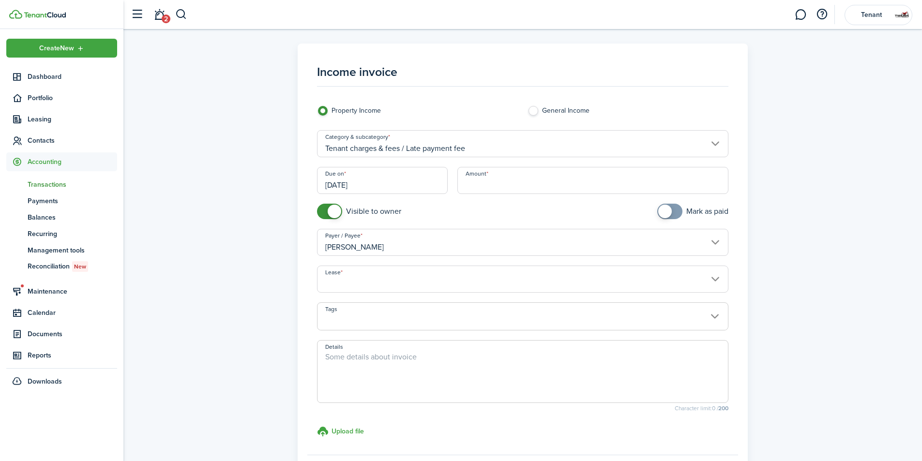
click at [434, 185] on input "[DATE]" at bounding box center [382, 180] width 131 height 27
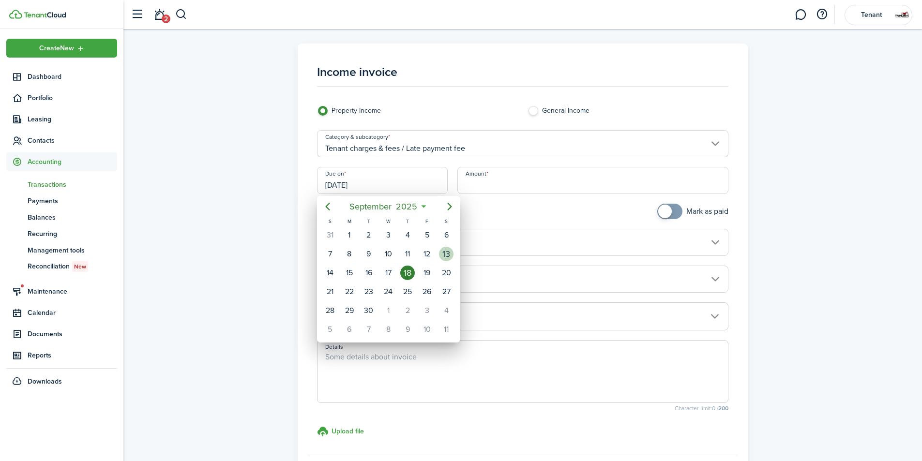
click at [440, 257] on div "13" at bounding box center [446, 254] width 15 height 15
type input "[DATE]"
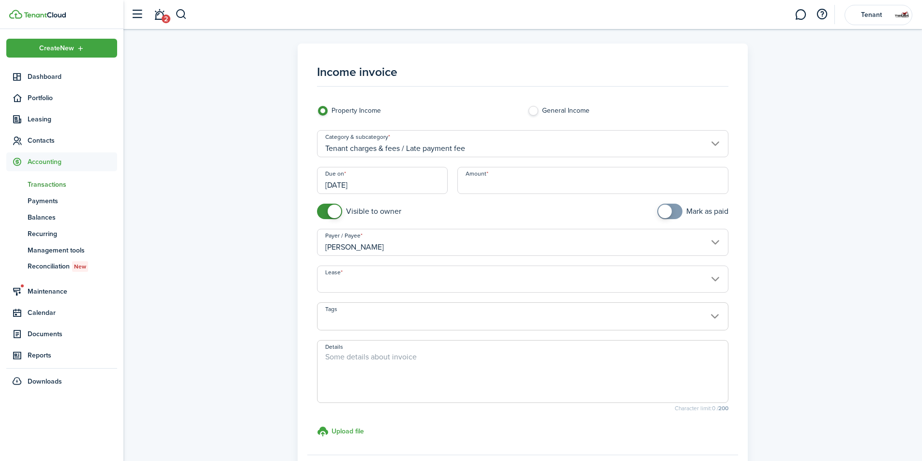
click at [493, 188] on input "Amount" at bounding box center [594, 180] width 272 height 27
click at [468, 290] on input "Lease" at bounding box center [523, 279] width 412 height 27
type input "$10.00"
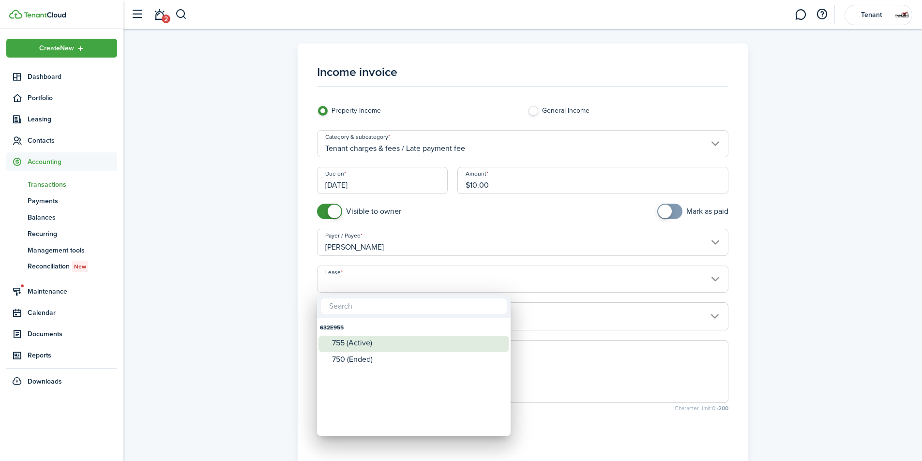
click at [452, 341] on div "755 (Active)" at bounding box center [417, 343] width 171 height 9
type input "632E955. Lease #755 (Active)"
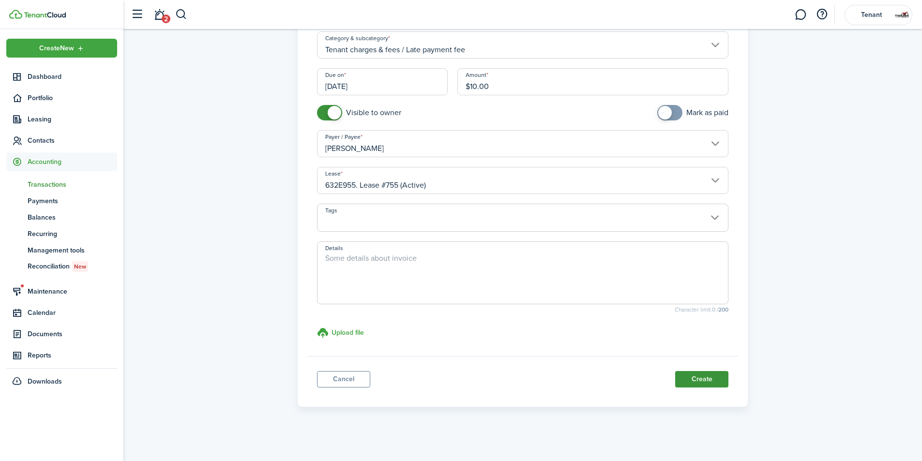
scroll to position [100, 0]
click at [690, 377] on button "Create" at bounding box center [701, 378] width 53 height 16
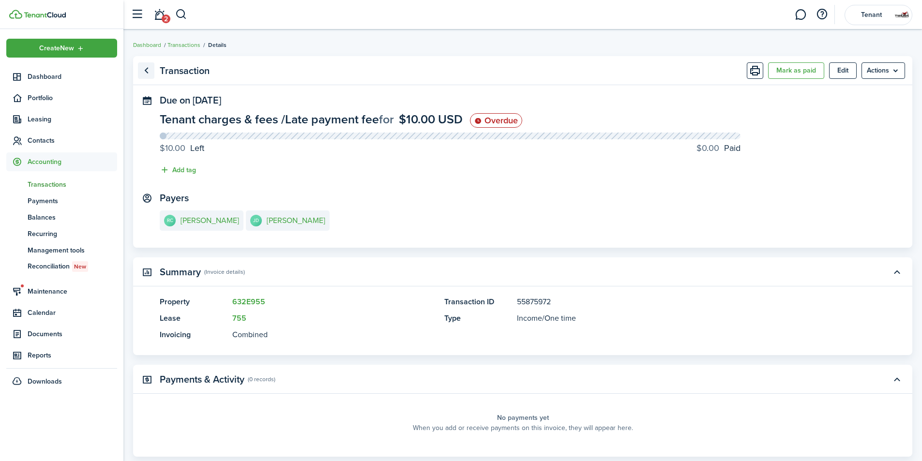
click at [143, 69] on link "Go back" at bounding box center [146, 70] width 16 height 16
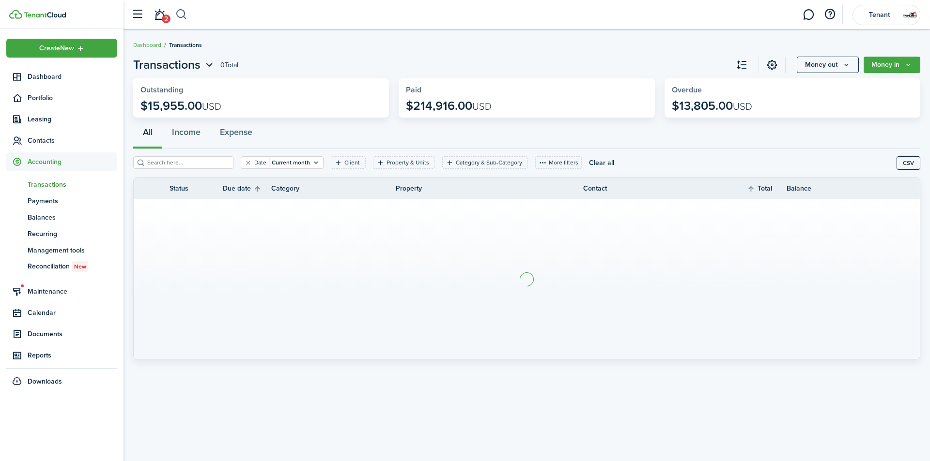
click at [182, 10] on button "button" at bounding box center [181, 14] width 12 height 16
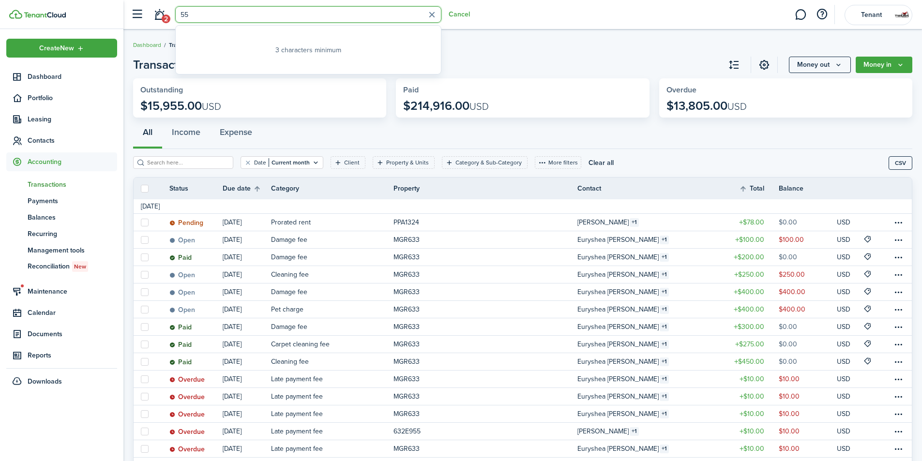
type input "5"
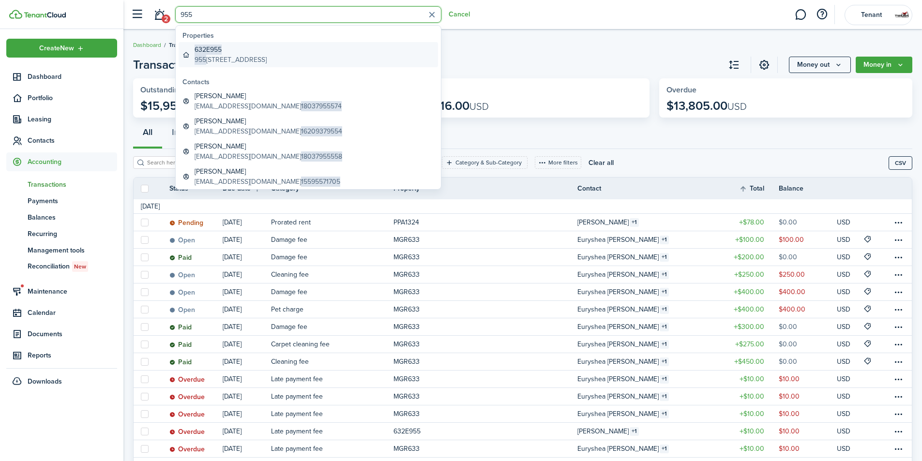
type input "955"
click at [210, 51] on span "632E955" at bounding box center [208, 50] width 27 height 10
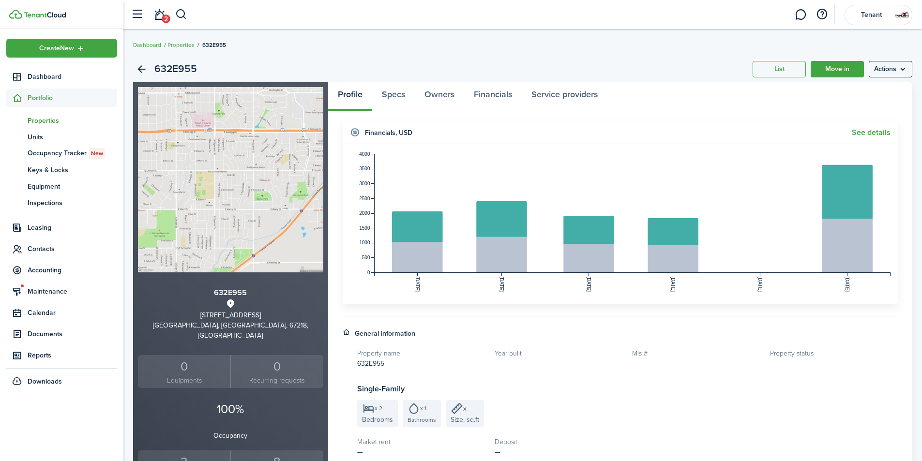
click at [184, 453] on div "2" at bounding box center [184, 462] width 88 height 18
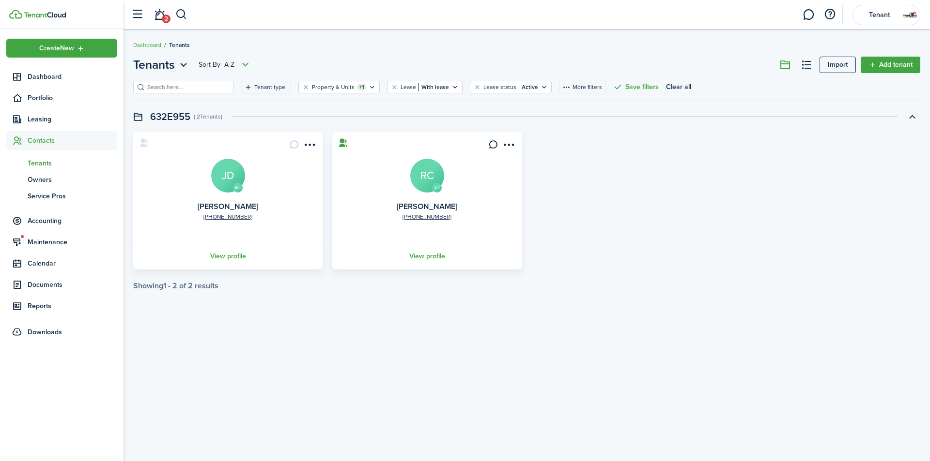
click at [430, 179] on avatar-text "RC" at bounding box center [427, 176] width 34 height 34
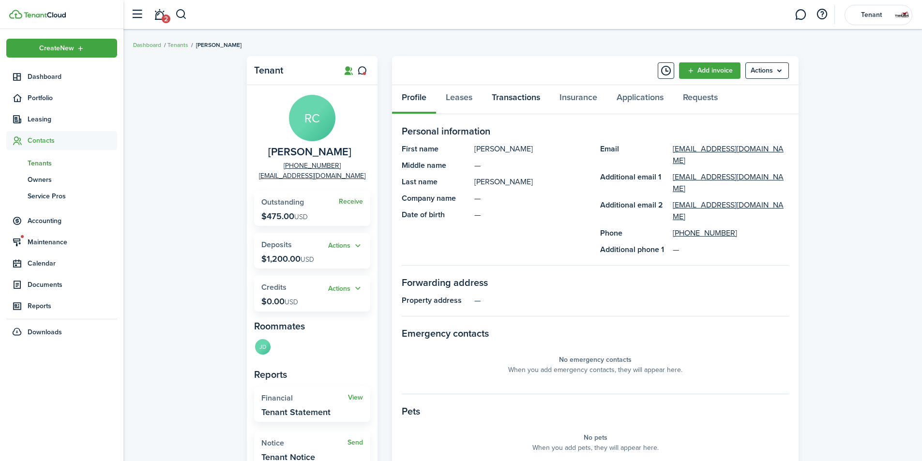
click at [543, 96] on link "Transactions" at bounding box center [516, 99] width 68 height 29
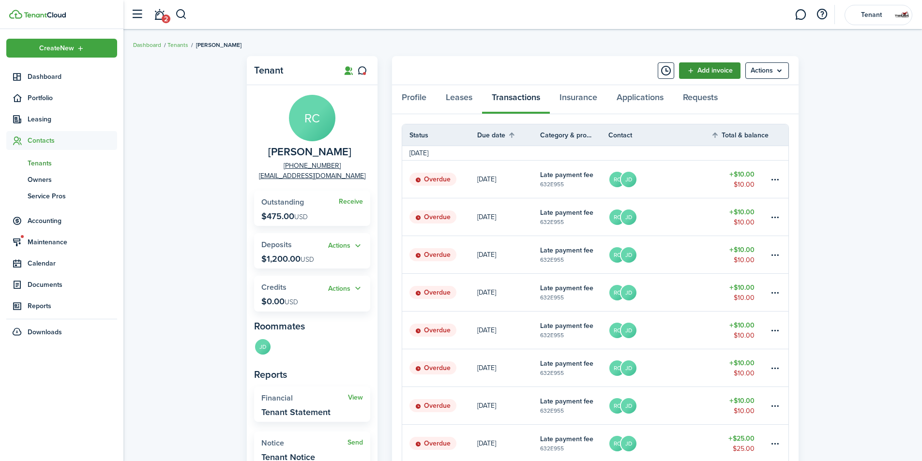
click at [724, 66] on link "Add invoice" at bounding box center [709, 70] width 61 height 16
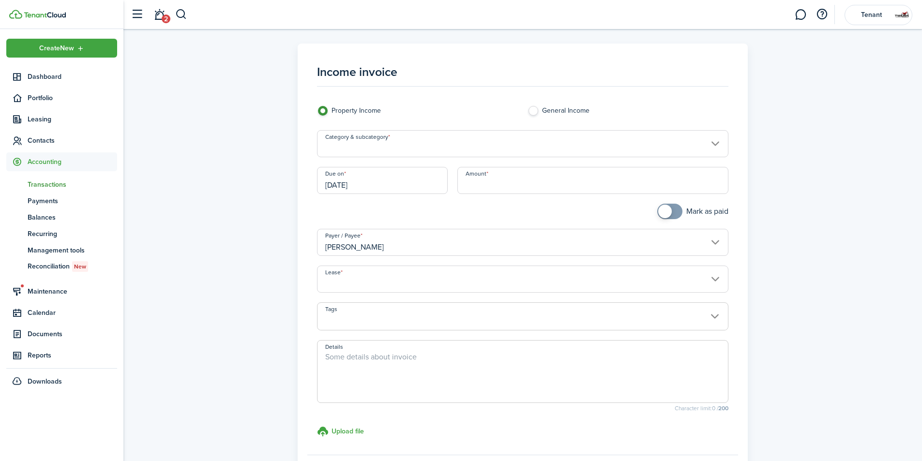
click at [469, 163] on div "Category & subcategory" at bounding box center [523, 148] width 422 height 37
click at [468, 147] on input "Category & subcategory" at bounding box center [523, 143] width 412 height 27
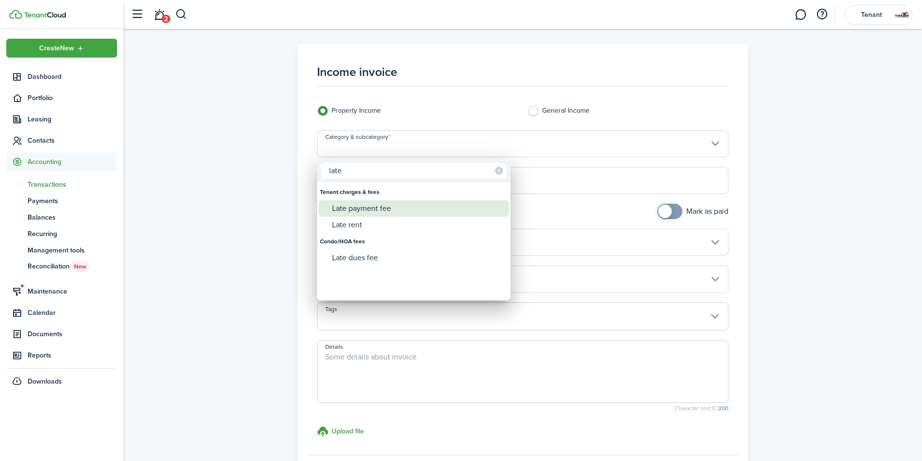
type input "late"
click at [434, 207] on div "Late payment fee" at bounding box center [417, 208] width 171 height 16
type input "Tenant charges & fees / Late payment fee"
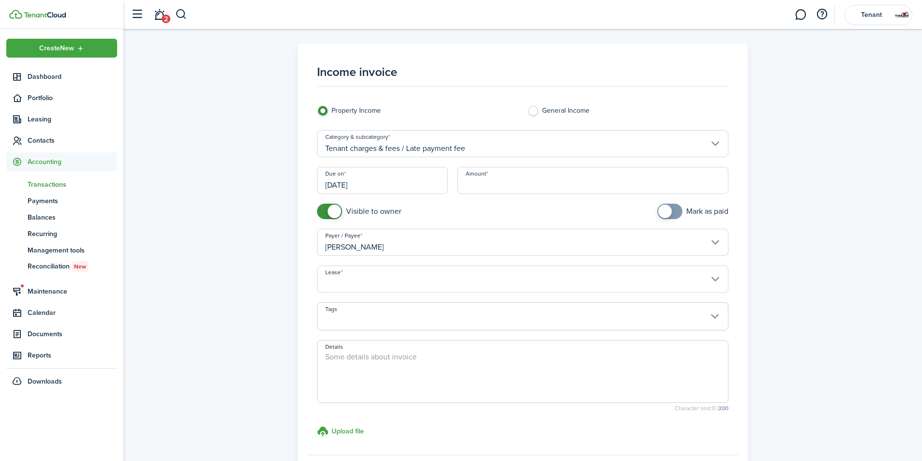
click at [435, 189] on input "[DATE]" at bounding box center [382, 180] width 131 height 27
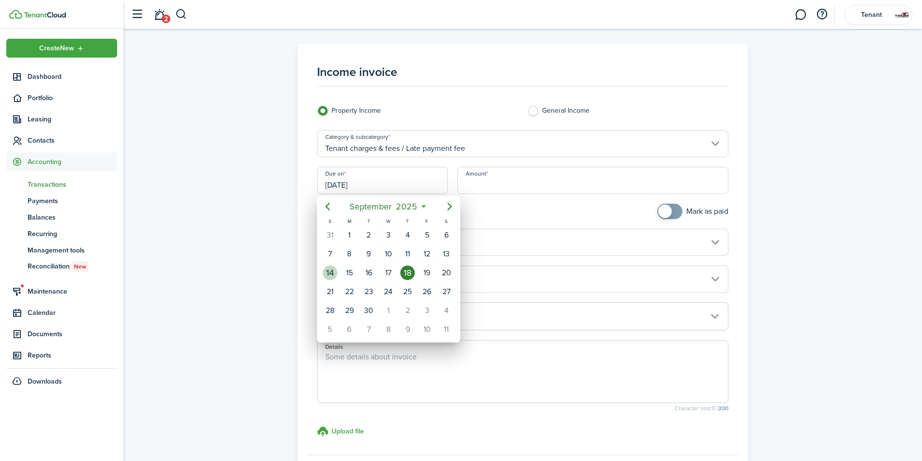
click at [335, 277] on div "14" at bounding box center [330, 273] width 15 height 15
type input "[DATE]"
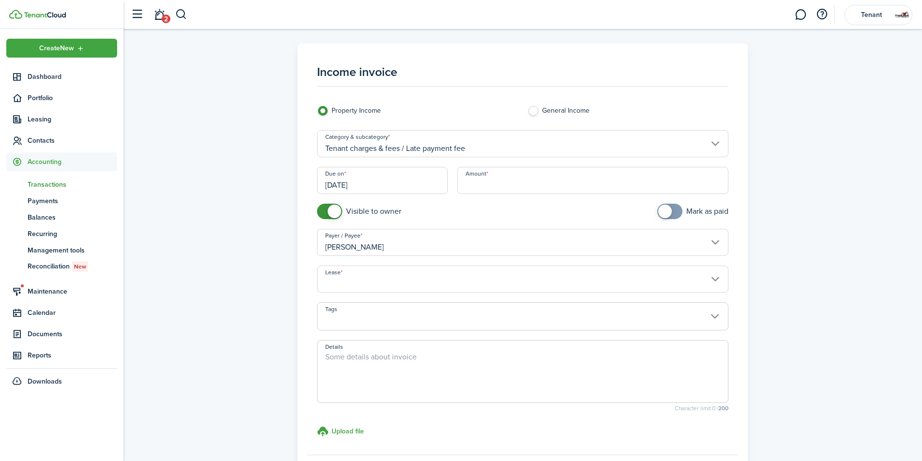
click at [474, 184] on input "Amount" at bounding box center [594, 180] width 272 height 27
click at [391, 290] on input "Lease" at bounding box center [523, 279] width 412 height 27
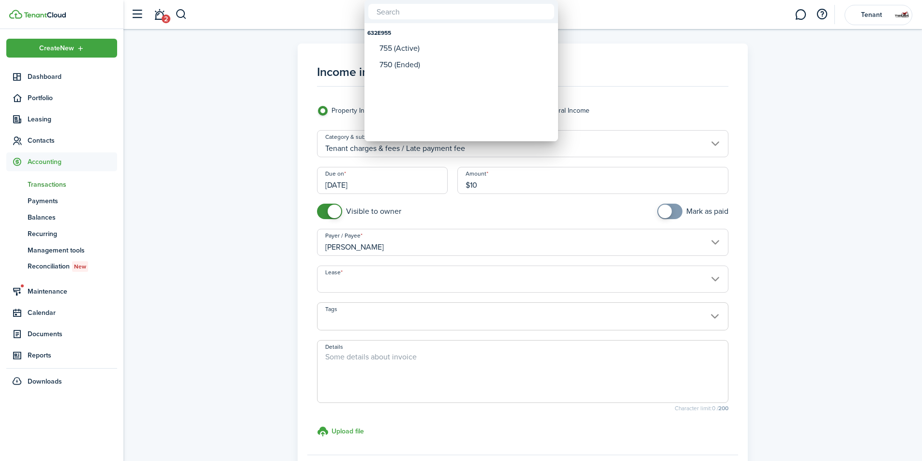
type input "$10.00"
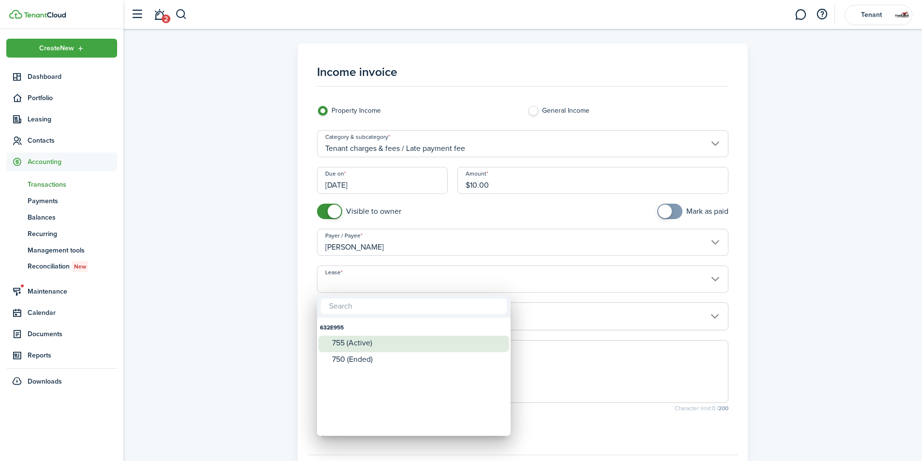
click at [360, 342] on div "755 (Active)" at bounding box center [417, 343] width 171 height 9
type input "632E955. Lease #755 (Active)"
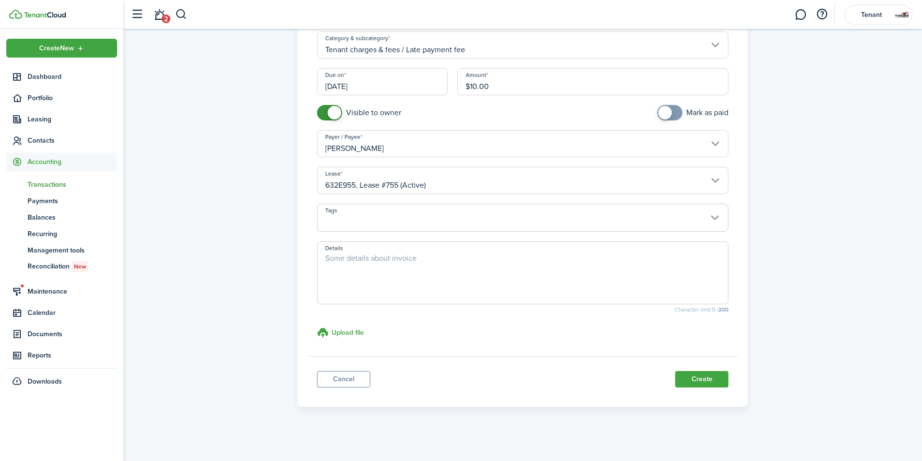
scroll to position [100, 0]
click at [704, 381] on button "Create" at bounding box center [701, 378] width 53 height 16
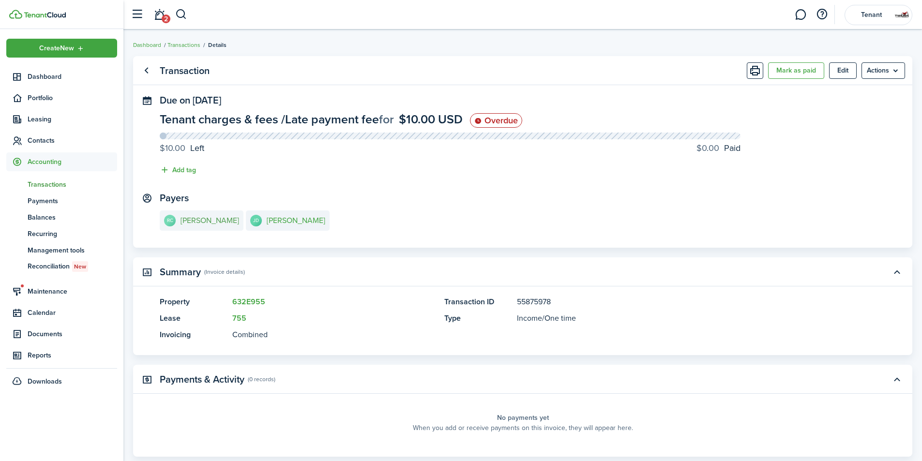
click at [212, 221] on e-details-info-title "[PERSON_NAME]" at bounding box center [210, 220] width 59 height 9
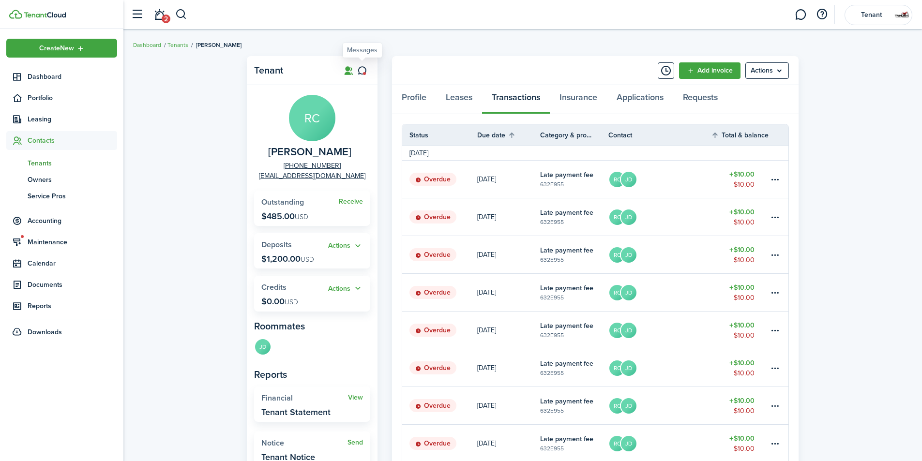
click at [360, 66] on icon at bounding box center [362, 71] width 10 height 10
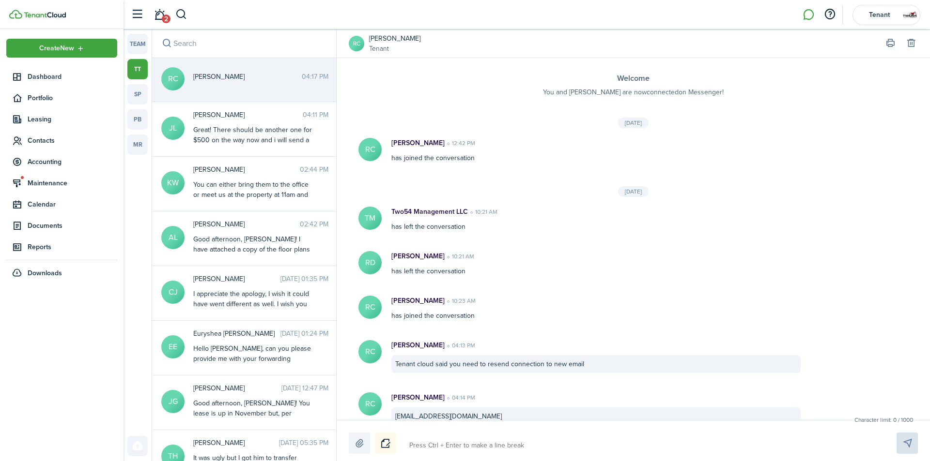
scroll to position [149, 0]
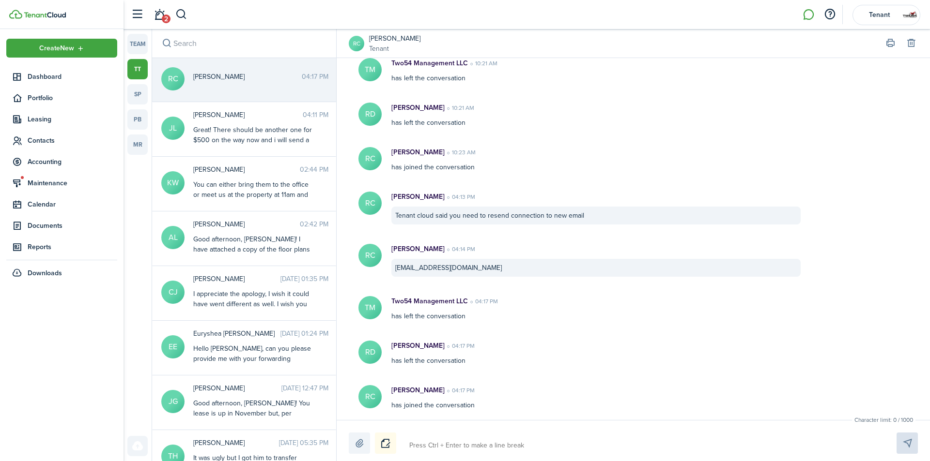
click at [428, 439] on textarea at bounding box center [641, 446] width 471 height 16
type textarea "O"
type textarea "Ok"
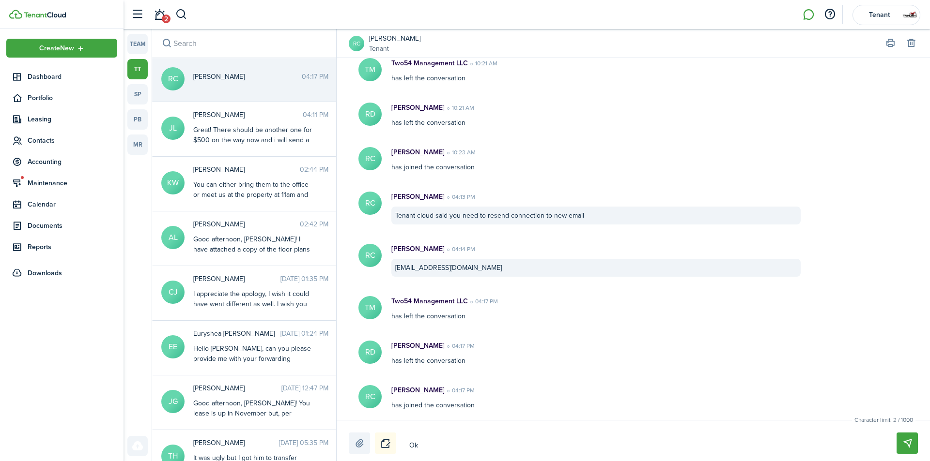
type textarea "Ok"
type textarea "Ok R"
type textarea "Ok Ro"
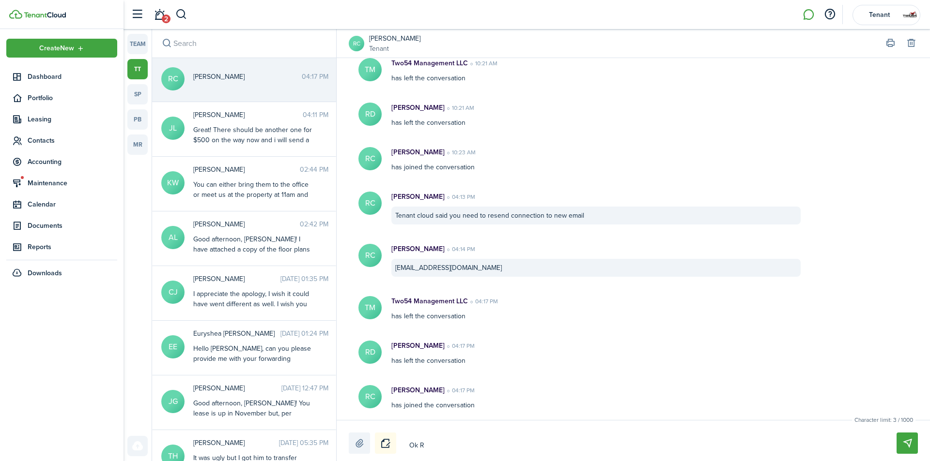
type textarea "Ok Ro"
type textarea "Ok Ros"
type textarea "Ok Rosy"
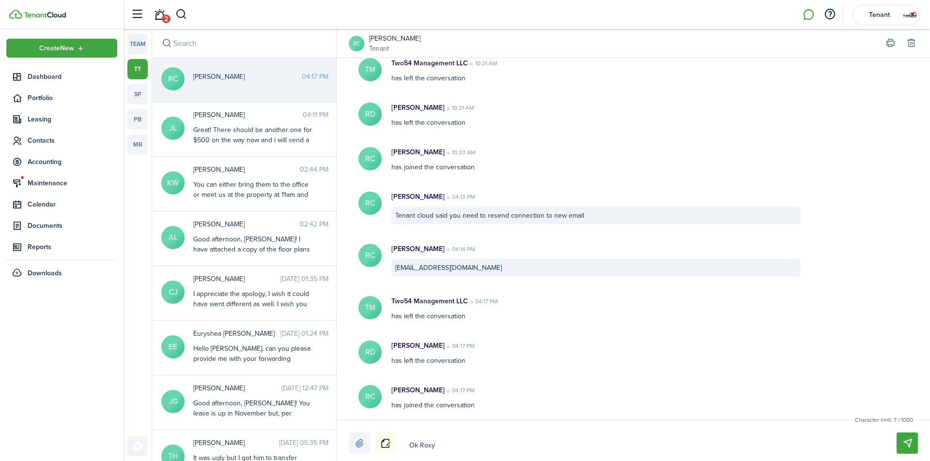
type textarea "Ok Rosy,"
type textarea "Ok Rosy, s"
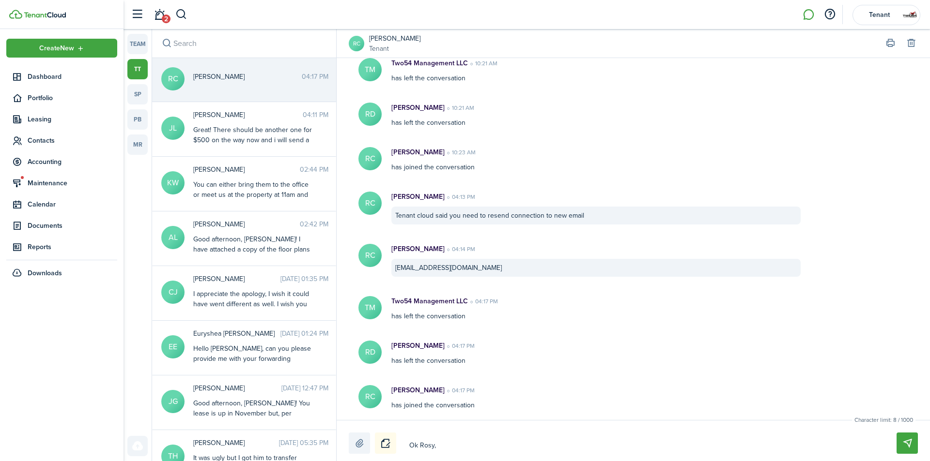
type textarea "Ok Rosy, s"
type textarea "Ok Rosy, se"
type textarea "Ok Rosy, see"
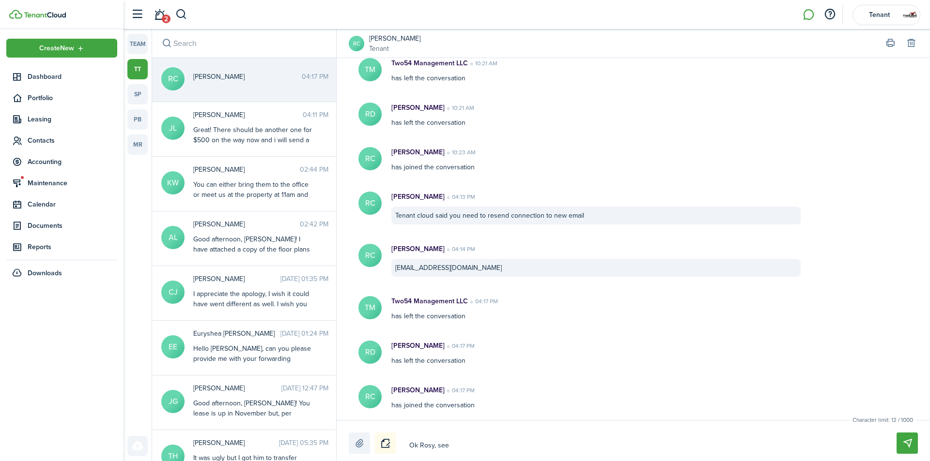
type textarea "Ok Rosy, see"
type textarea "Ok Rosy, see i"
type textarea "Ok Rosy, see if"
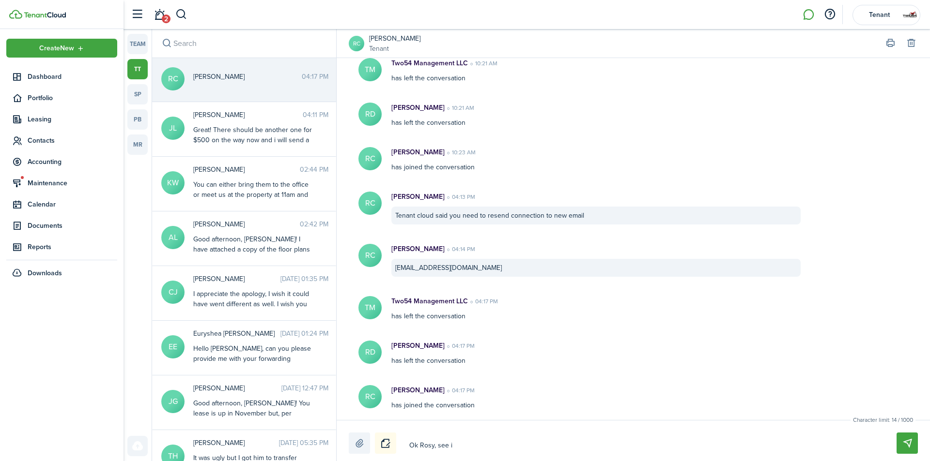
type textarea "Ok Rosy, see if"
type textarea "Ok Rosy, see if i"
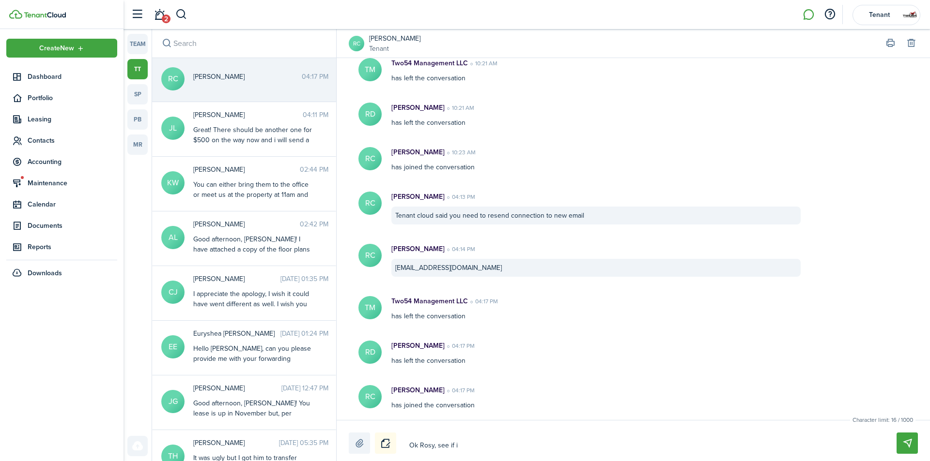
type textarea "Ok Rosy, see if it"
type textarea "Ok Rosy, see if it w"
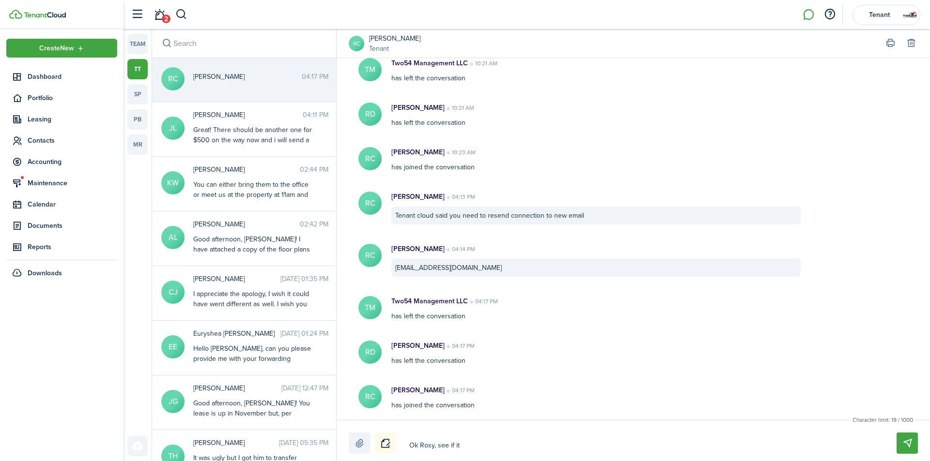
type textarea "Ok Rosy, see if it w"
type textarea "Ok Rosy, see if it wo"
type textarea "Ok Rosy, see if it wor"
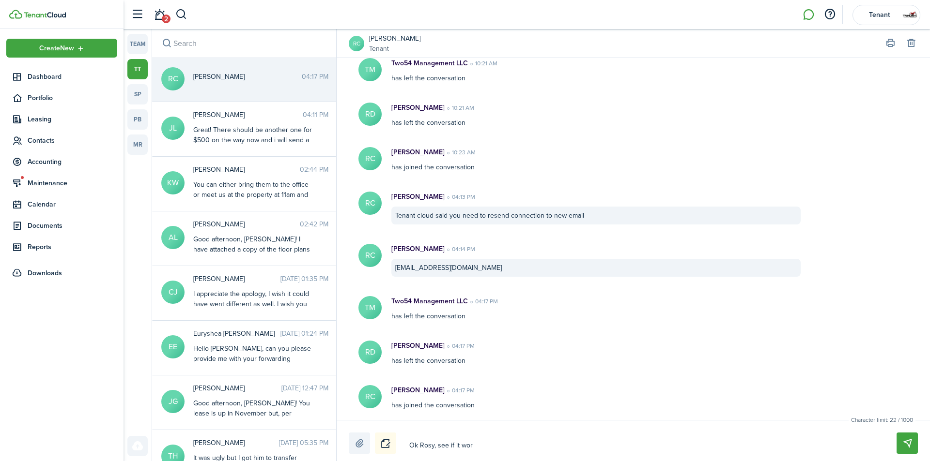
type textarea "Ok Rosy, see if it work"
type textarea "Ok Rosy, see if it works"
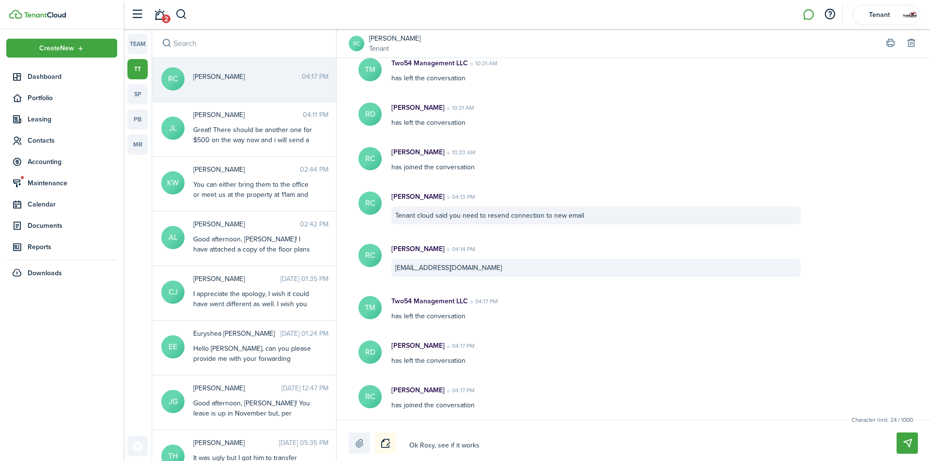
type textarea "Ok Rosy, see if it works"
type textarea "Ok Rosy, see if it works n"
type textarea "Ok Rosy, see if it works no"
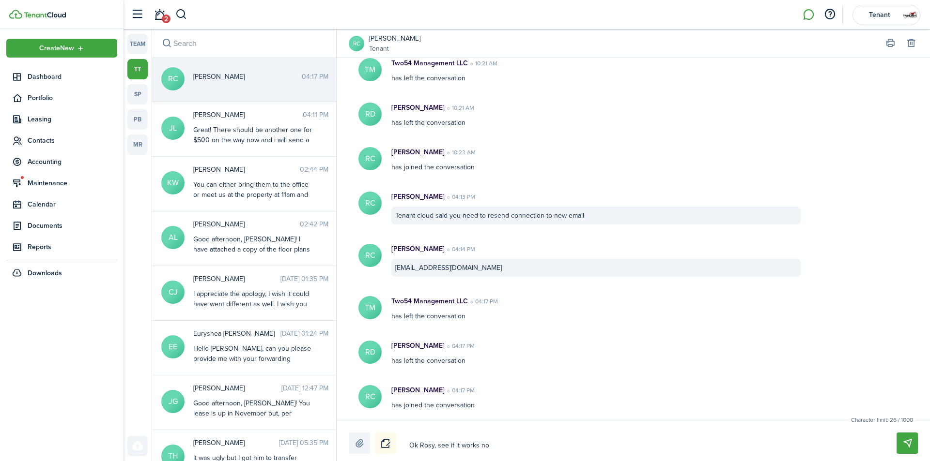
type textarea "Ok Rosy, see if it works now"
type textarea "Ok Rosy, see if it works now!"
type textarea "Ok Rosy, see if it works now!~"
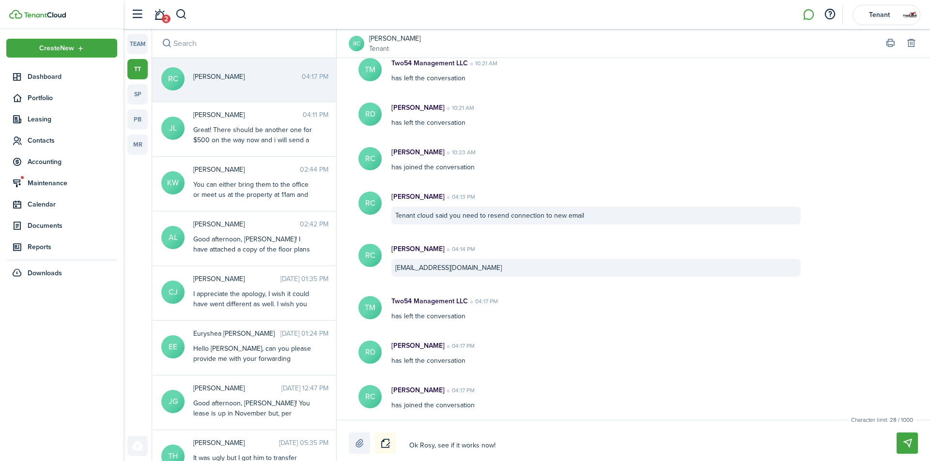
type textarea "Ok Rosy, see if it works now!~"
type textarea "Ok Rosy, see if it works now!"
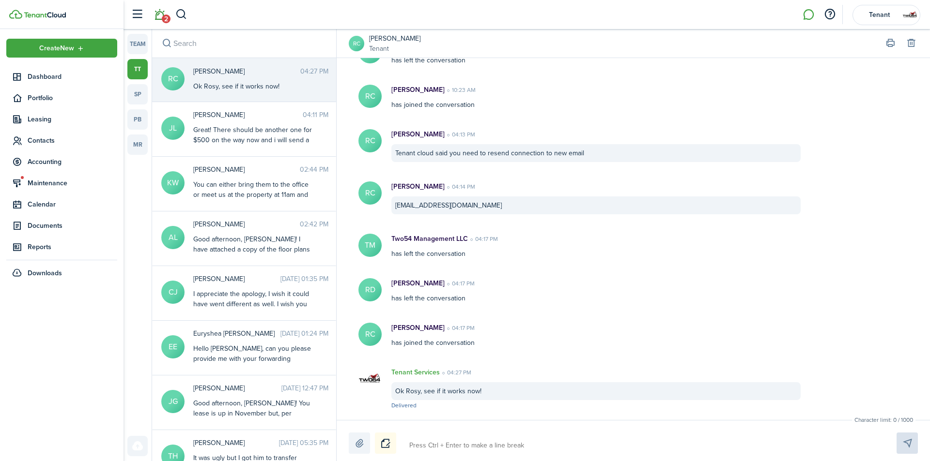
click at [166, 17] on span "2" at bounding box center [166, 19] width 9 height 9
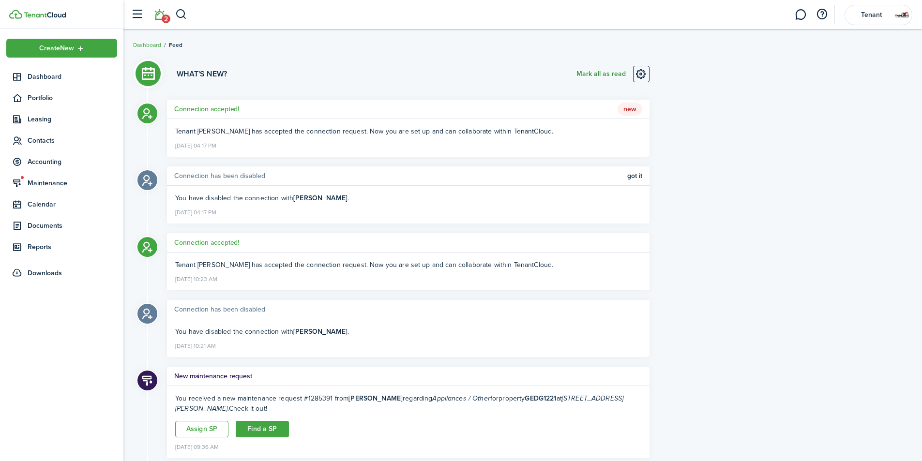
click at [594, 73] on button "Mark all as read" at bounding box center [601, 74] width 49 height 16
click at [800, 14] on link "2" at bounding box center [801, 14] width 18 height 25
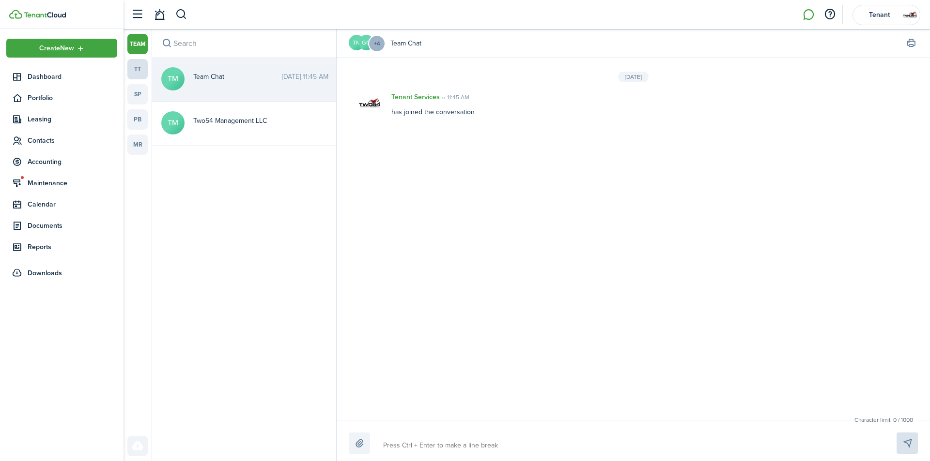
click at [140, 71] on link "tt" at bounding box center [137, 69] width 20 height 20
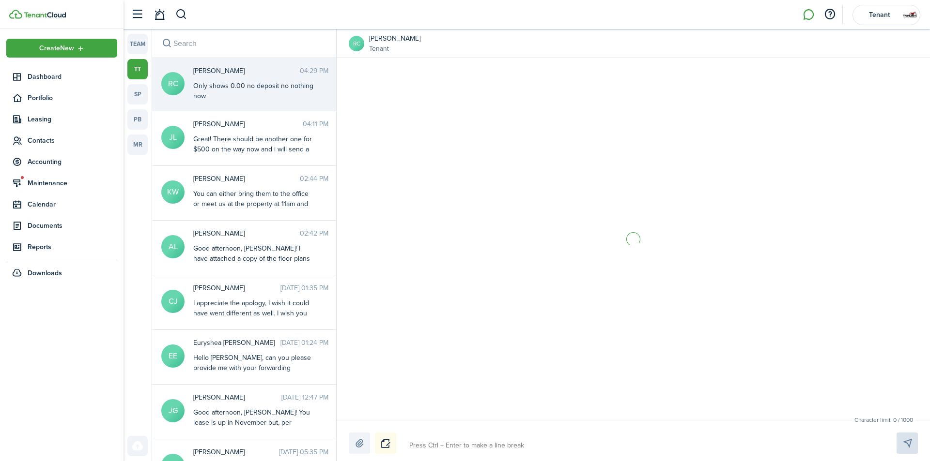
scroll to position [360, 0]
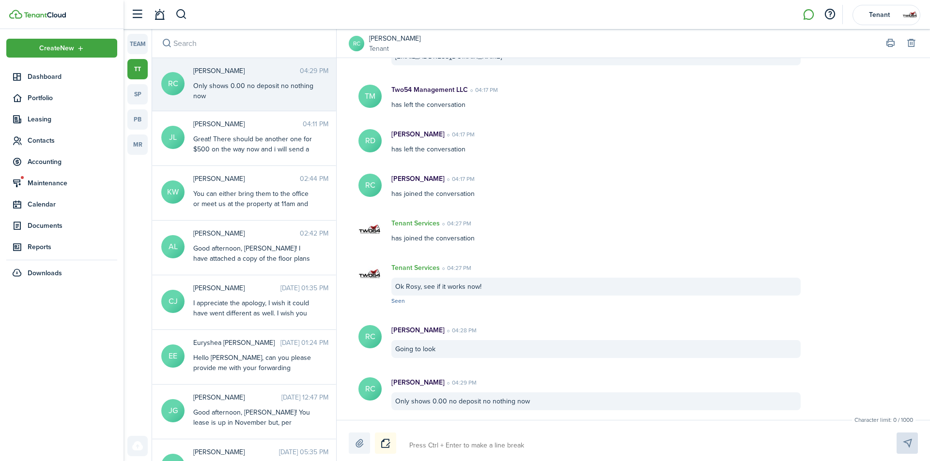
click at [381, 37] on link "[PERSON_NAME]" at bounding box center [394, 38] width 51 height 10
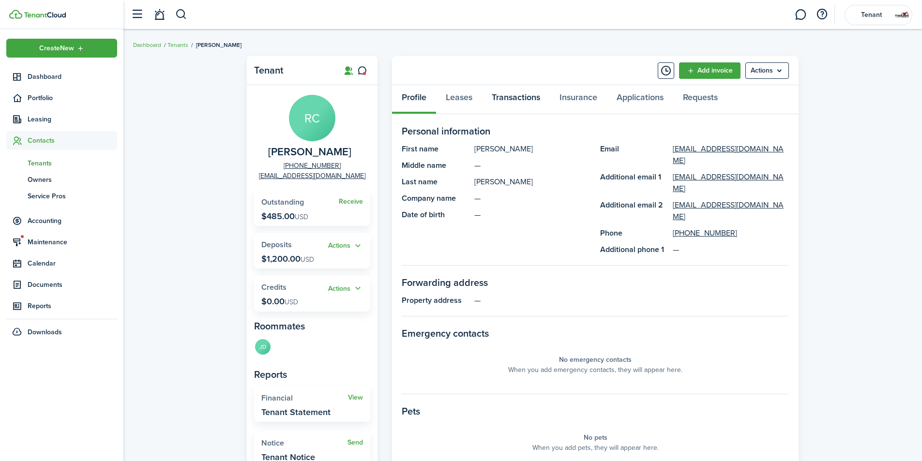
click at [523, 100] on link "Transactions" at bounding box center [516, 99] width 68 height 29
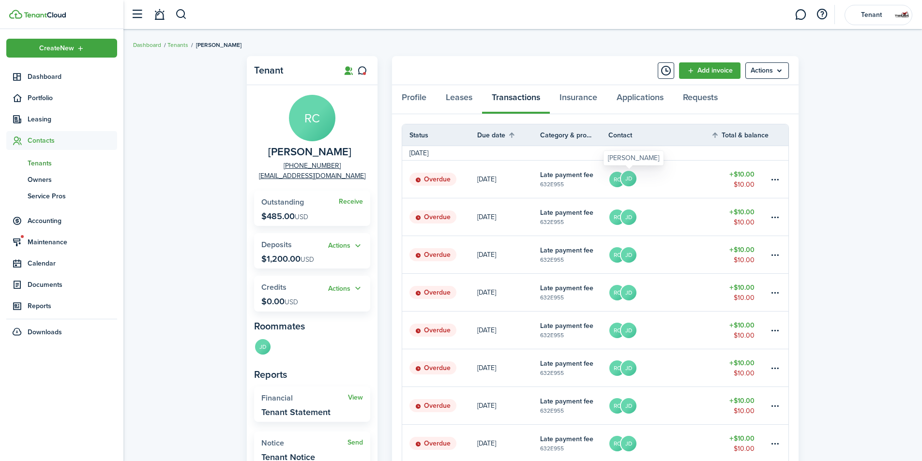
click at [634, 181] on avatar-text "JD" at bounding box center [628, 178] width 15 height 15
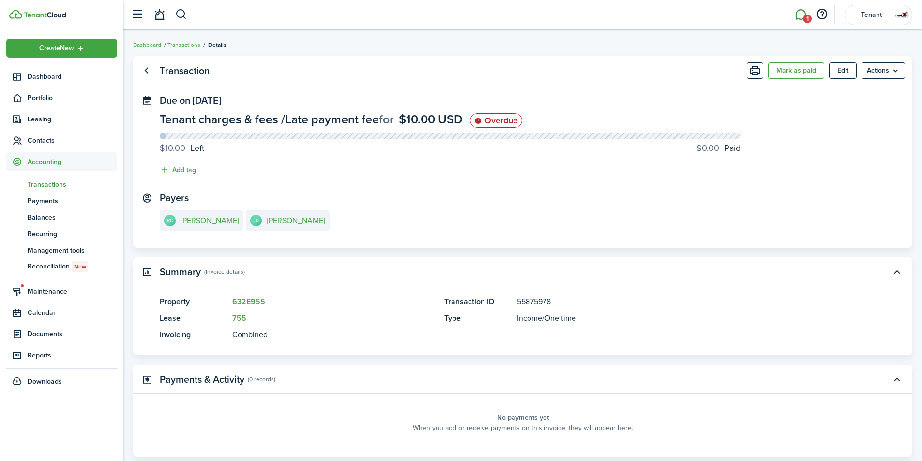
click at [803, 15] on link "1" at bounding box center [801, 14] width 18 height 25
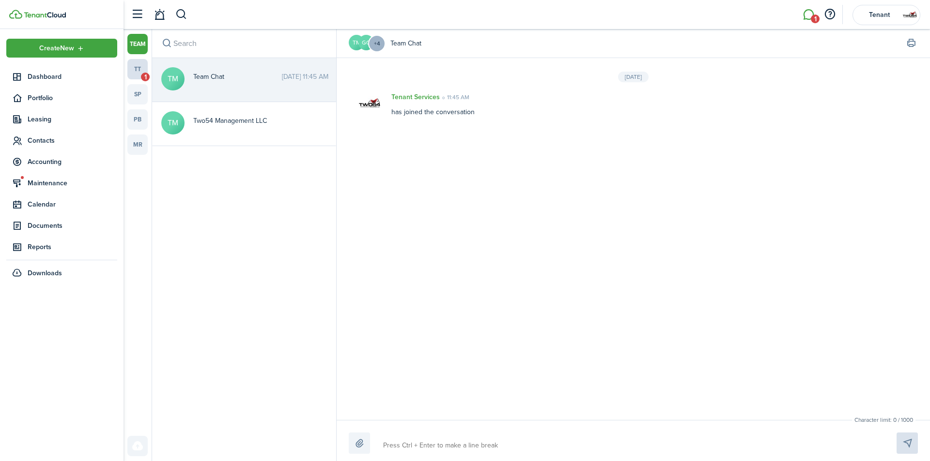
click at [134, 68] on link "tt 1" at bounding box center [137, 69] width 20 height 20
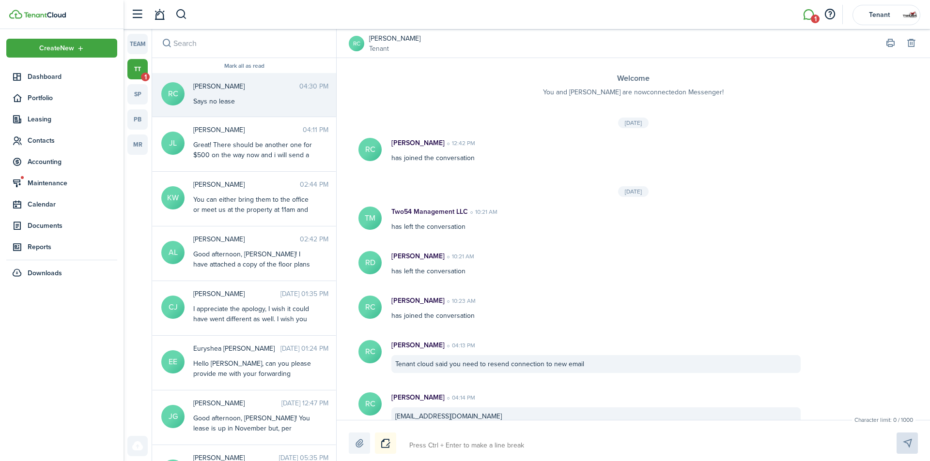
scroll to position [413, 0]
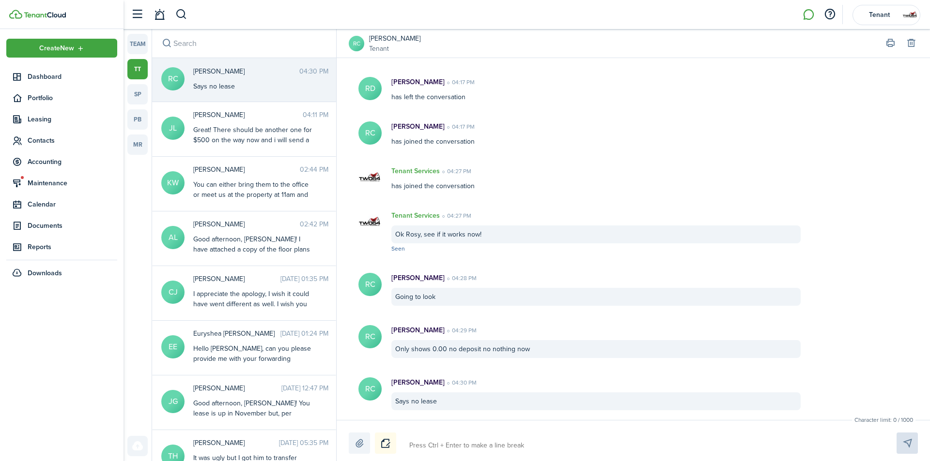
click at [453, 438] on textarea at bounding box center [641, 446] width 471 height 16
type textarea "C"
type textarea "Ca"
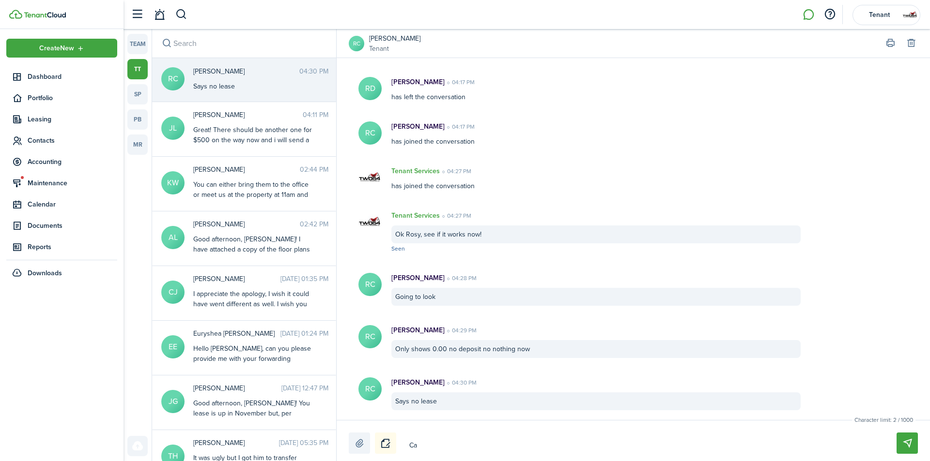
type textarea "Can"
type textarea "Can y"
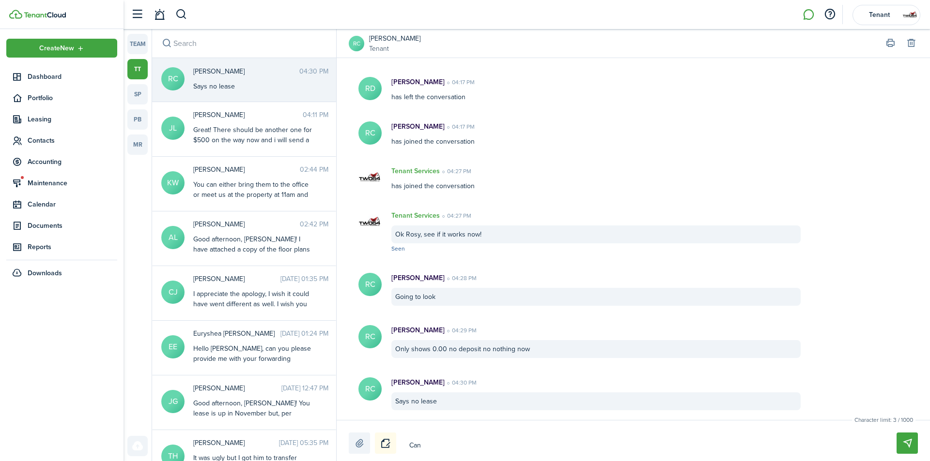
type textarea "Can y"
type textarea "Can yo"
type textarea "Can you"
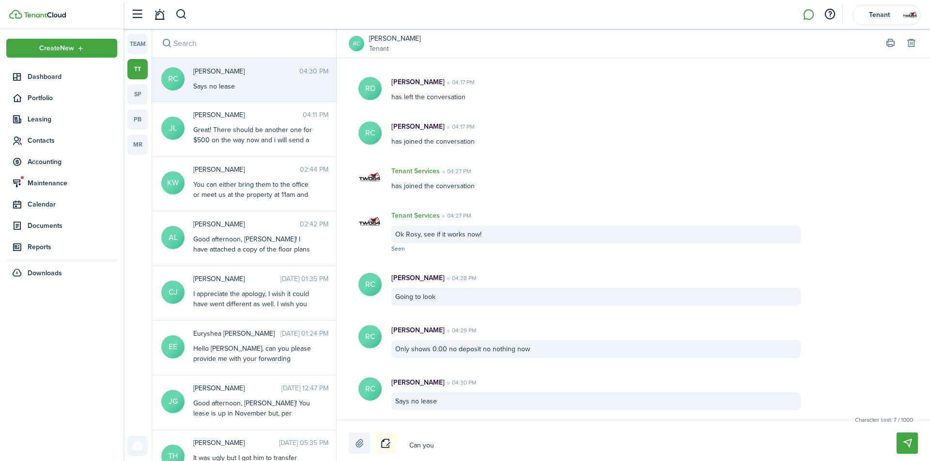
type textarea "Can you"
type textarea "Can you X"
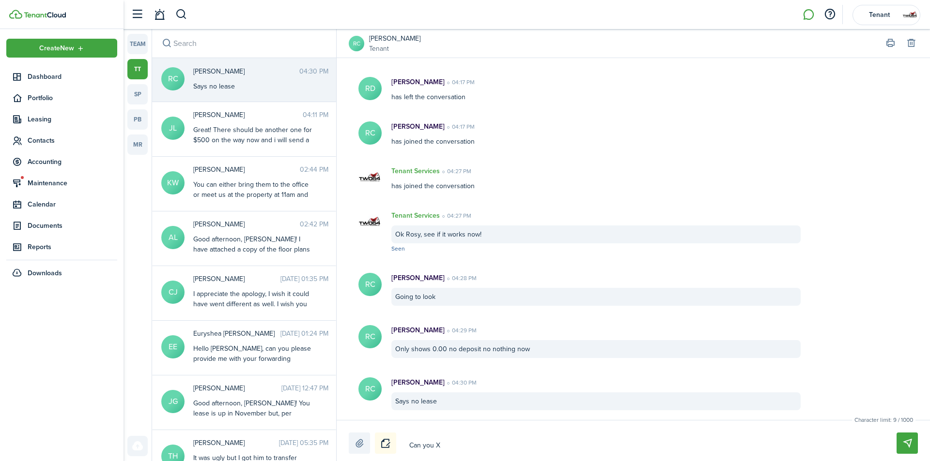
type textarea "Can you X"
type textarea "Can you X o"
type textarea "Can you X ou"
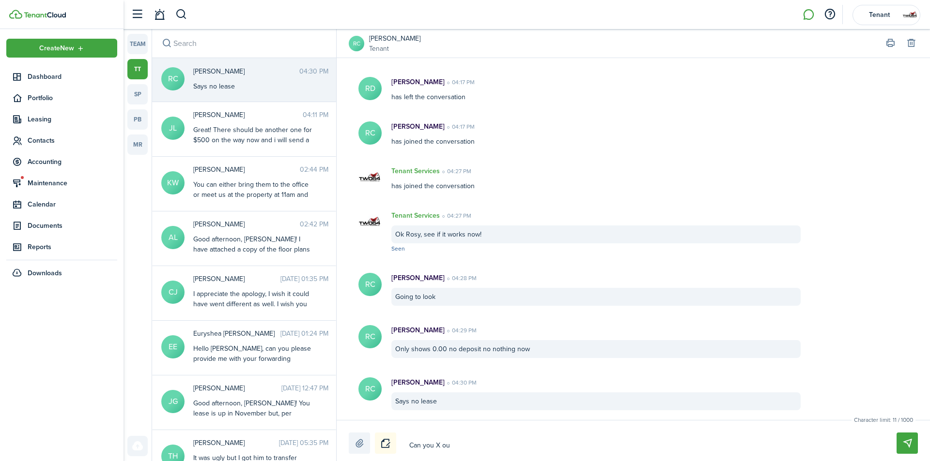
type textarea "Can you X out"
type textarea "Can you X out o"
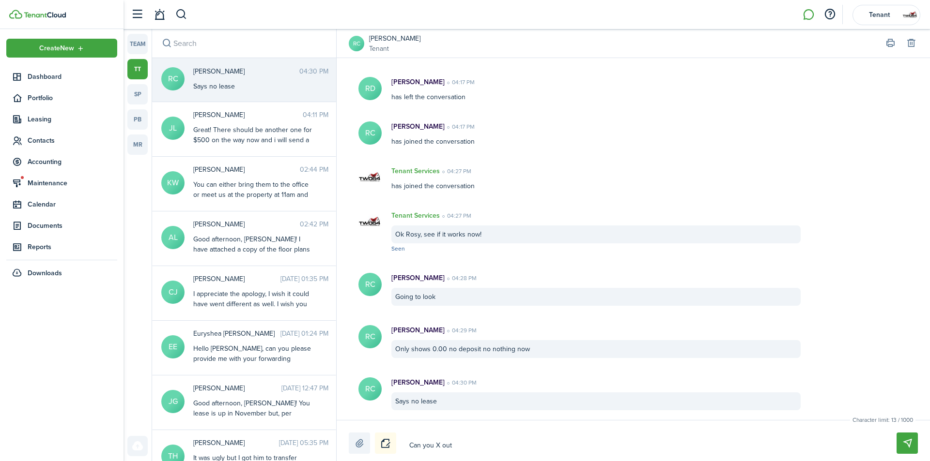
type textarea "Can you X out o"
type textarea "Can you X out of"
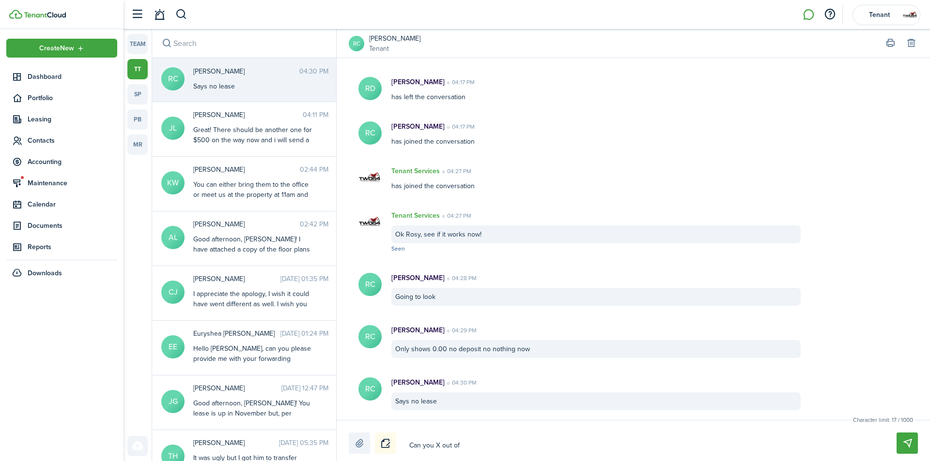
type textarea "Can you X out of t"
type textarea "Can you X out of th"
type textarea "Can you X out of the"
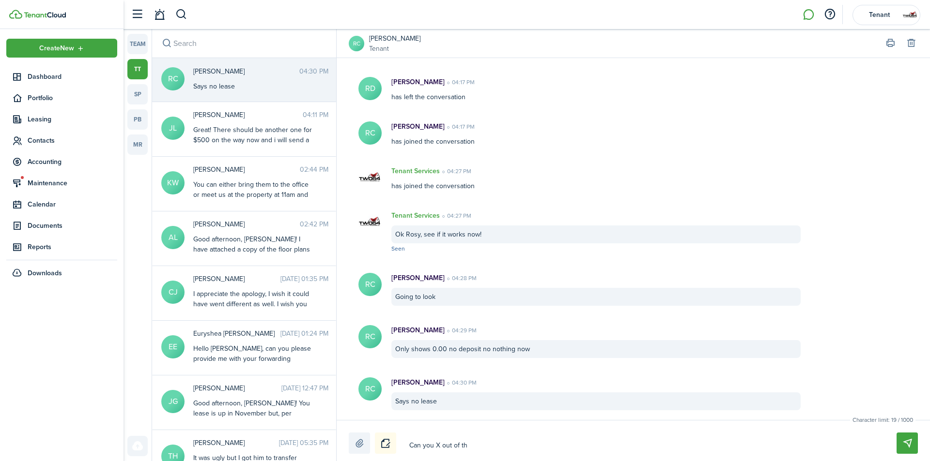
type textarea "Can you X out of the"
type textarea "Can you X out of the a"
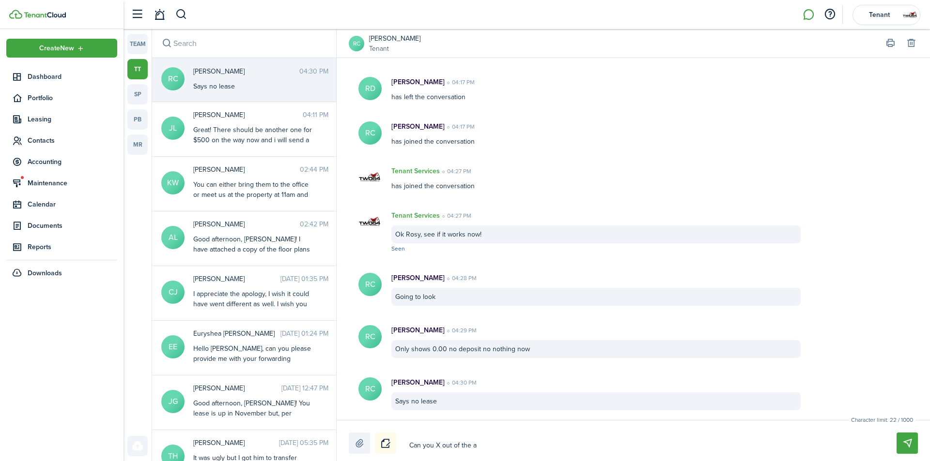
type textarea "Can you X out of the ap"
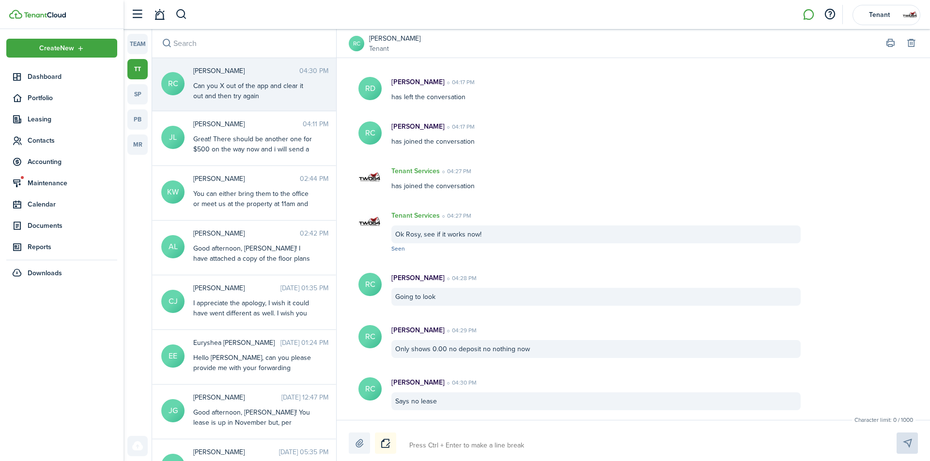
scroll to position [475, 0]
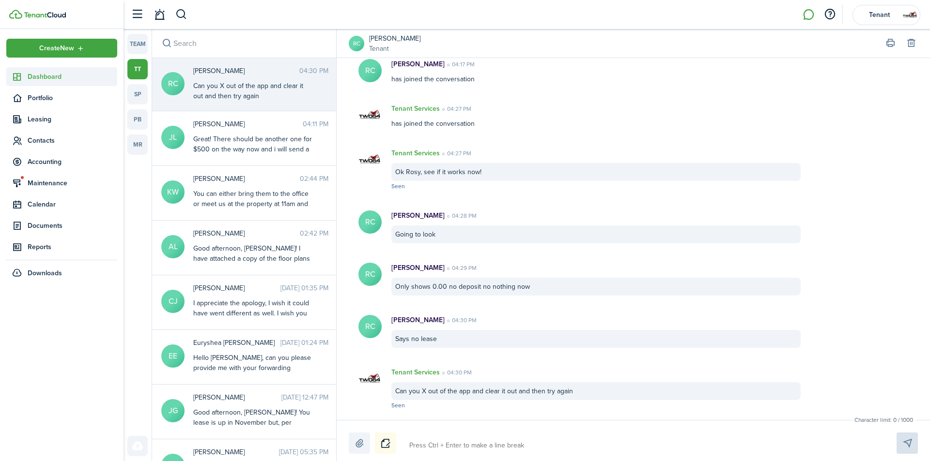
click at [39, 76] on span "Dashboard" at bounding box center [73, 77] width 90 height 10
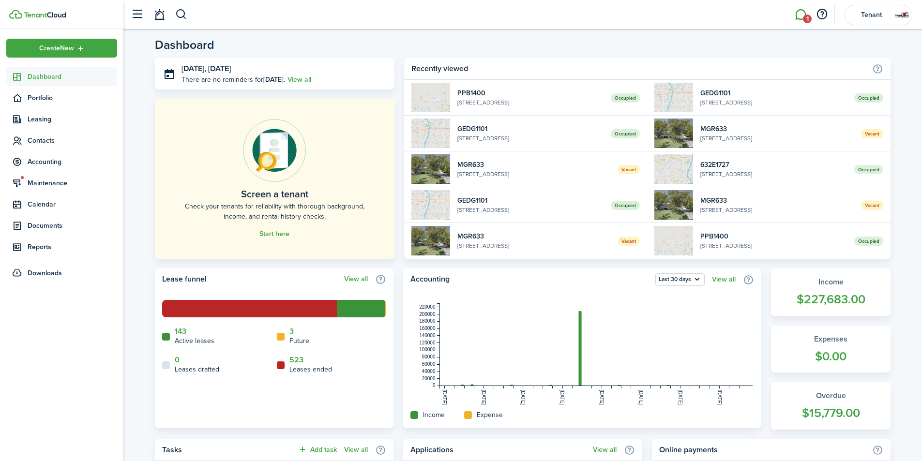
click at [799, 16] on link "1" at bounding box center [801, 14] width 18 height 25
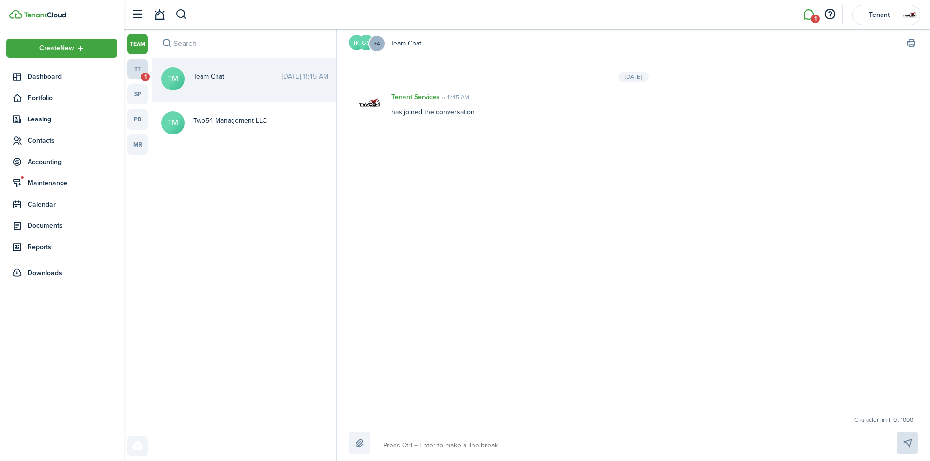
click at [140, 67] on link "tt 1" at bounding box center [137, 69] width 20 height 20
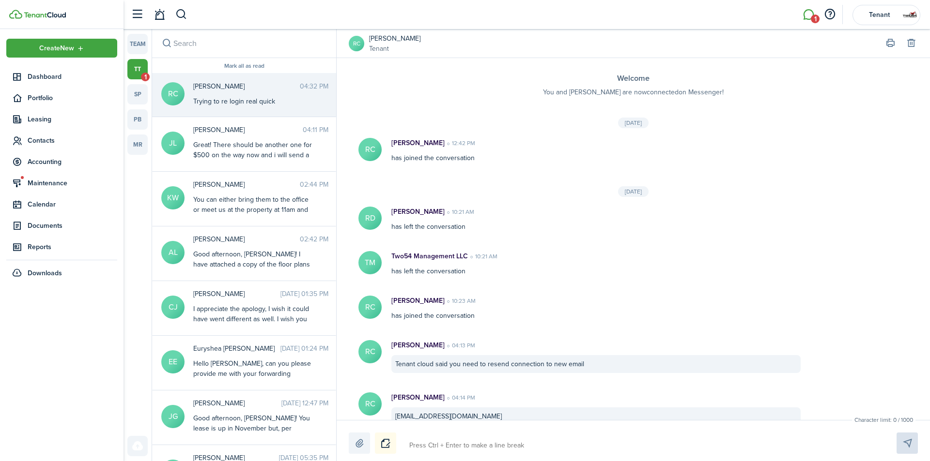
scroll to position [580, 0]
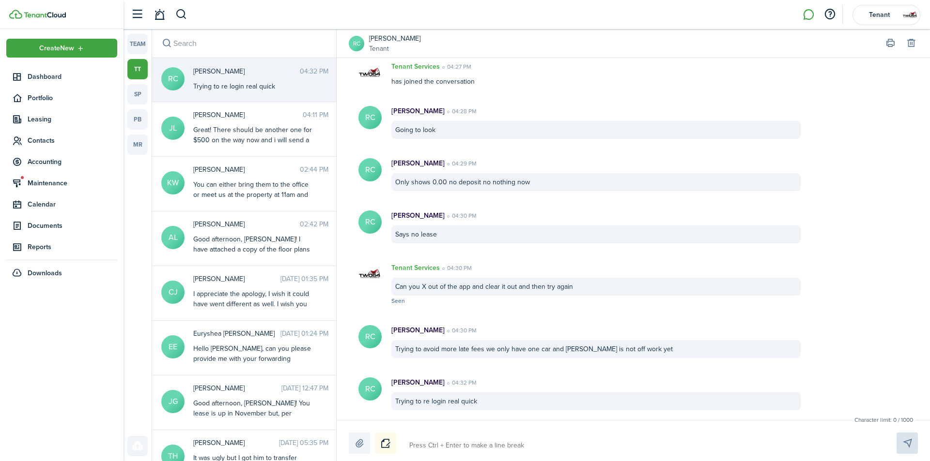
click at [509, 383] on div "[PERSON_NAME] 04:32 PM" at bounding box center [595, 383] width 409 height 10
click at [45, 76] on span "Dashboard" at bounding box center [73, 77] width 90 height 10
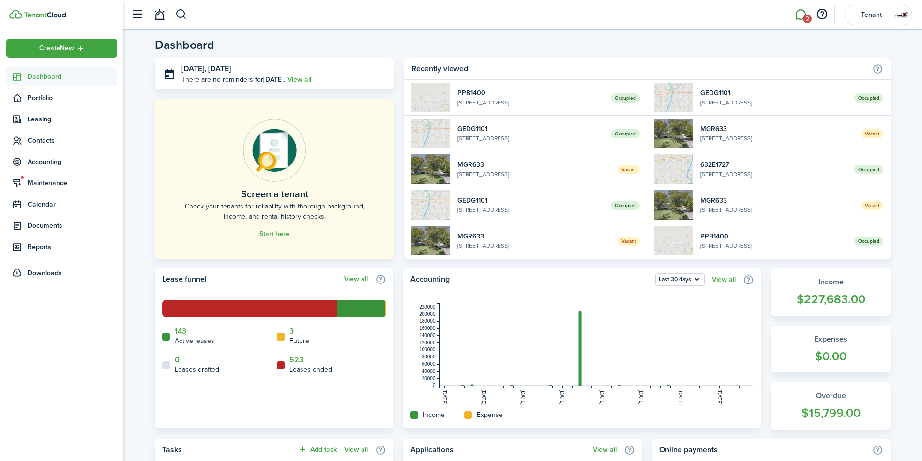
click at [801, 13] on link "2" at bounding box center [801, 14] width 18 height 25
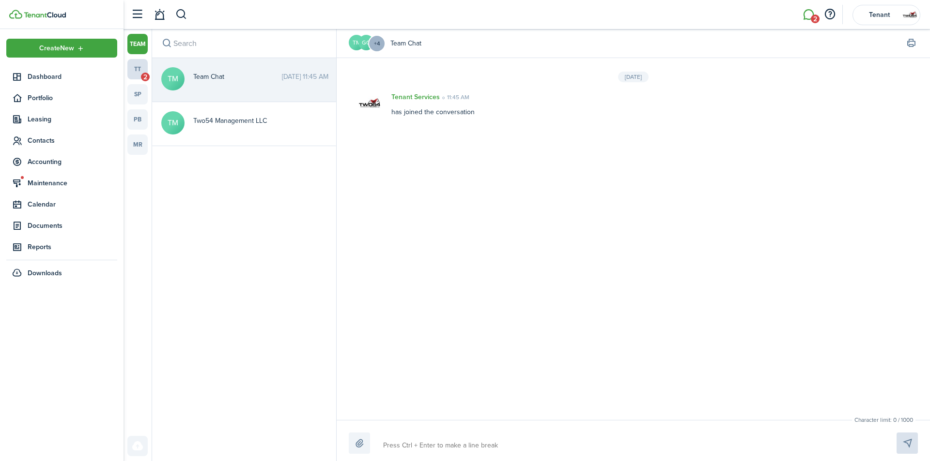
click at [146, 73] on span "2" at bounding box center [145, 77] width 9 height 9
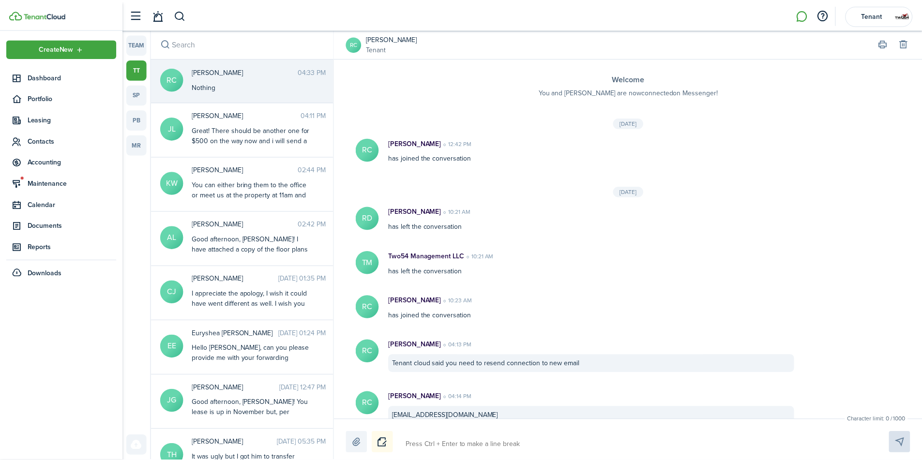
scroll to position [684, 0]
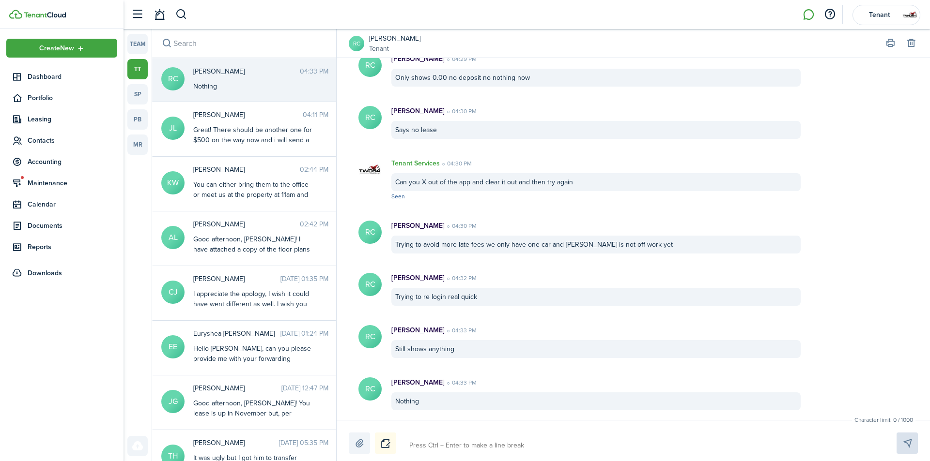
click at [490, 442] on textarea at bounding box center [641, 446] width 471 height 16
click at [380, 37] on link "[PERSON_NAME]" at bounding box center [394, 38] width 51 height 10
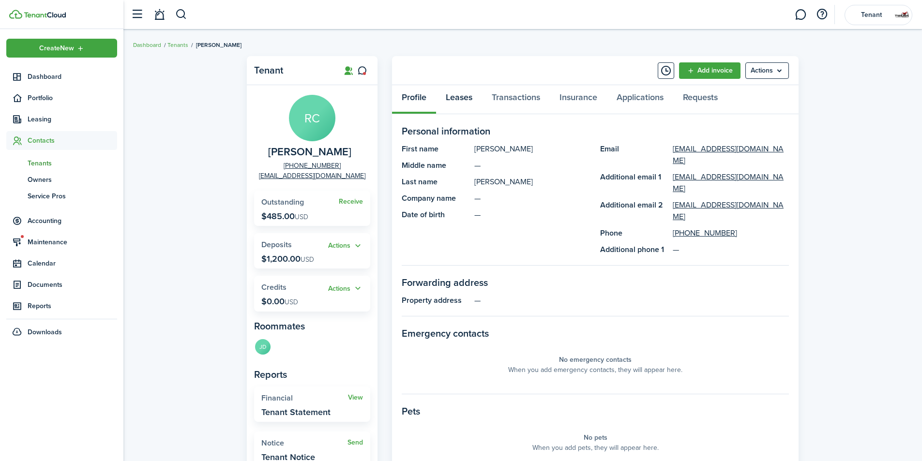
click at [457, 101] on link "Leases" at bounding box center [459, 99] width 46 height 29
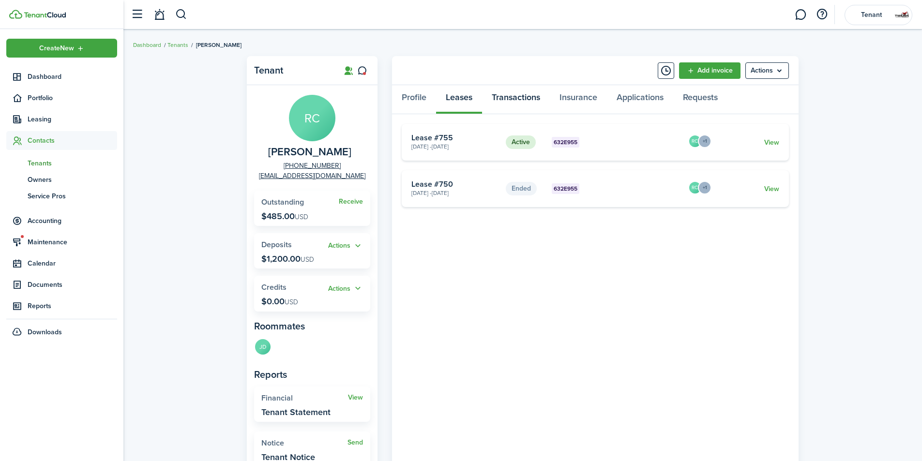
click at [501, 97] on link "Transactions" at bounding box center [516, 99] width 68 height 29
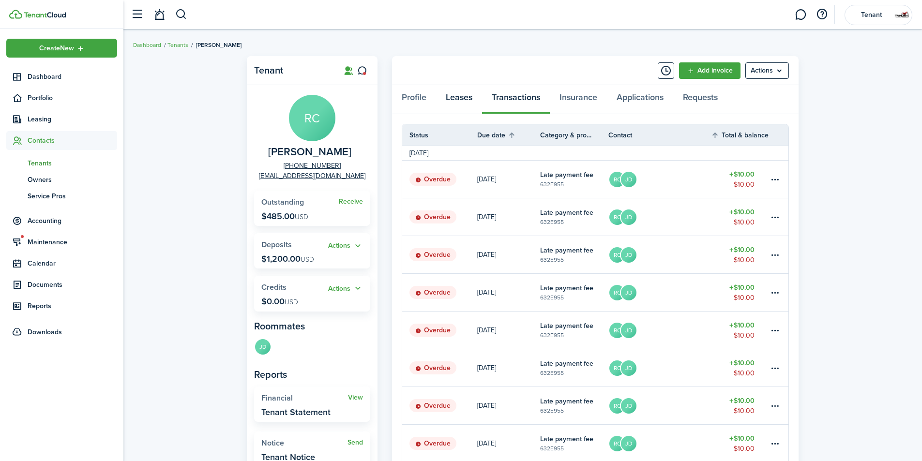
click at [452, 92] on link "Leases" at bounding box center [459, 99] width 46 height 29
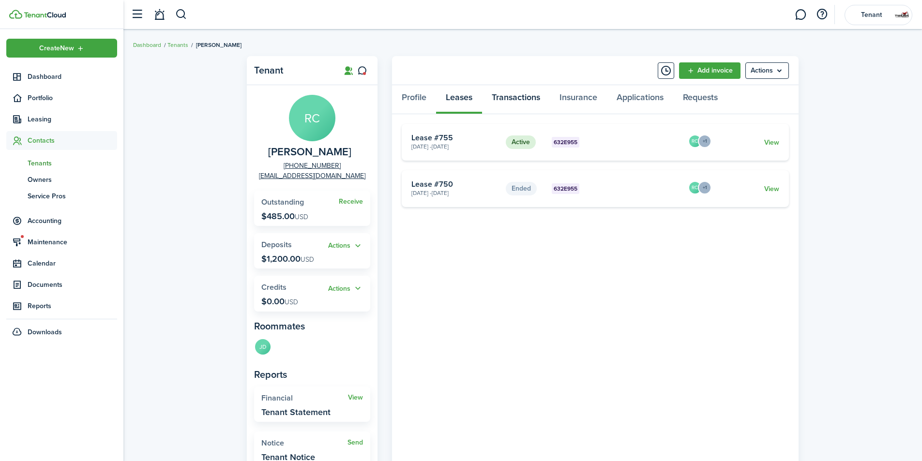
click at [520, 94] on link "Transactions" at bounding box center [516, 99] width 68 height 29
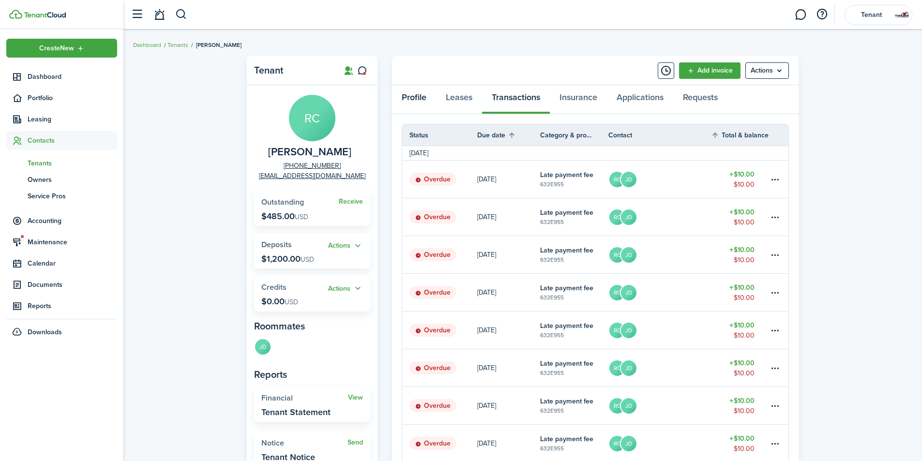
click at [416, 93] on link "Profile" at bounding box center [414, 99] width 44 height 29
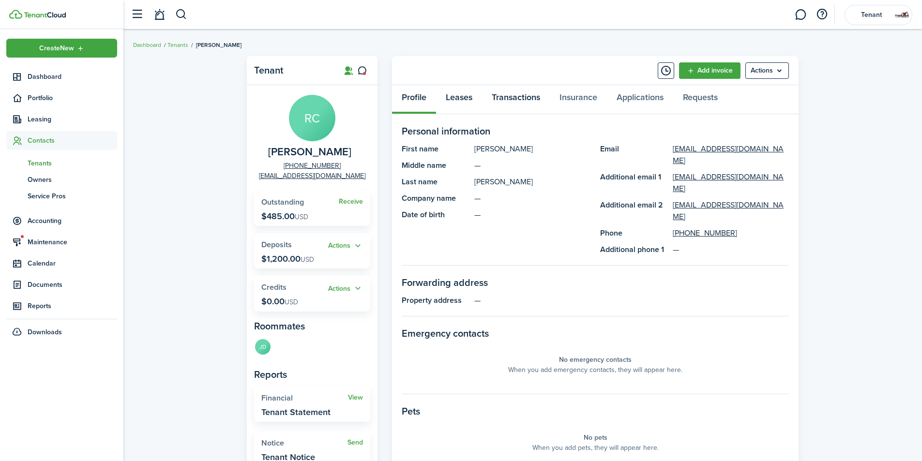
drag, startPoint x: 460, startPoint y: 93, endPoint x: 487, endPoint y: 88, distance: 27.2
click at [461, 93] on link "Leases" at bounding box center [459, 99] width 46 height 29
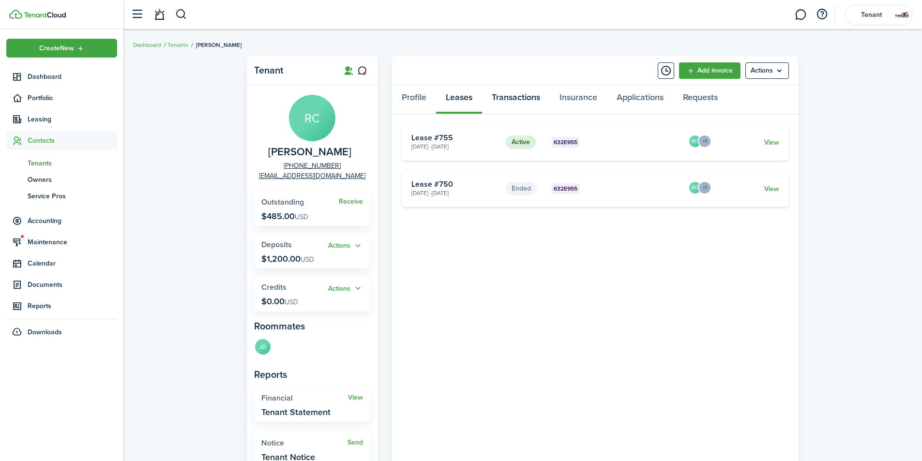
click at [519, 96] on link "Transactions" at bounding box center [516, 99] width 68 height 29
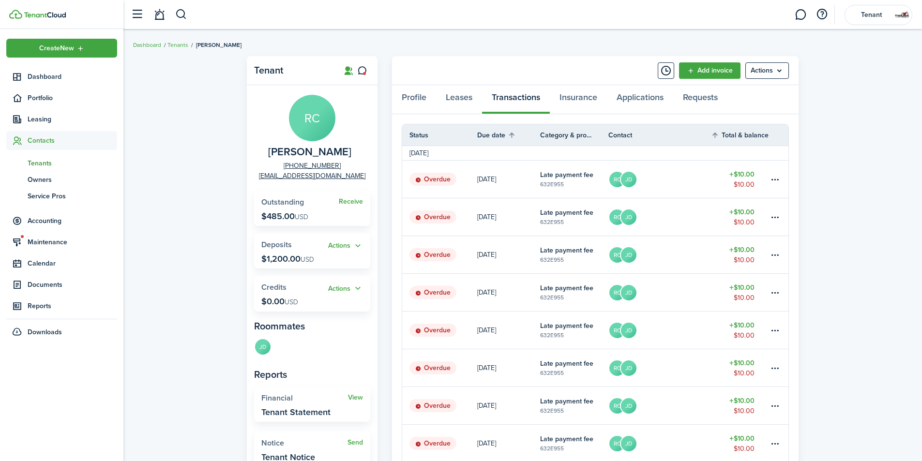
click at [691, 182] on link "RC JD" at bounding box center [660, 179] width 103 height 37
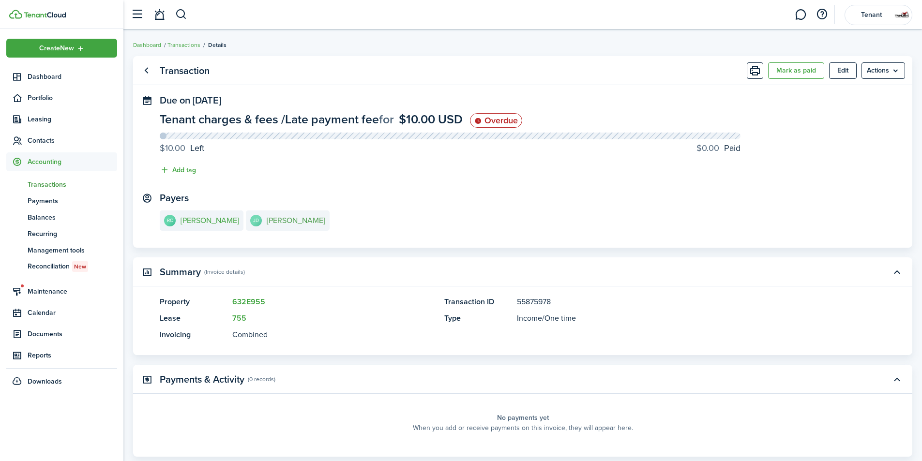
click at [294, 219] on e-details-info-title "[PERSON_NAME]" at bounding box center [296, 220] width 59 height 9
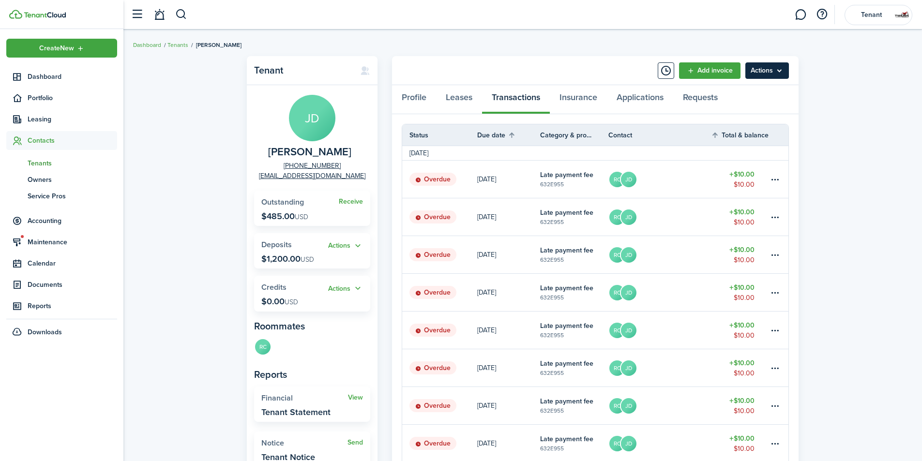
click at [770, 63] on menu-btn "Actions" at bounding box center [768, 70] width 44 height 16
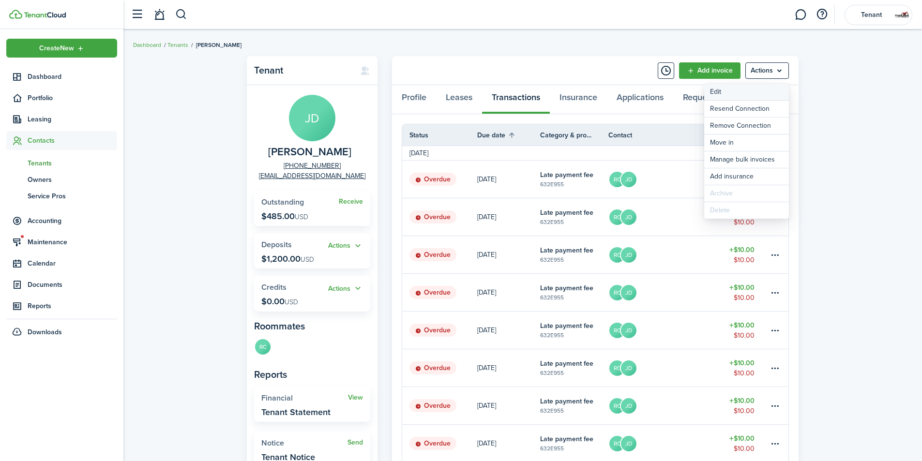
click at [721, 95] on link "Edit" at bounding box center [746, 92] width 85 height 16
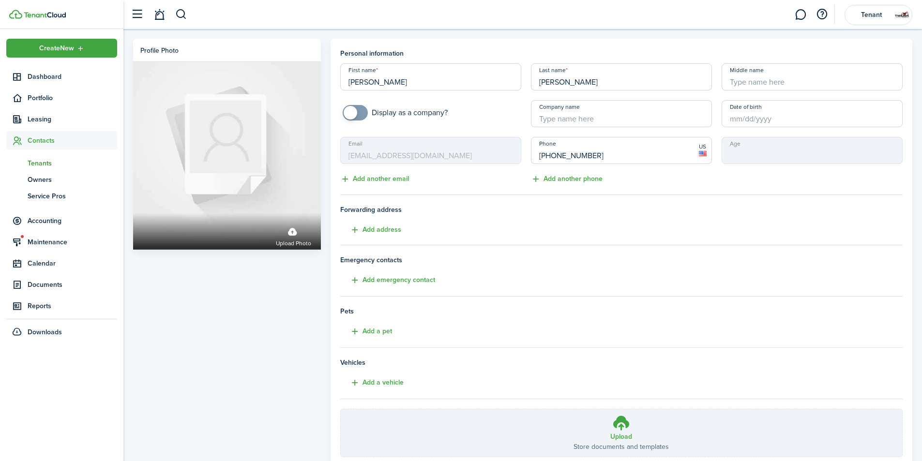
click at [253, 25] on header-wrapper "Tenant" at bounding box center [519, 14] width 787 height 29
click at [31, 81] on link "Dashboard" at bounding box center [61, 76] width 111 height 19
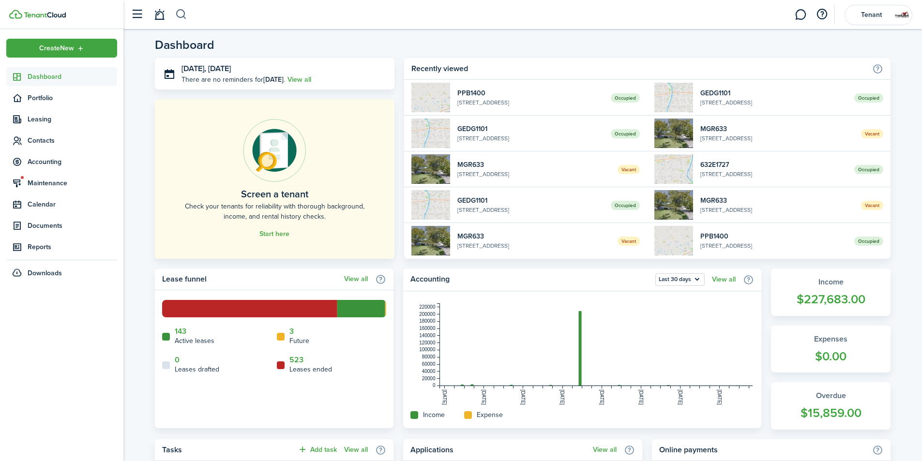
click at [181, 12] on button "button" at bounding box center [181, 14] width 12 height 16
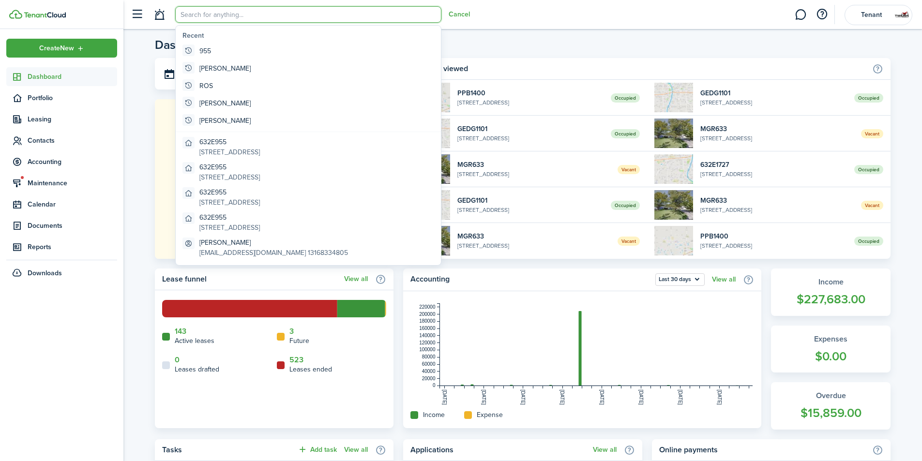
click at [540, 32] on home-main "Dashboard [DATE], [DATE] There are no reminders for [DATE] . View all Screen a …" at bounding box center [522, 401] width 799 height 745
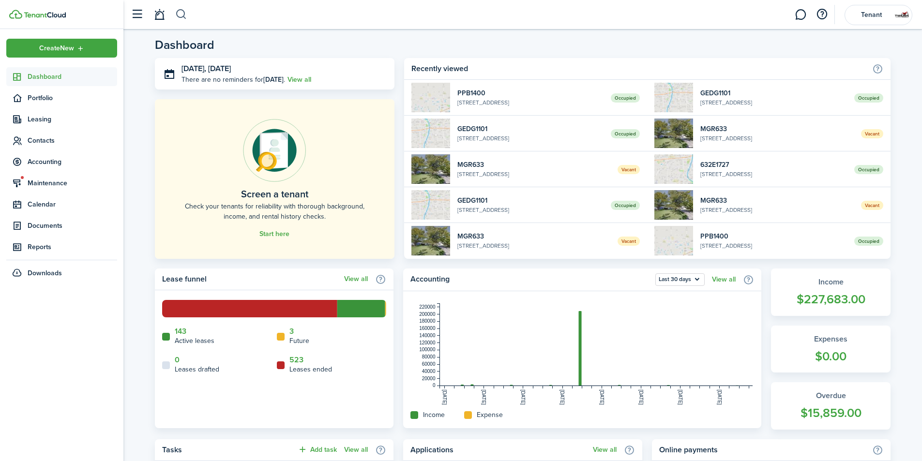
click at [183, 12] on button "button" at bounding box center [181, 14] width 12 height 16
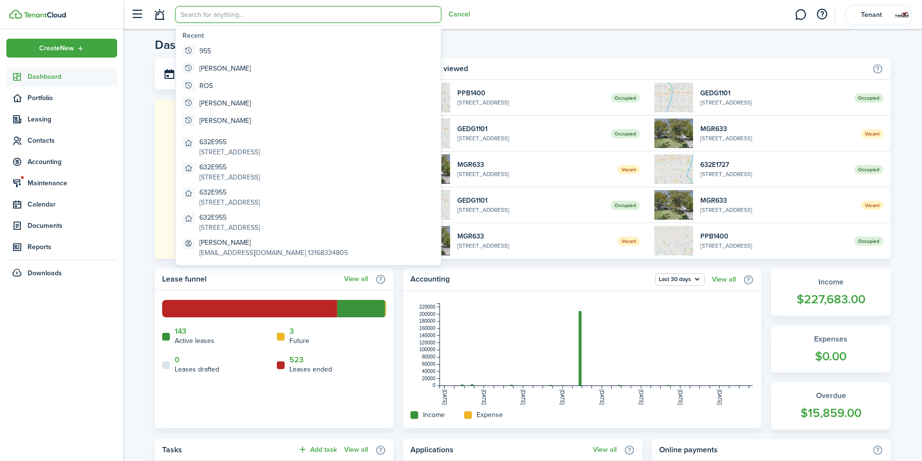
click at [508, 17] on header-wrapper "Cancel Tenant" at bounding box center [519, 14] width 787 height 29
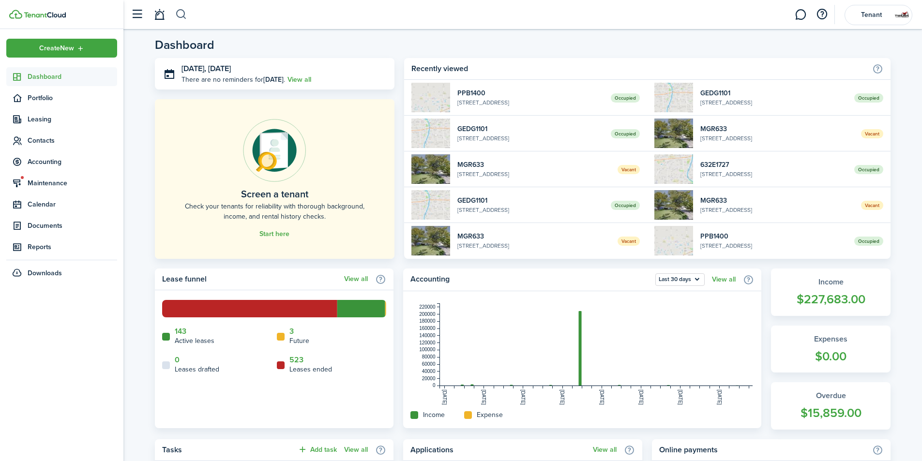
click at [176, 14] on button "button" at bounding box center [181, 14] width 12 height 16
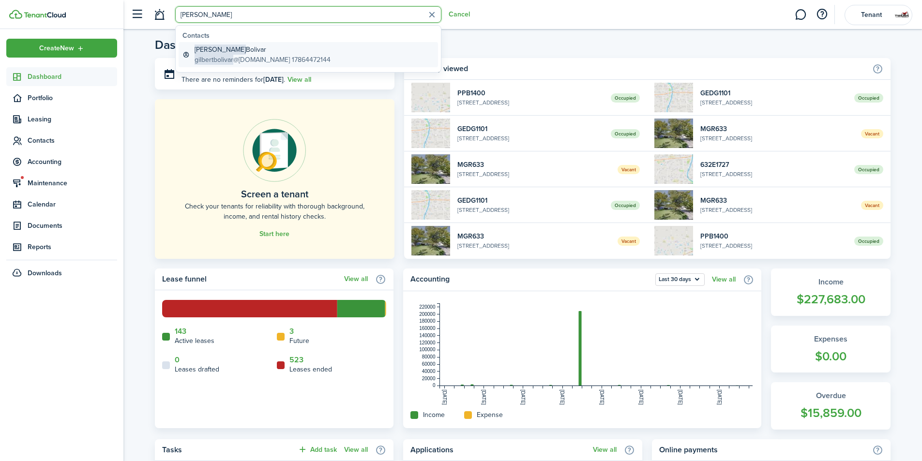
click at [255, 56] on global-search-item-description "gilbertbolivar @[DOMAIN_NAME] 17864472144" at bounding box center [263, 60] width 136 height 10
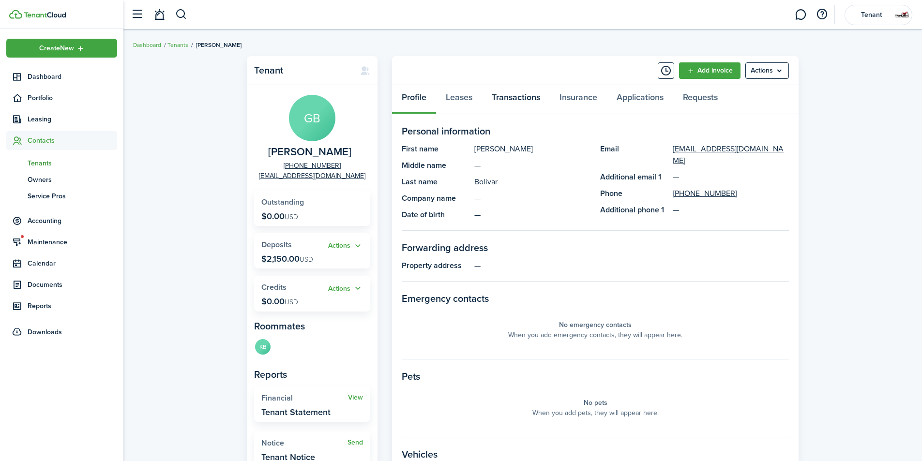
click at [507, 92] on link "Transactions" at bounding box center [516, 99] width 68 height 29
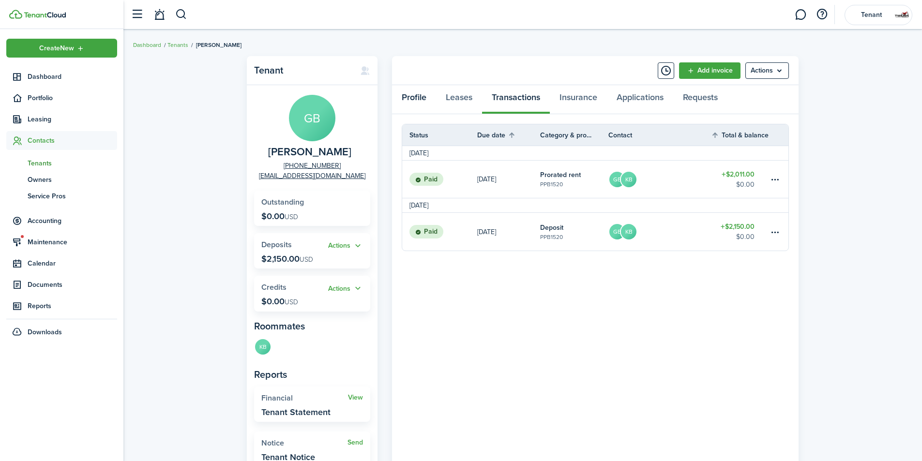
click at [412, 92] on link "Profile" at bounding box center [414, 99] width 44 height 29
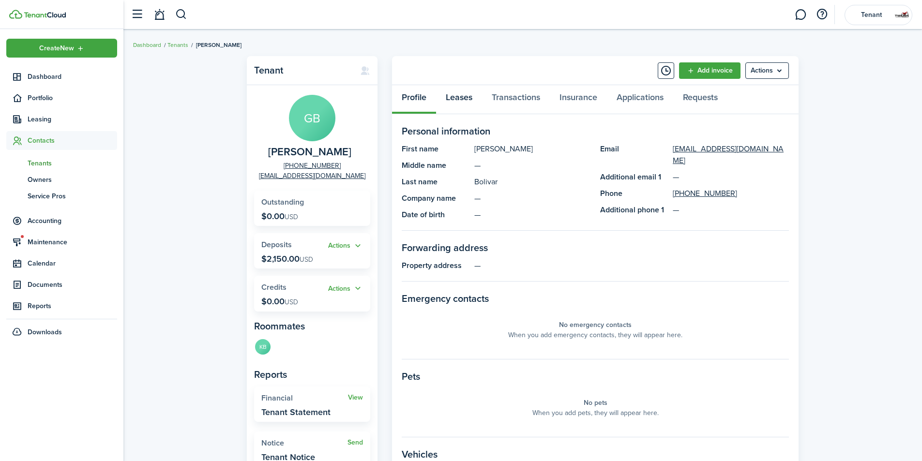
click at [466, 96] on link "Leases" at bounding box center [459, 99] width 46 height 29
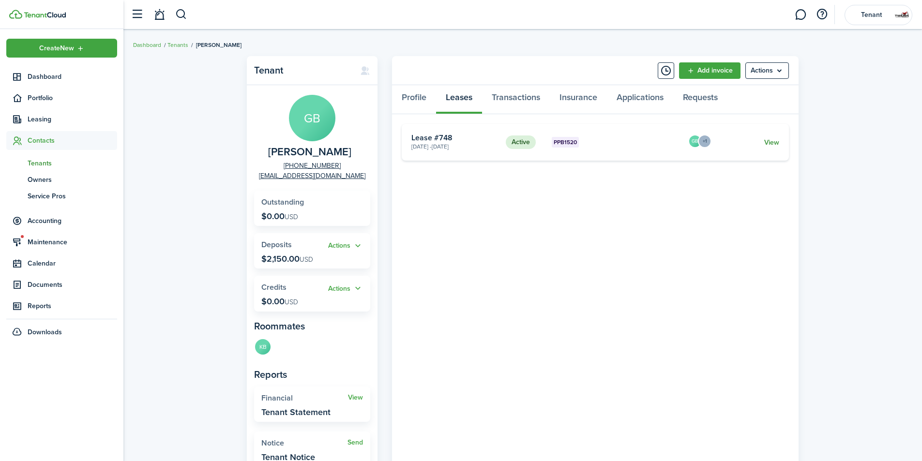
click at [771, 145] on link "View" at bounding box center [772, 143] width 15 height 10
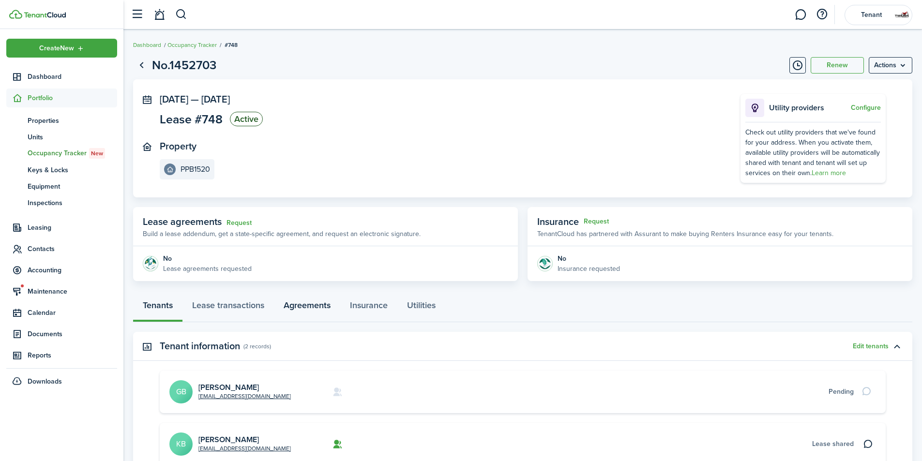
click at [306, 302] on link "Agreements" at bounding box center [307, 307] width 66 height 29
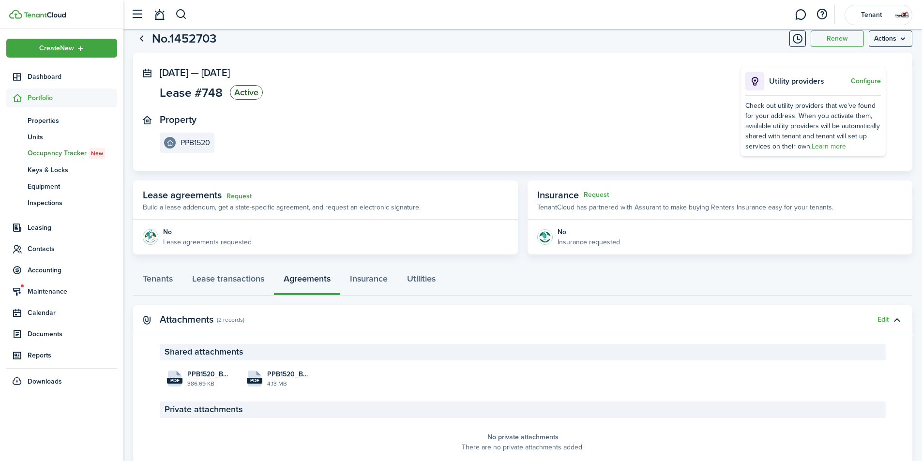
scroll to position [48, 0]
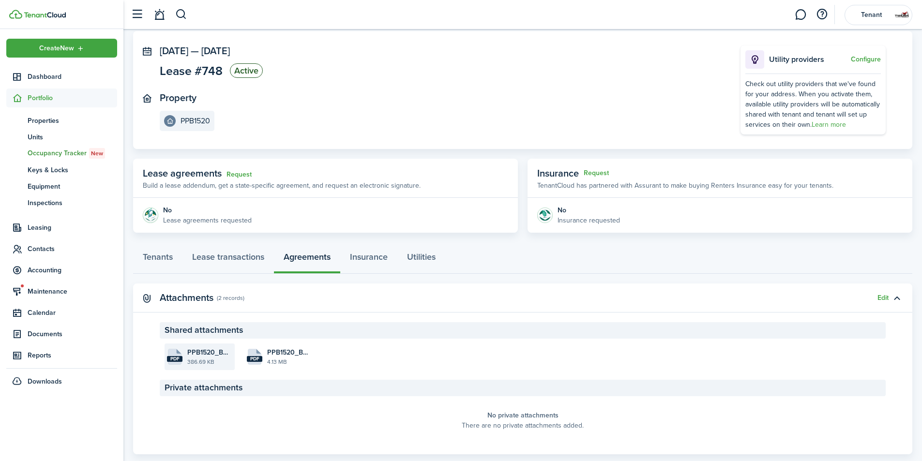
click at [197, 358] on file-size "386.69 KB" at bounding box center [209, 362] width 45 height 9
click at [148, 254] on link "Tenants" at bounding box center [157, 259] width 49 height 29
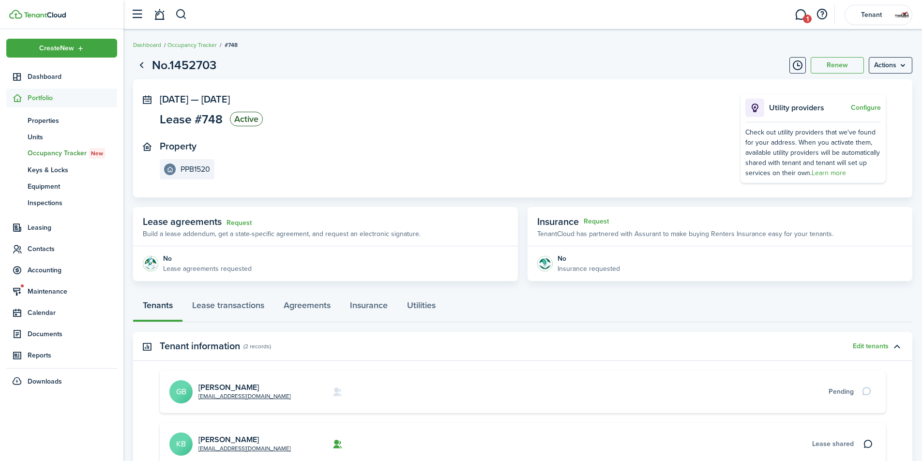
click at [803, 13] on link "1" at bounding box center [801, 14] width 18 height 25
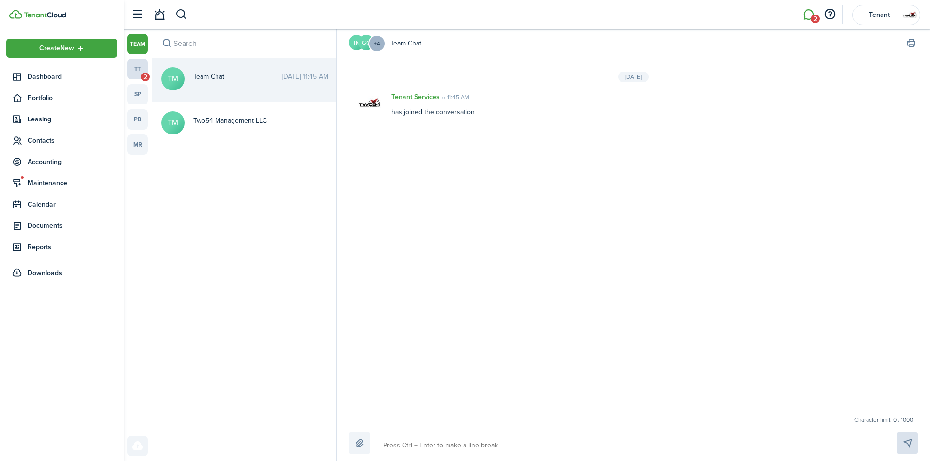
click at [144, 62] on link "tt 2" at bounding box center [137, 69] width 20 height 20
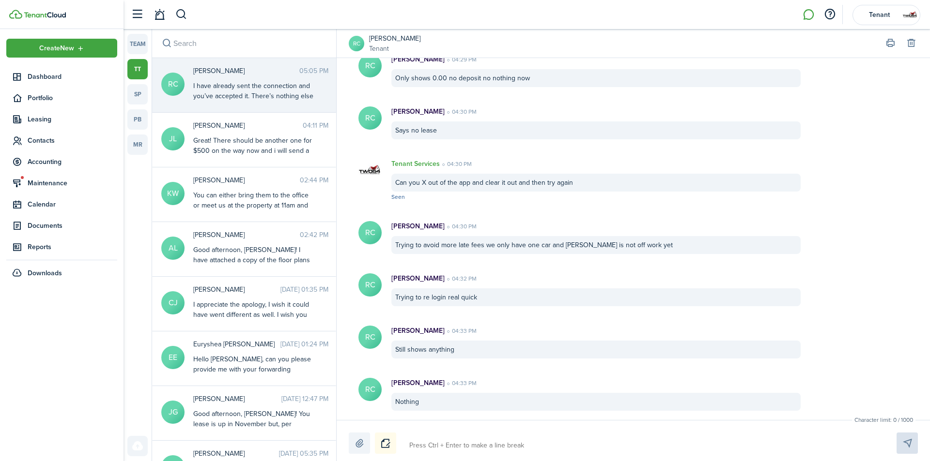
scroll to position [539, 0]
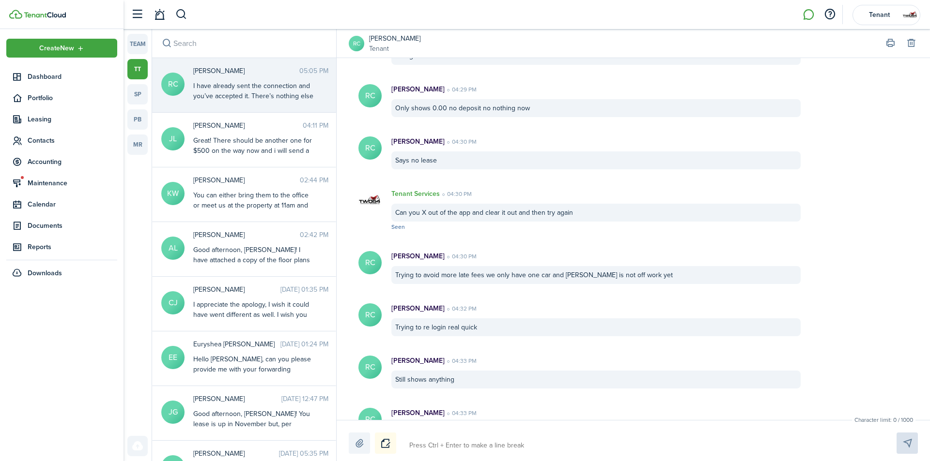
click at [352, 42] on avatar-text "RC" at bounding box center [356, 43] width 15 height 15
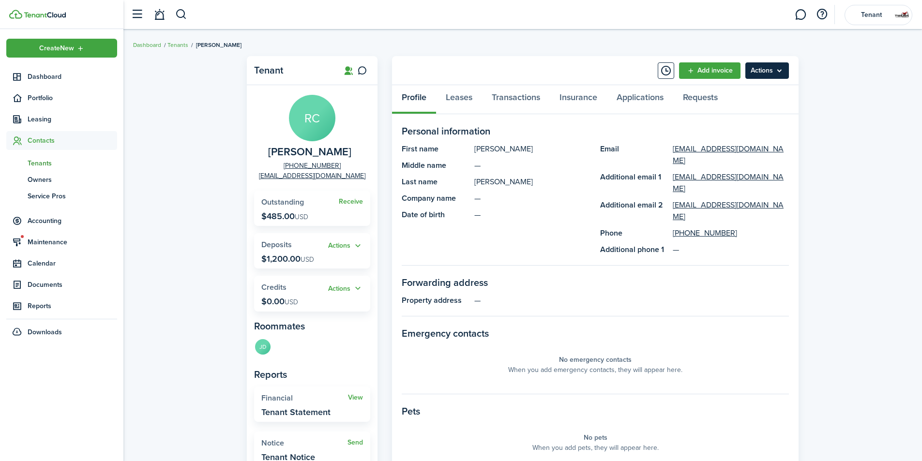
click at [755, 68] on menu-btn "Actions" at bounding box center [768, 70] width 44 height 16
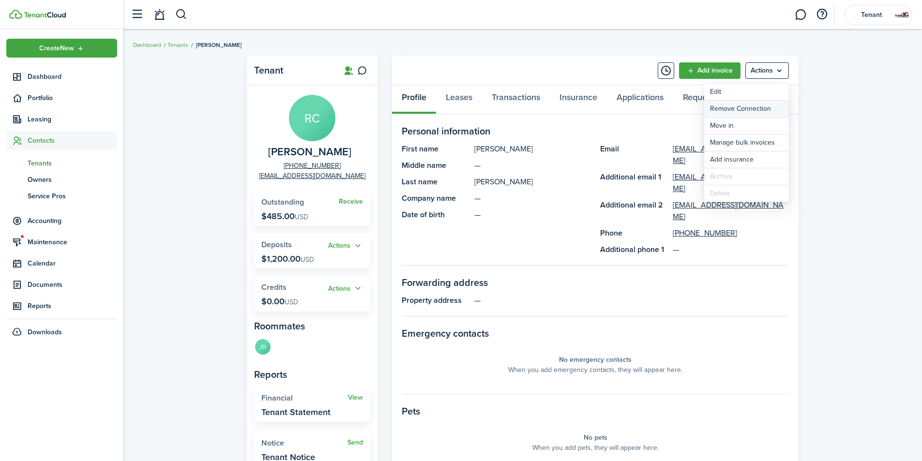
click at [747, 109] on button "Remove Connection" at bounding box center [746, 109] width 85 height 16
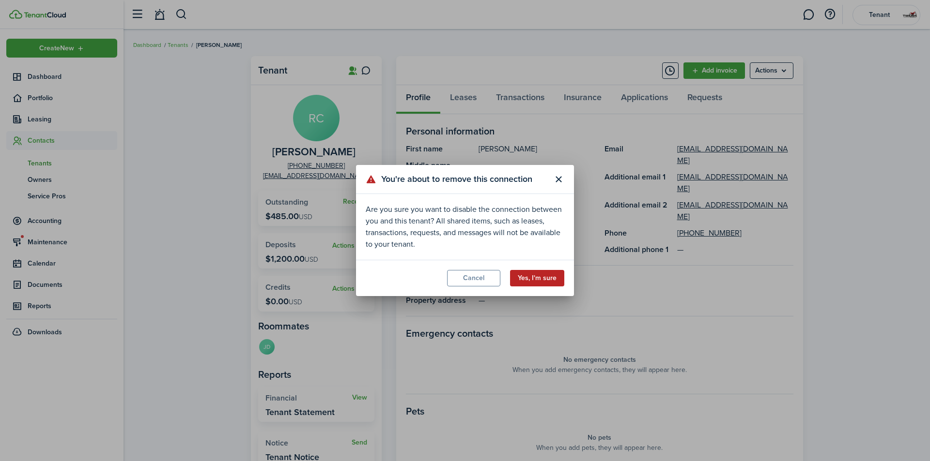
click at [532, 272] on button "Yes, I'm sure" at bounding box center [537, 278] width 54 height 16
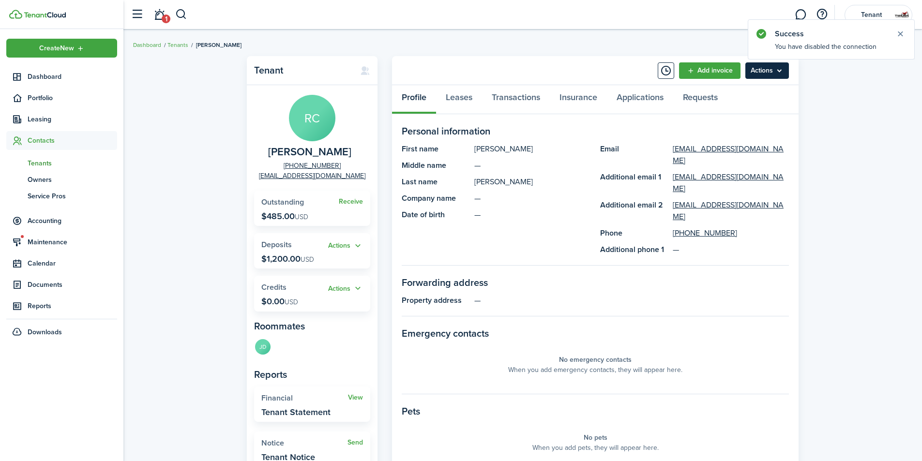
click at [768, 73] on menu-btn "Actions" at bounding box center [768, 70] width 44 height 16
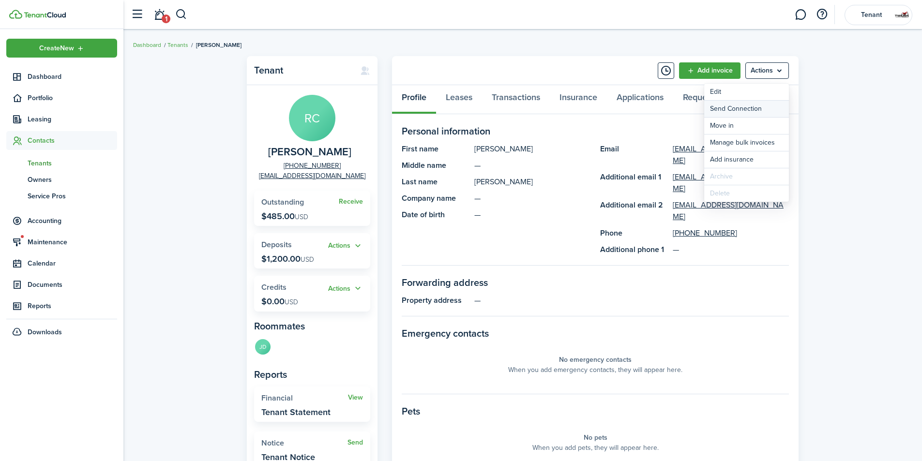
click at [746, 109] on button "Send Connection" at bounding box center [746, 109] width 85 height 16
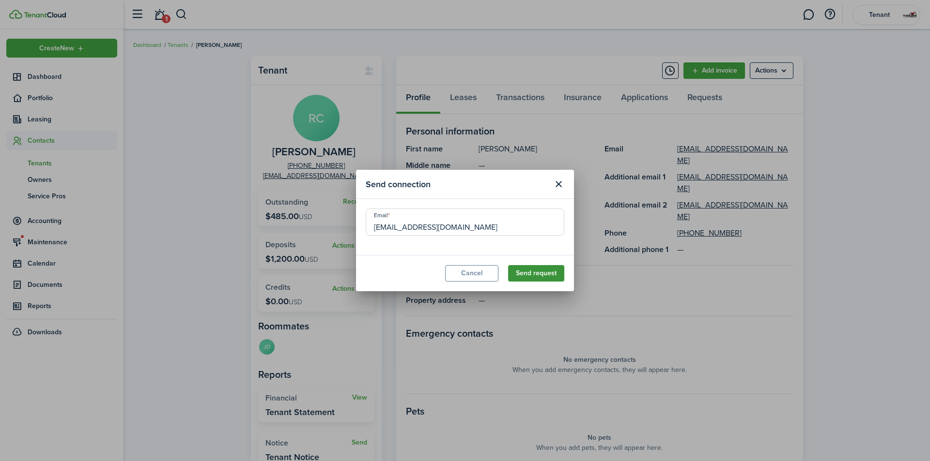
click at [535, 278] on button "Send request" at bounding box center [536, 273] width 56 height 16
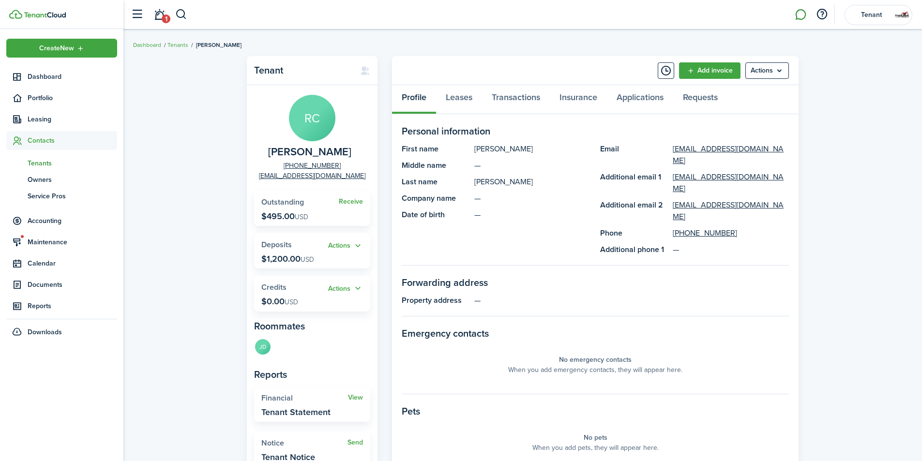
click at [800, 16] on link at bounding box center [801, 14] width 18 height 25
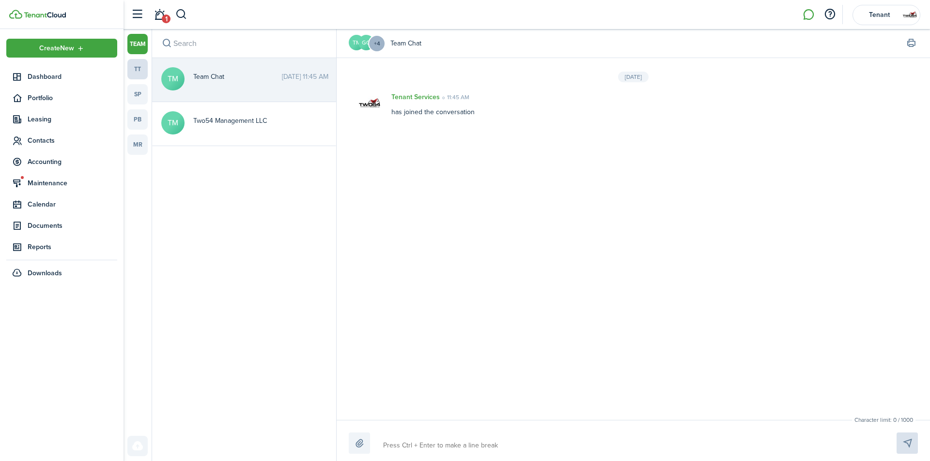
click at [133, 66] on link "tt" at bounding box center [137, 69] width 20 height 20
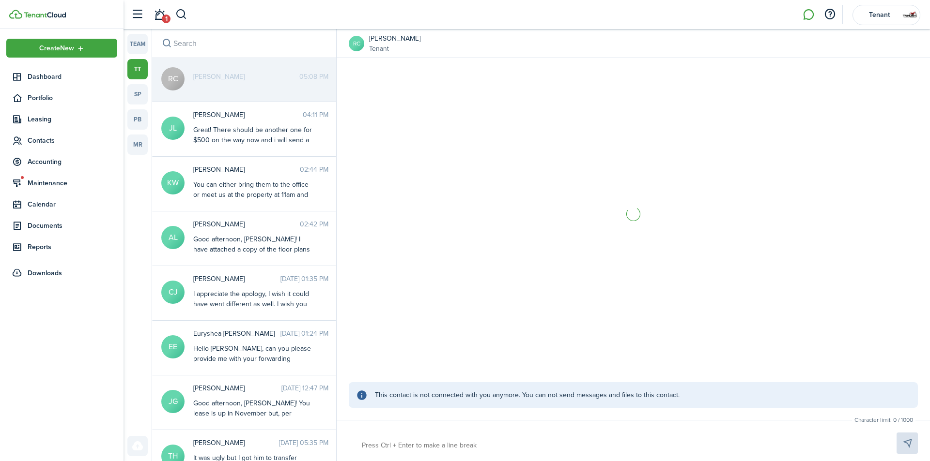
scroll to position [734, 0]
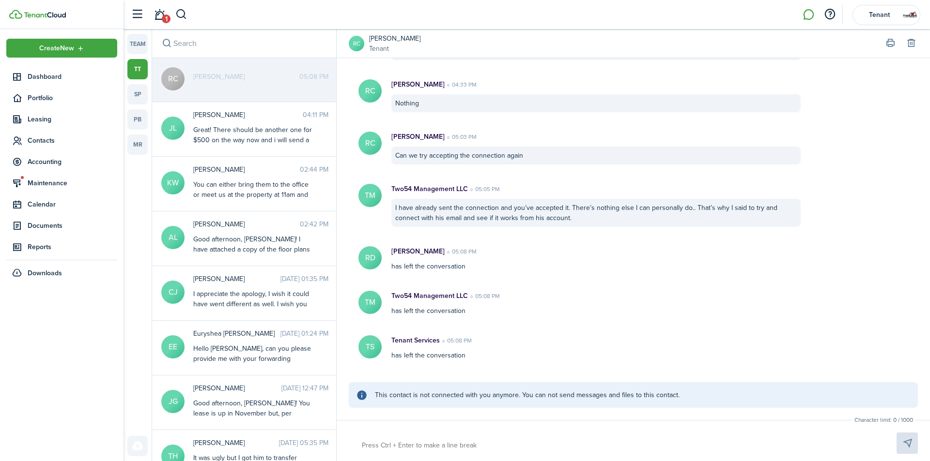
click at [421, 438] on messenger-sender-message at bounding box center [617, 446] width 519 height 16
click at [416, 445] on messenger-sender-message at bounding box center [617, 446] width 519 height 16
click at [264, 88] on messenger-thread-item "RC [PERSON_NAME] 05:08 PM" at bounding box center [244, 80] width 184 height 44
